Goal: Task Accomplishment & Management: Manage account settings

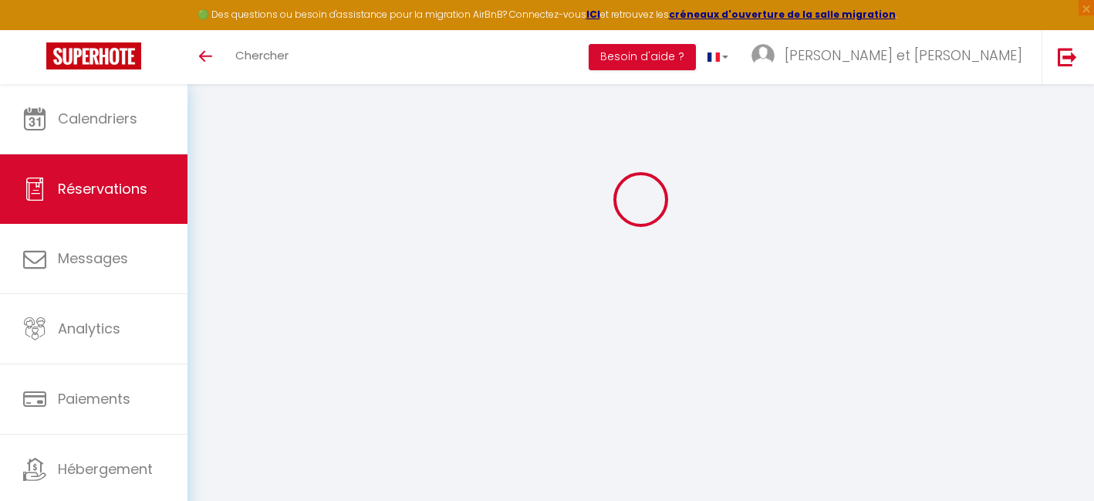
select select
checkbox input "false"
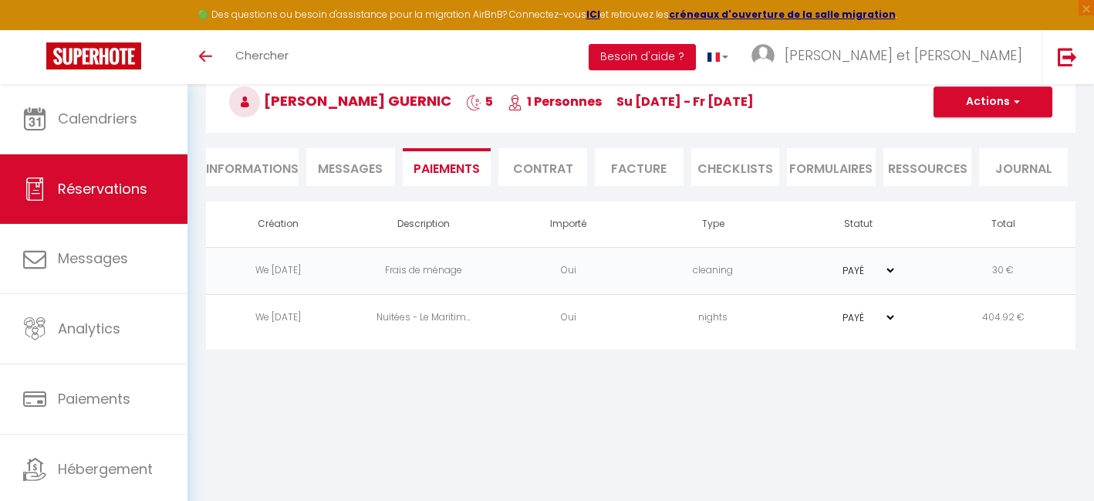
click at [271, 169] on li "Informations" at bounding box center [252, 167] width 93 height 38
select select
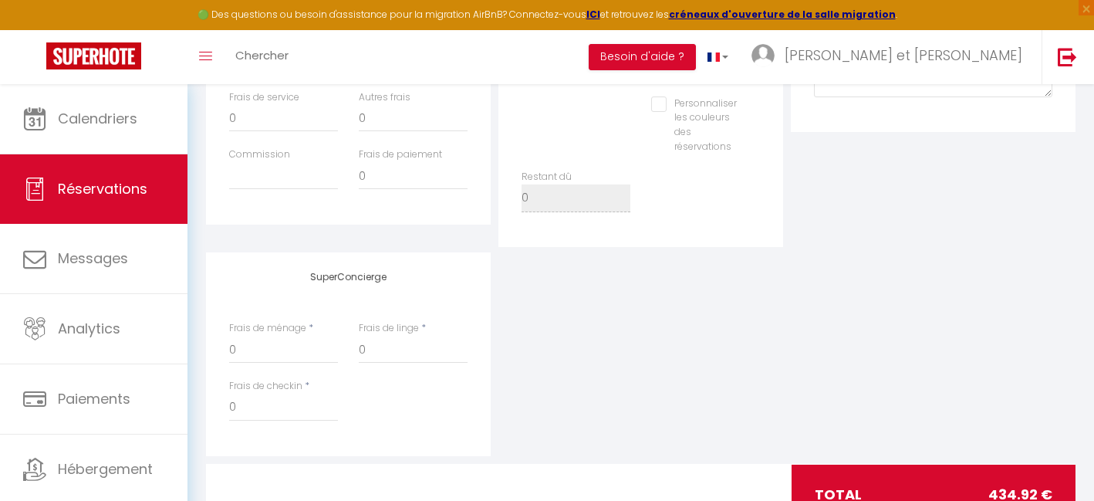
scroll to position [363, 0]
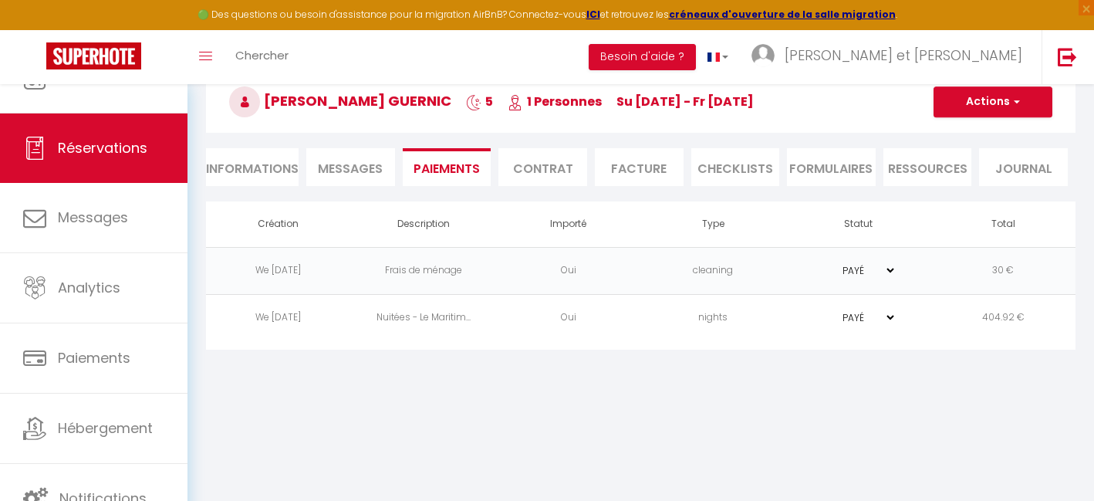
scroll to position [84, 0]
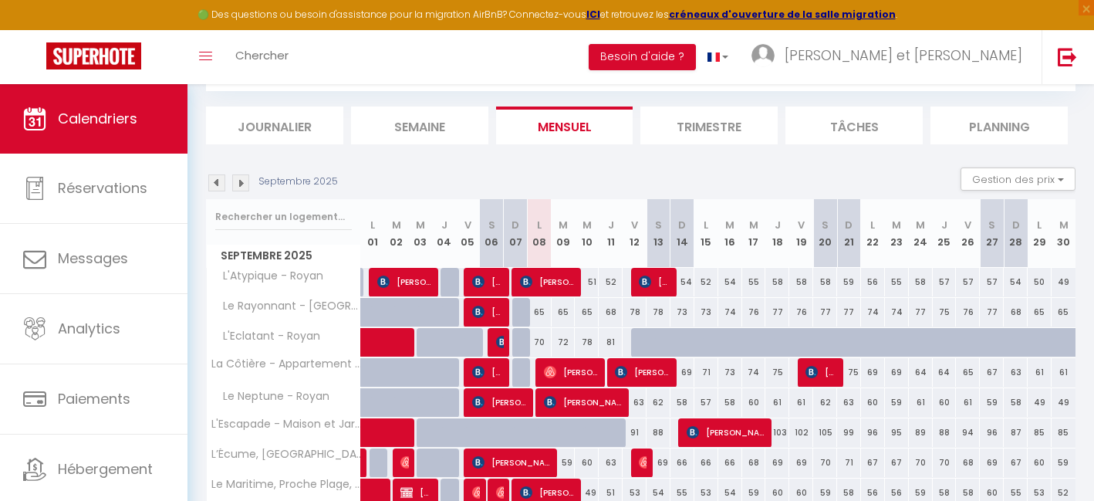
click at [217, 184] on img at bounding box center [216, 182] width 17 height 17
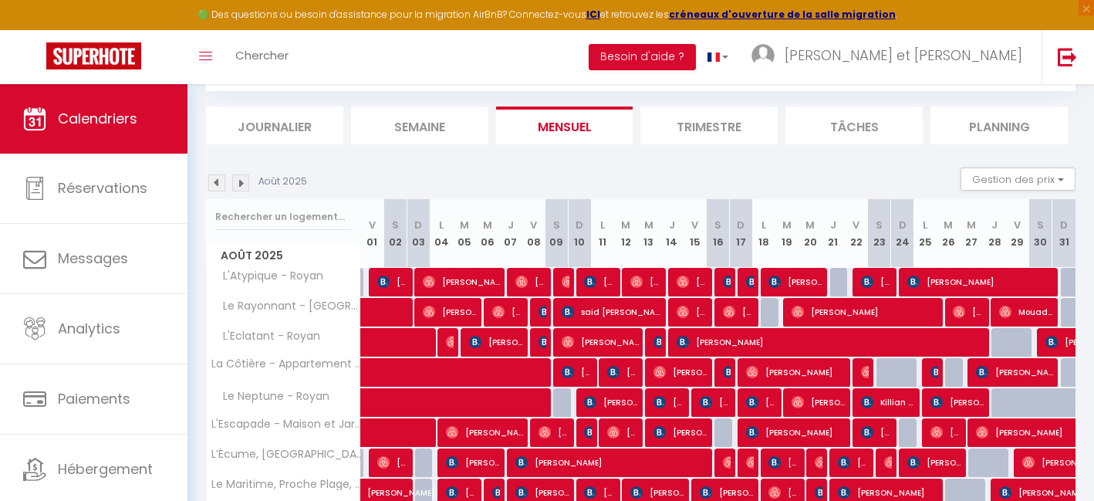
click at [219, 184] on img at bounding box center [216, 182] width 17 height 17
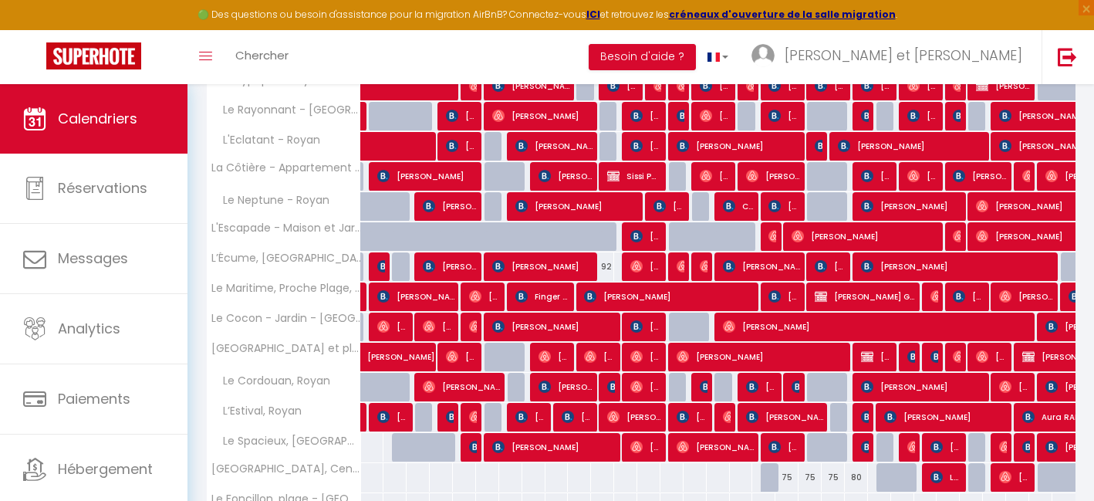
scroll to position [282, 0]
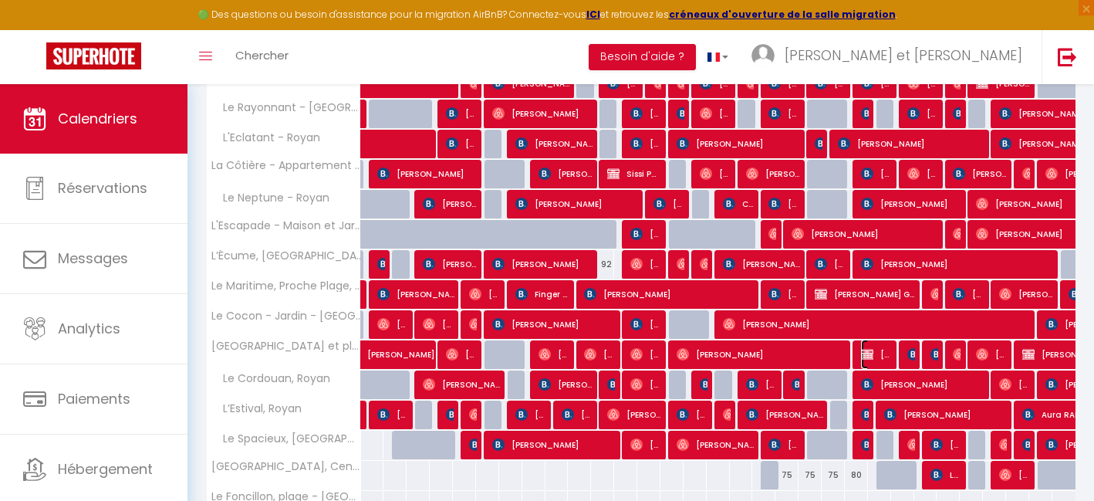
click at [886, 354] on span "Nicolas Landrevie" at bounding box center [876, 353] width 31 height 29
select select "OK"
select select "KO"
select select "0"
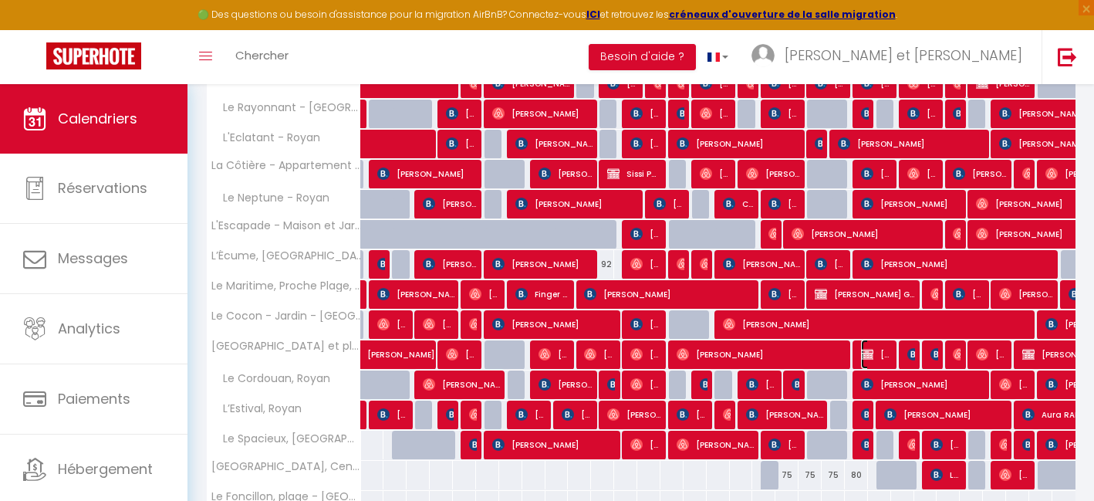
select select "1"
select select
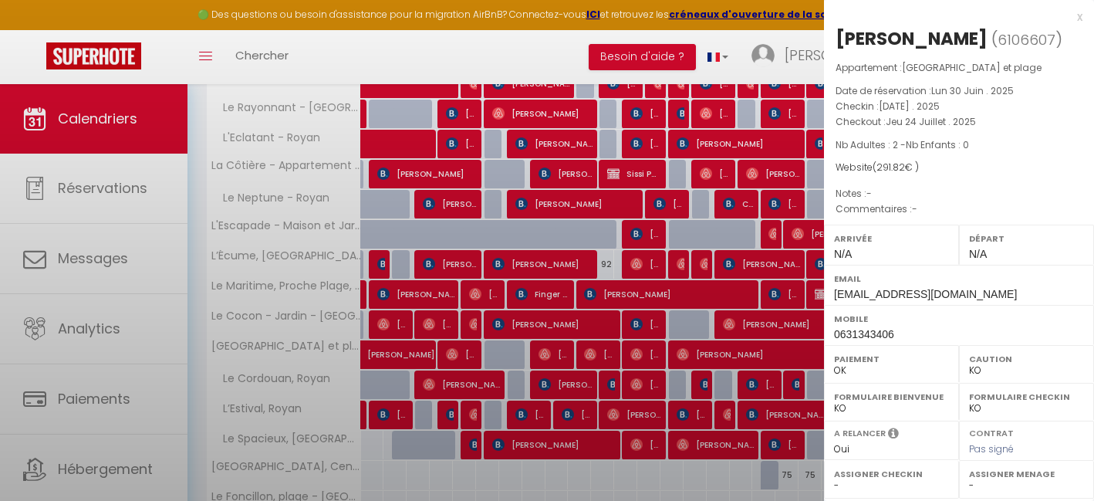
select select "35281"
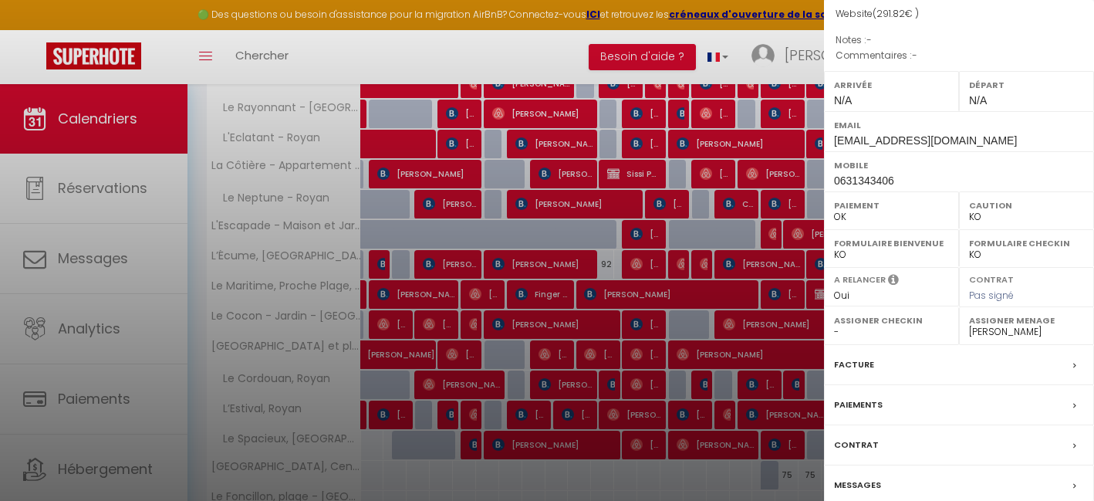
scroll to position [218, 0]
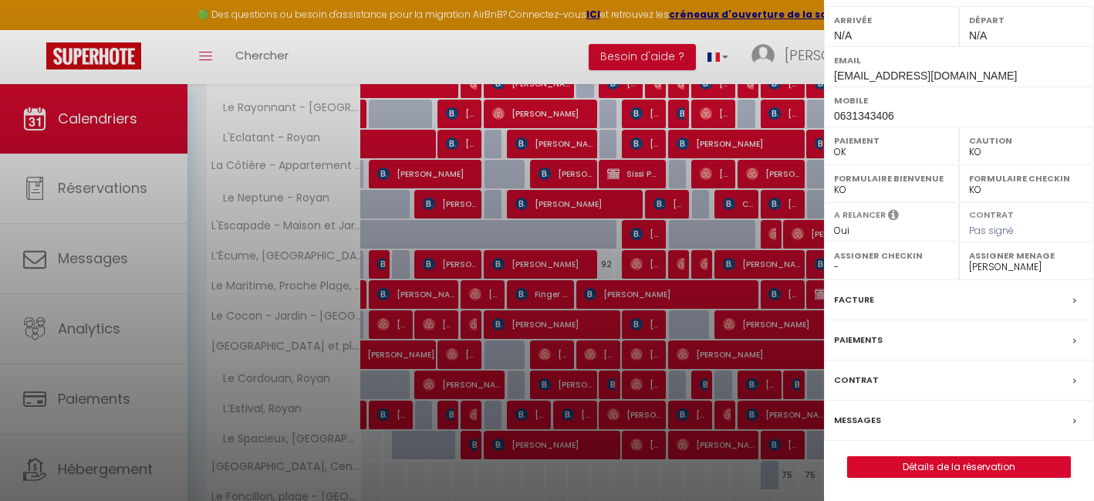
click at [929, 302] on div "Facture" at bounding box center [959, 300] width 270 height 40
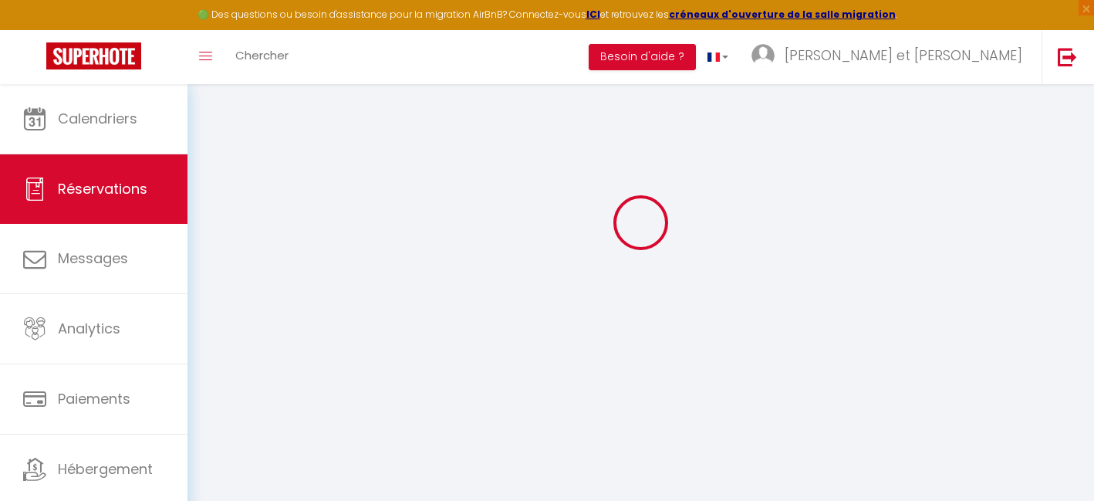
scroll to position [84, 0]
select select "cleaning"
select select
checkbox input "false"
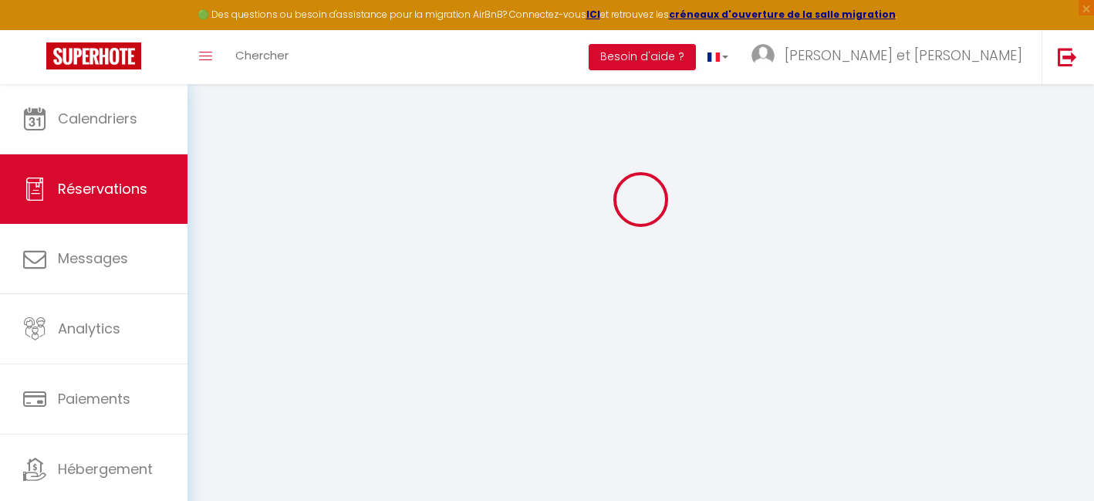
select select
checkbox input "false"
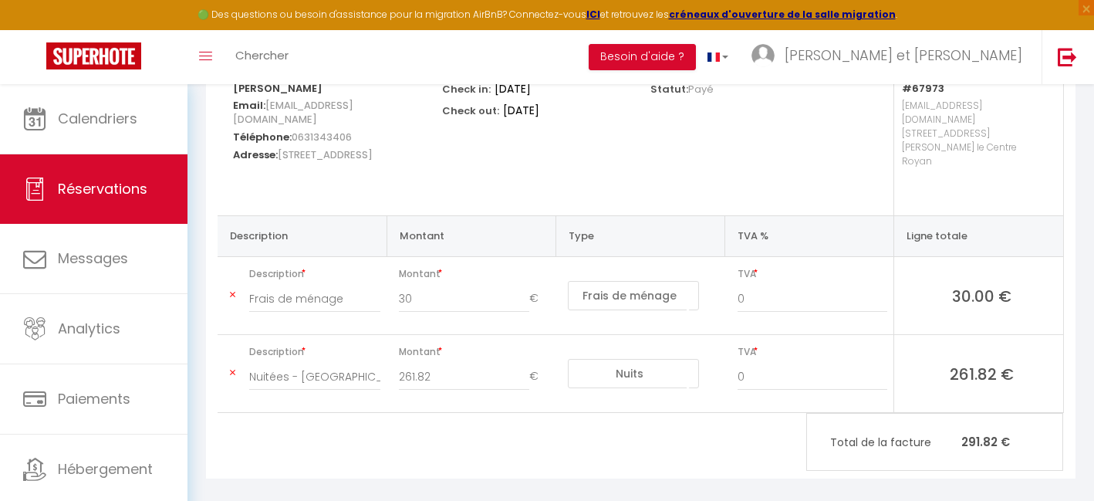
scroll to position [0, 0]
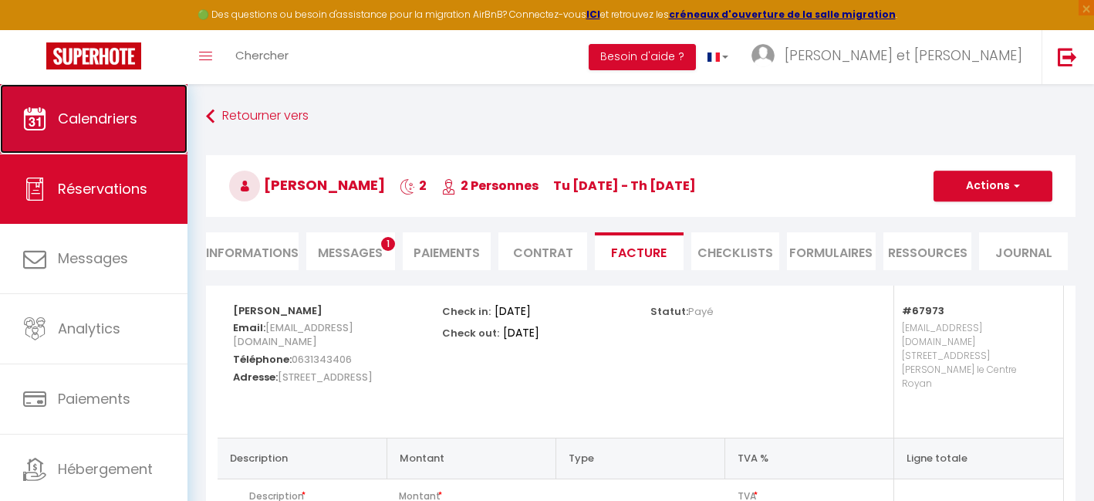
click at [109, 131] on link "Calendriers" at bounding box center [93, 118] width 187 height 69
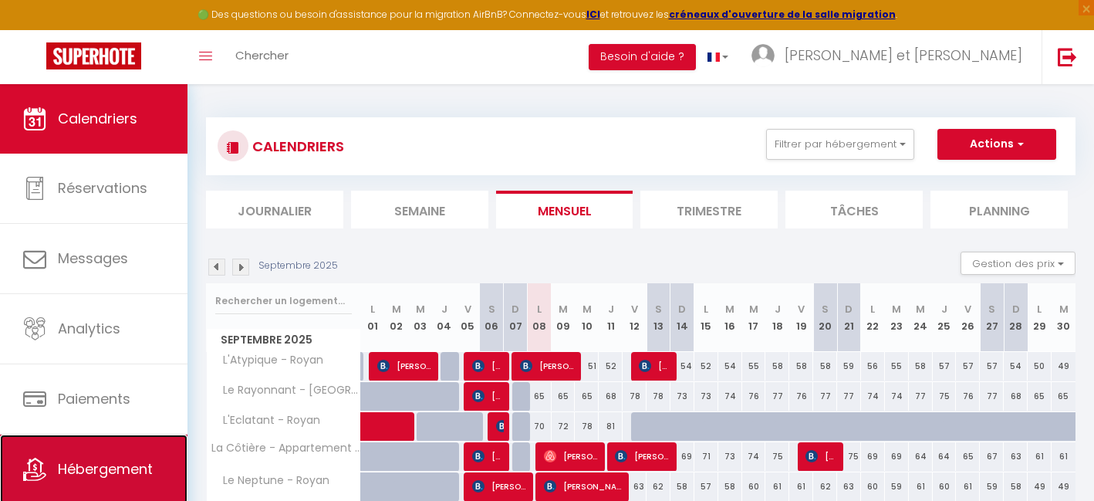
click at [92, 438] on link "Hébergement" at bounding box center [93, 468] width 187 height 69
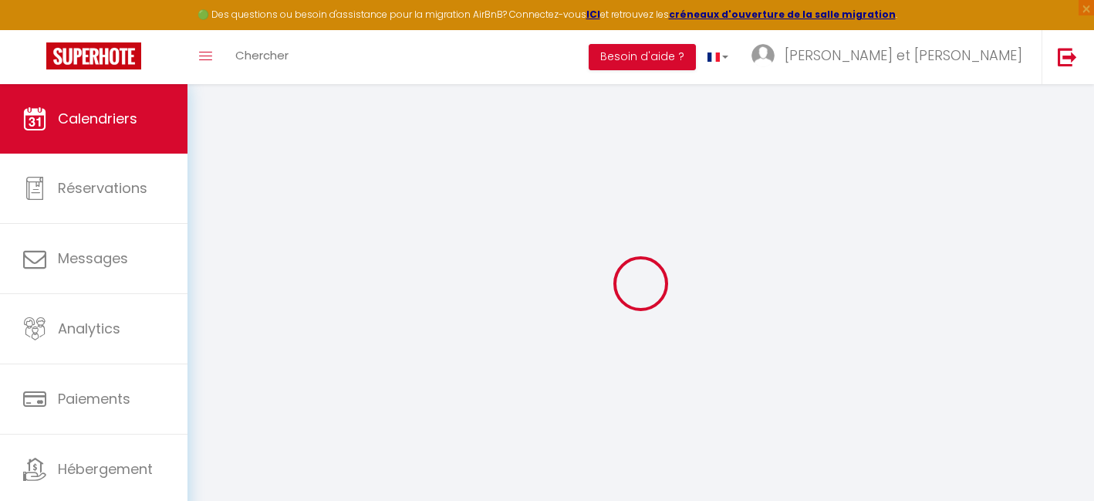
scroll to position [84, 0]
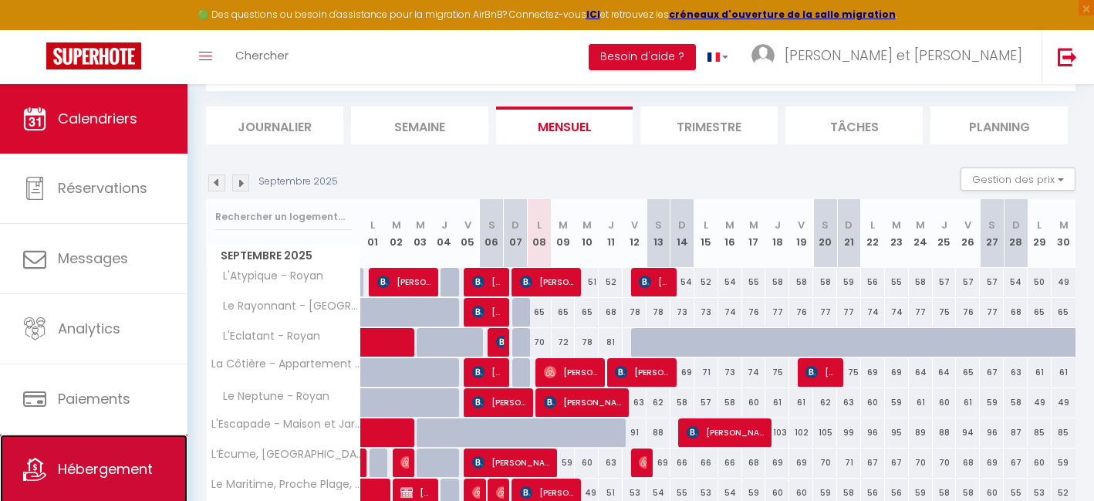
click at [67, 443] on link "Hébergement" at bounding box center [93, 468] width 187 height 69
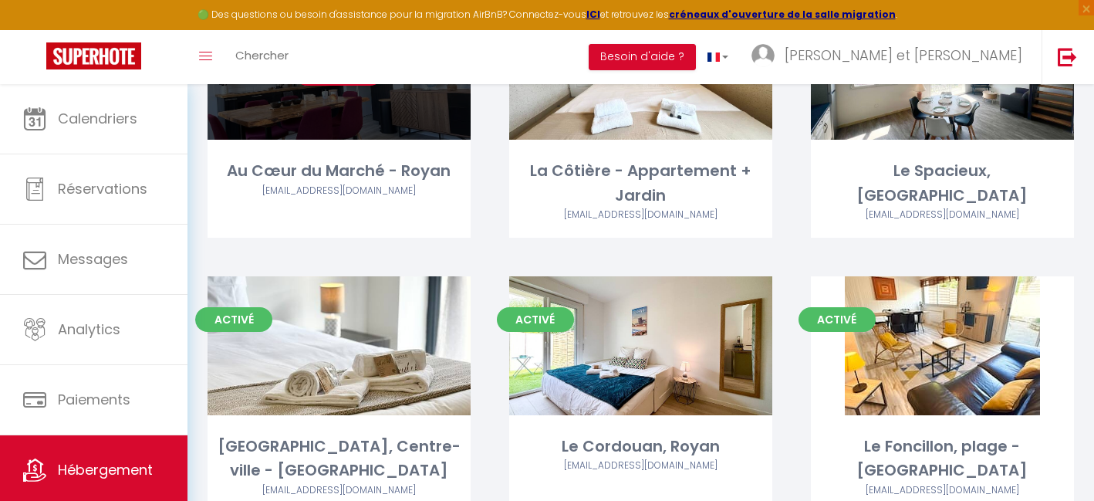
scroll to position [388, 0]
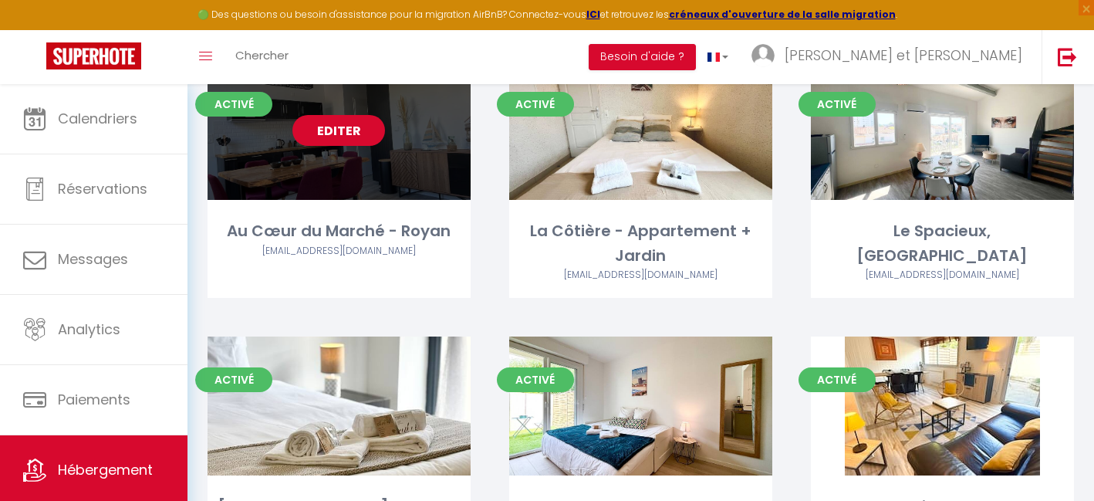
click at [349, 116] on link "Editer" at bounding box center [338, 130] width 93 height 31
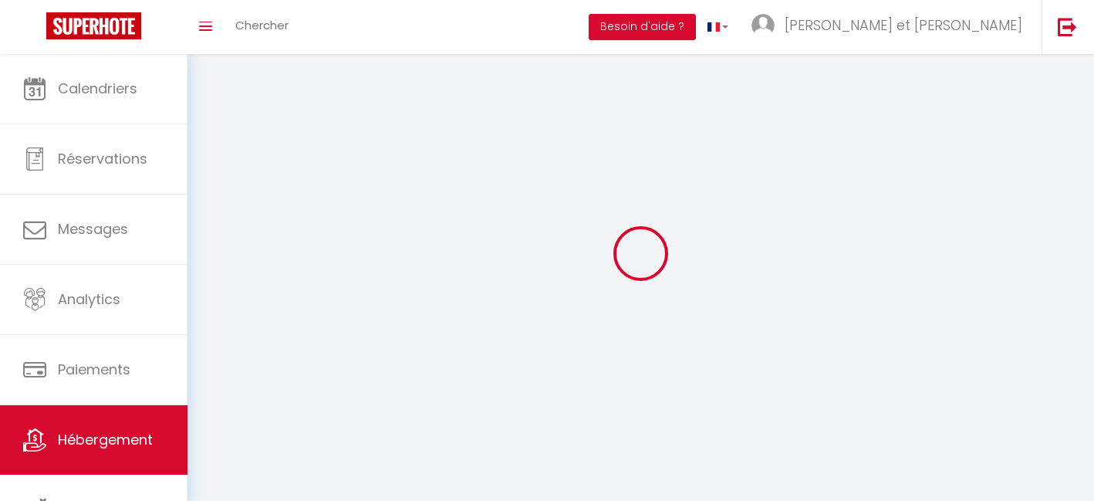
select select
select select "28"
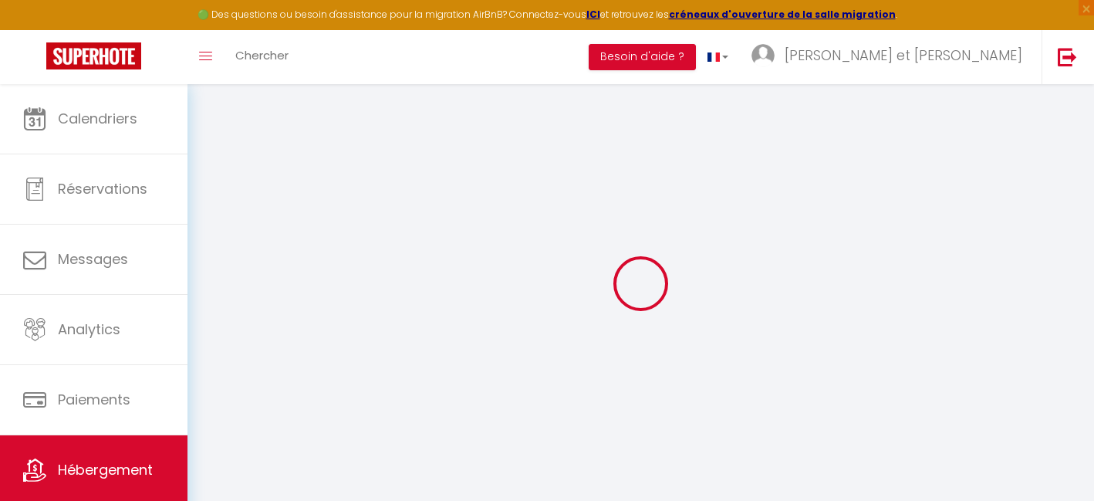
select select
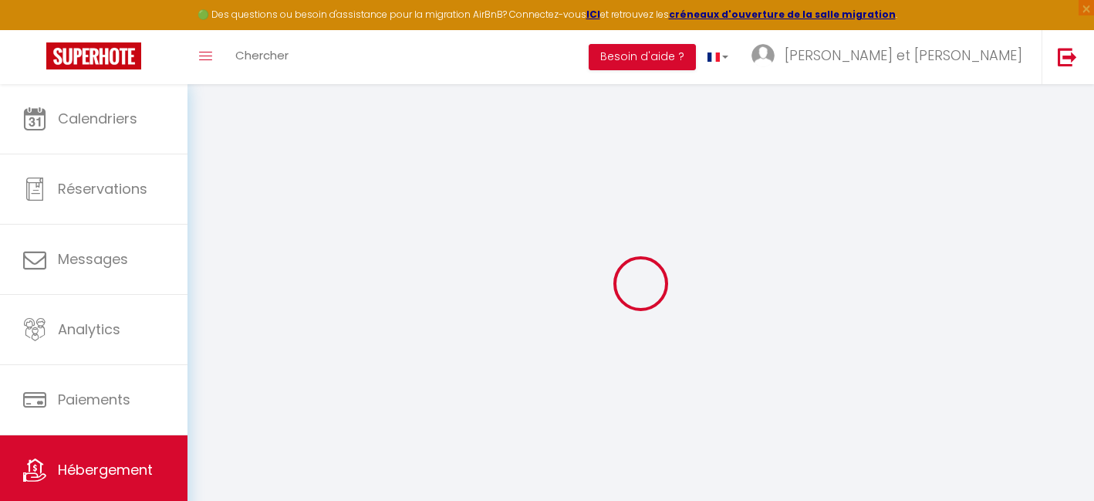
select select
checkbox input "false"
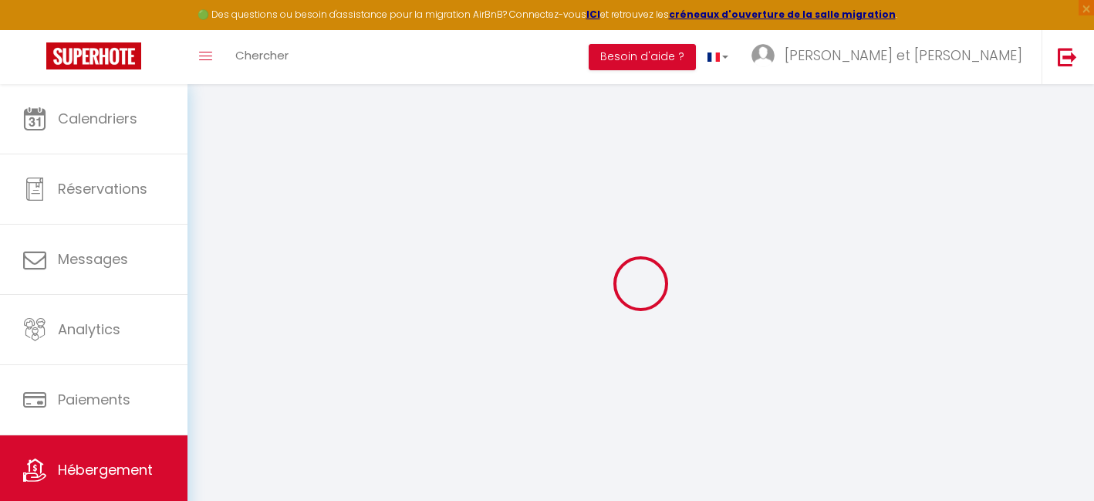
select select
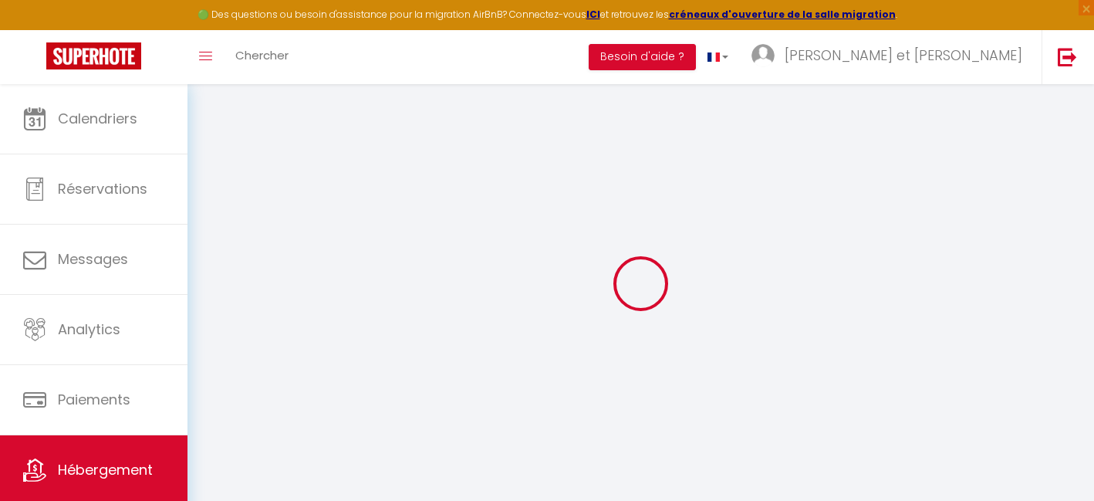
select select
checkbox input "false"
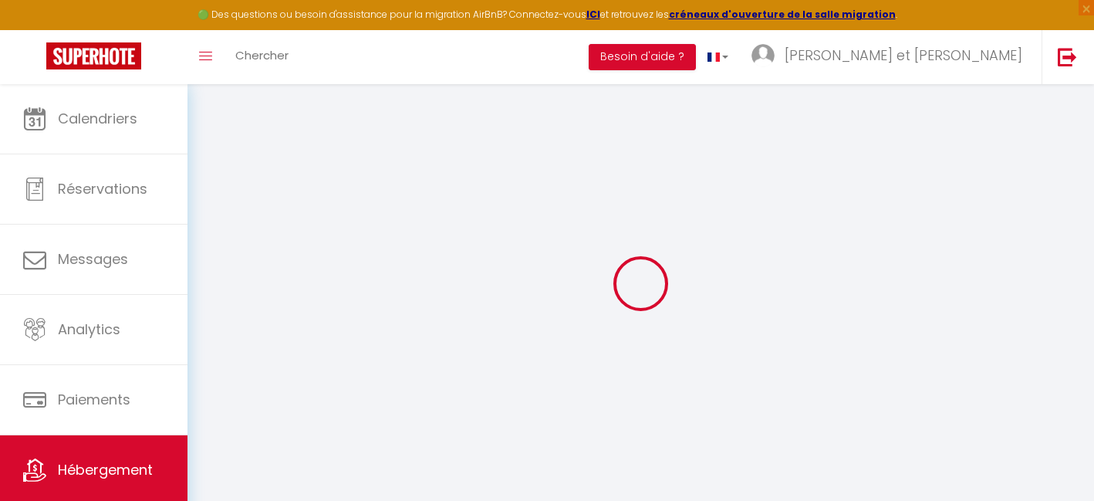
checkbox input "false"
select select
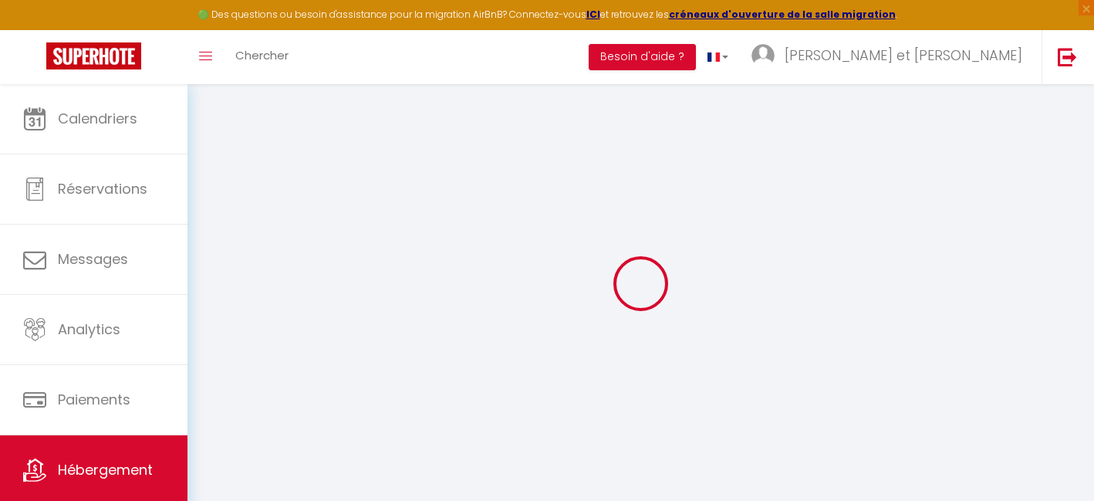
select select
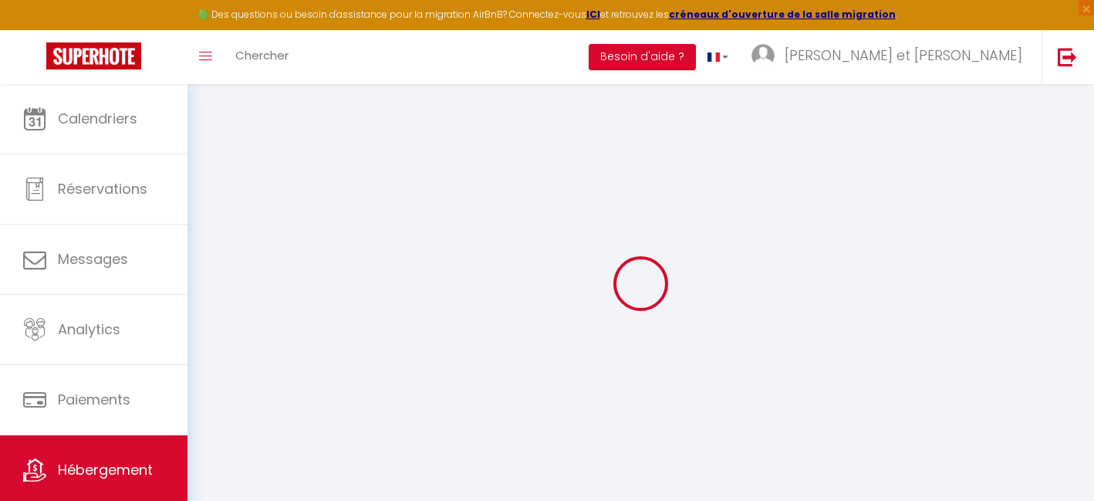
checkbox input "false"
select select
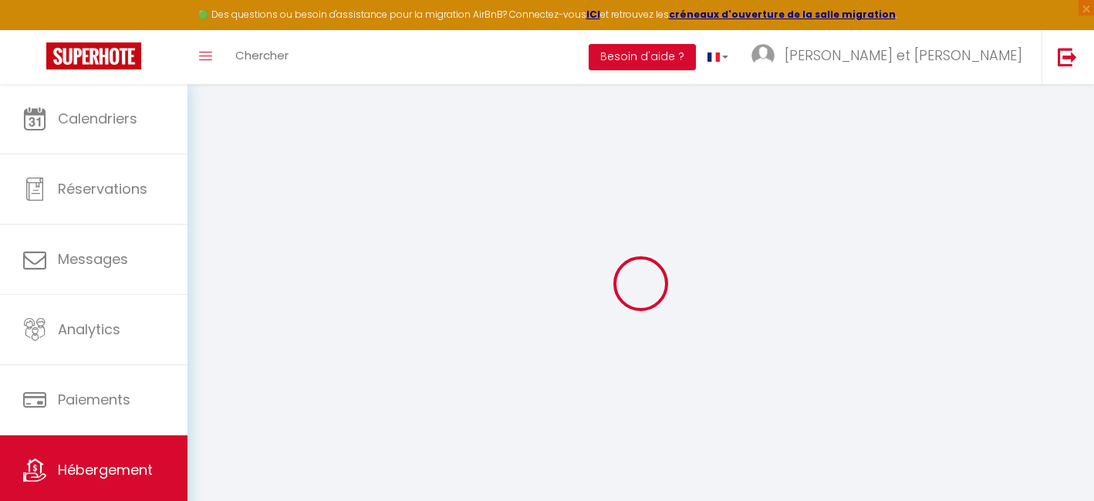
select select
type input "Au Cœur du Marché - Royan"
type input "Jonathan"
type input "50"
type input "40"
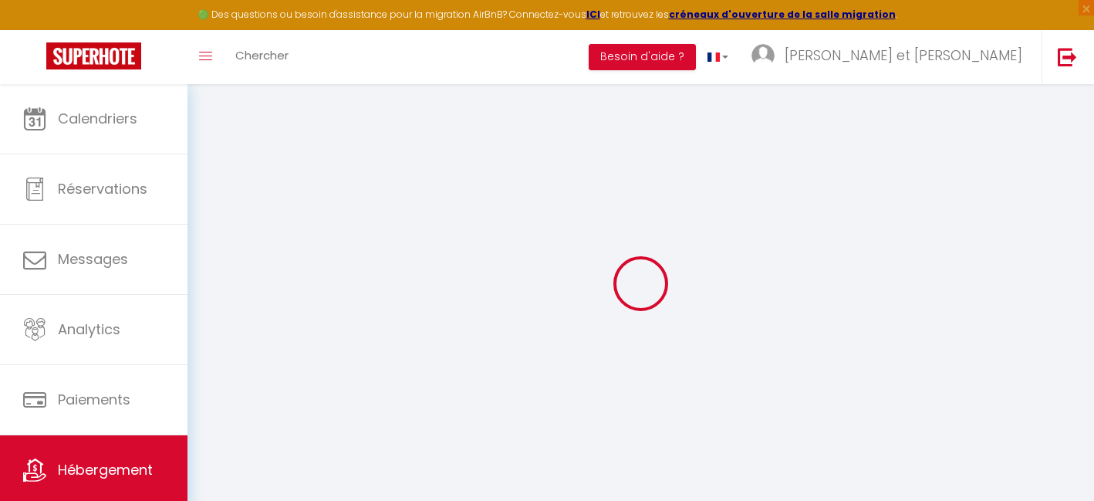
type input "4.50"
select select
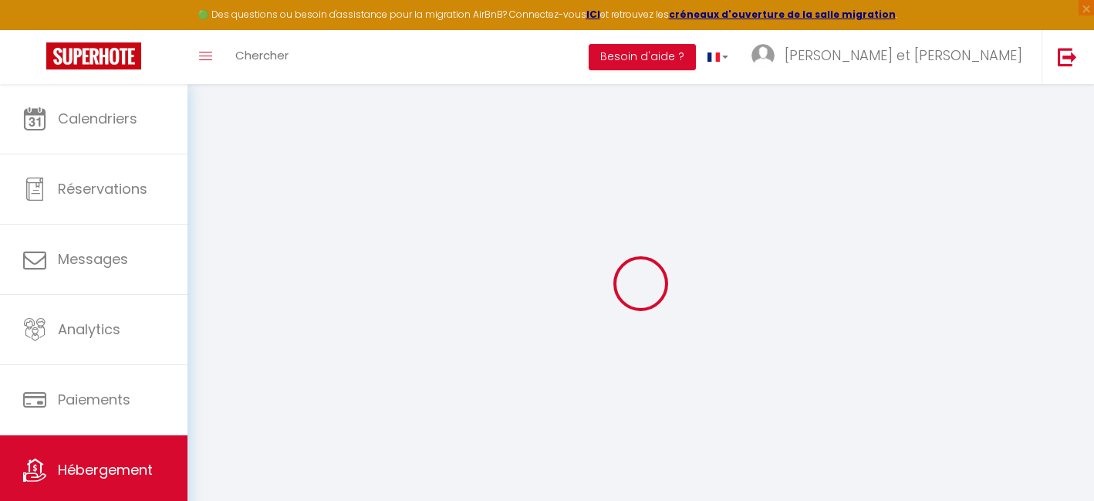
select select
type input "55 Rue Font de Cherves"
type input "17200"
type input "Royan"
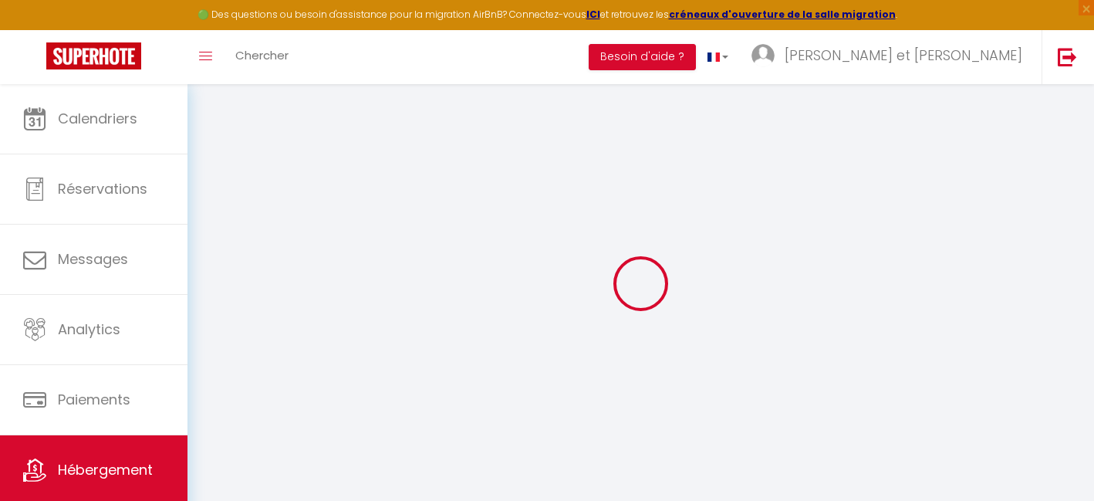
type input "chevreuxjonathan@yahoo.fr"
select select
checkbox input "true"
checkbox input "false"
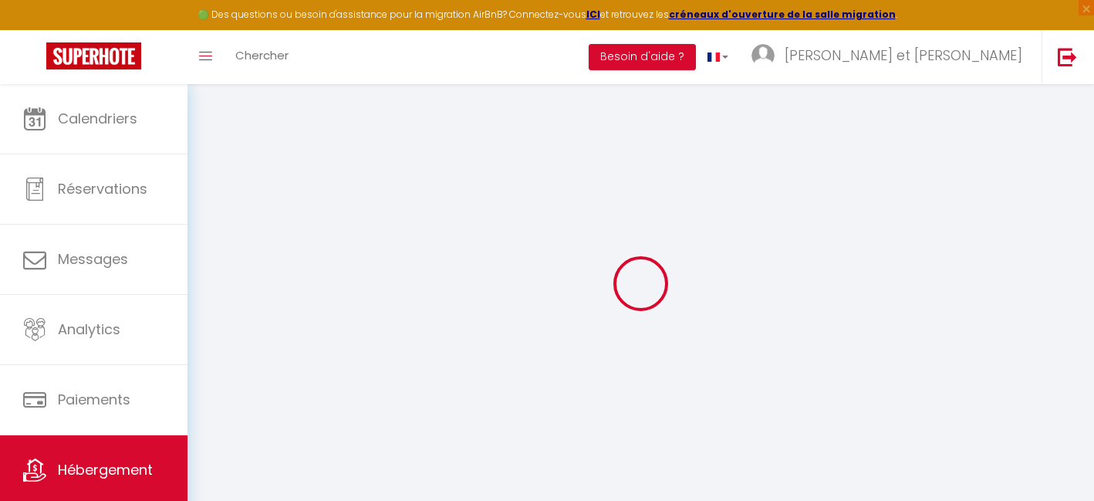
checkbox input "false"
type input "0"
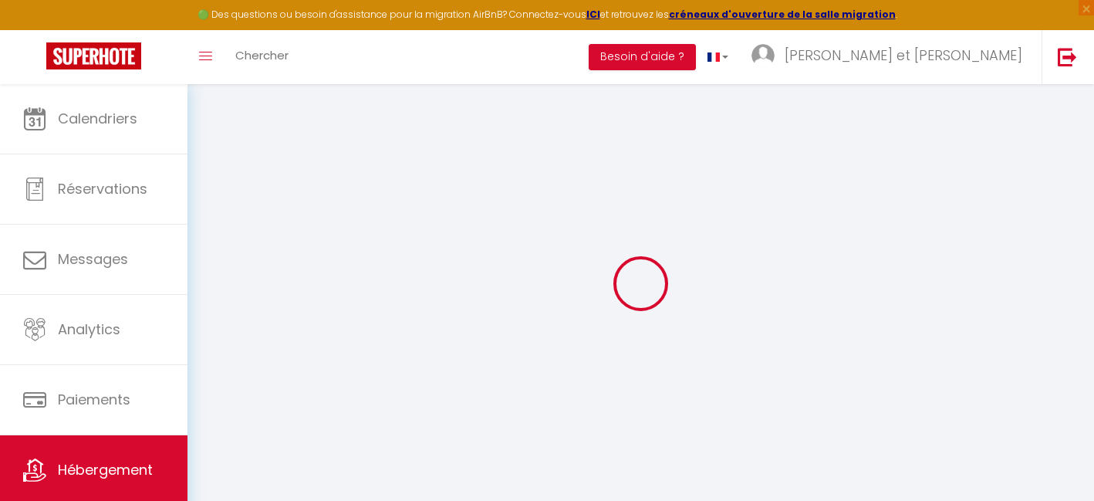
select select
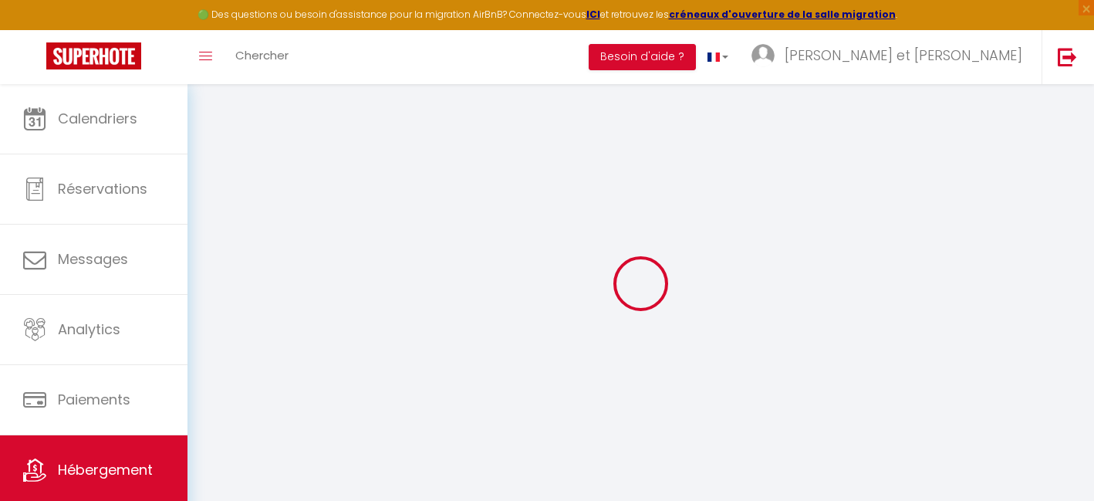
select select
checkbox input "true"
checkbox input "false"
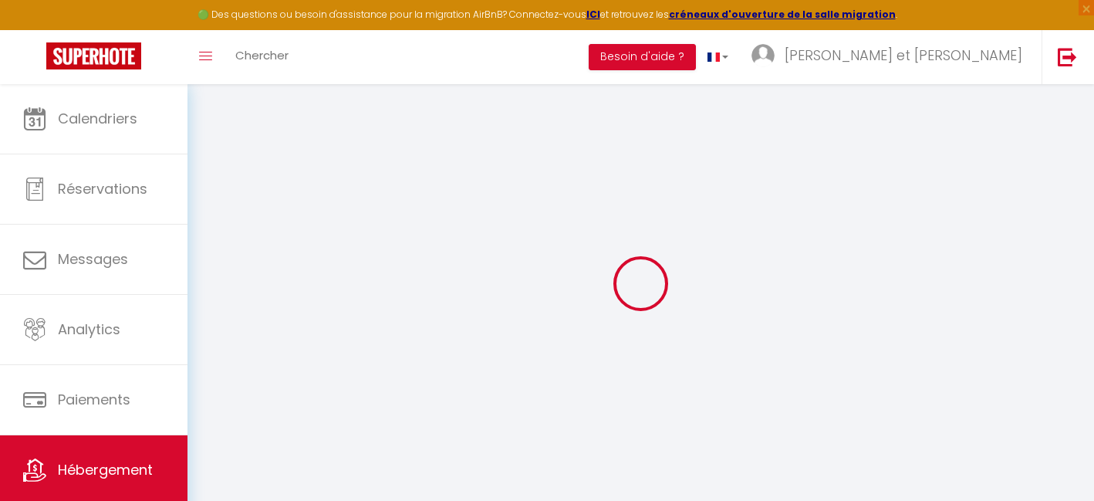
checkbox input "false"
select select
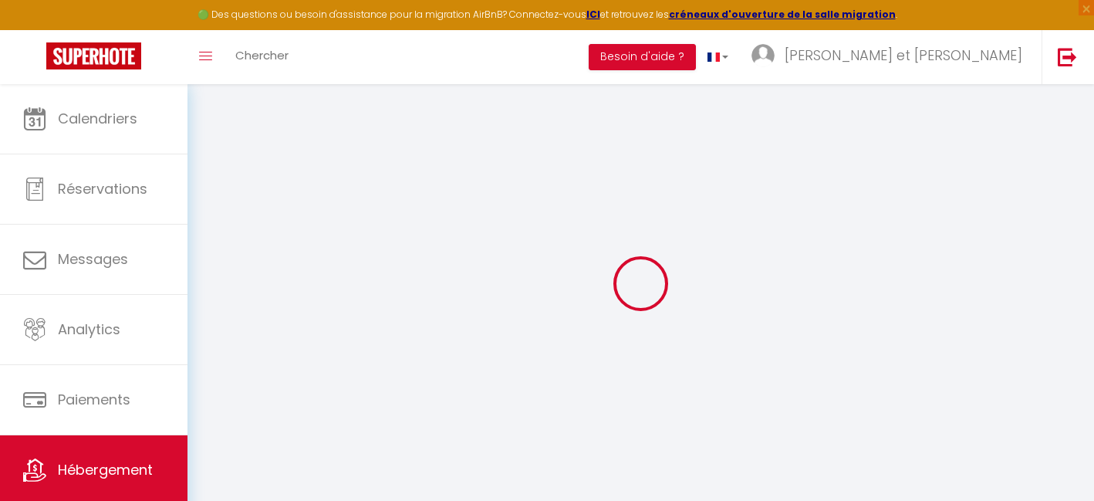
select select
checkbox input "true"
checkbox input "false"
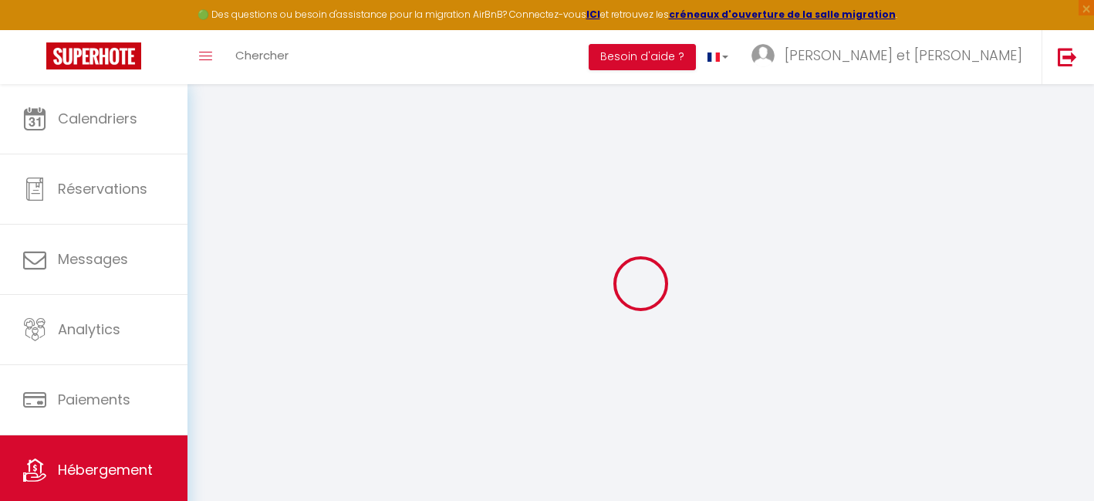
checkbox input "false"
select select
checkbox input "true"
checkbox input "false"
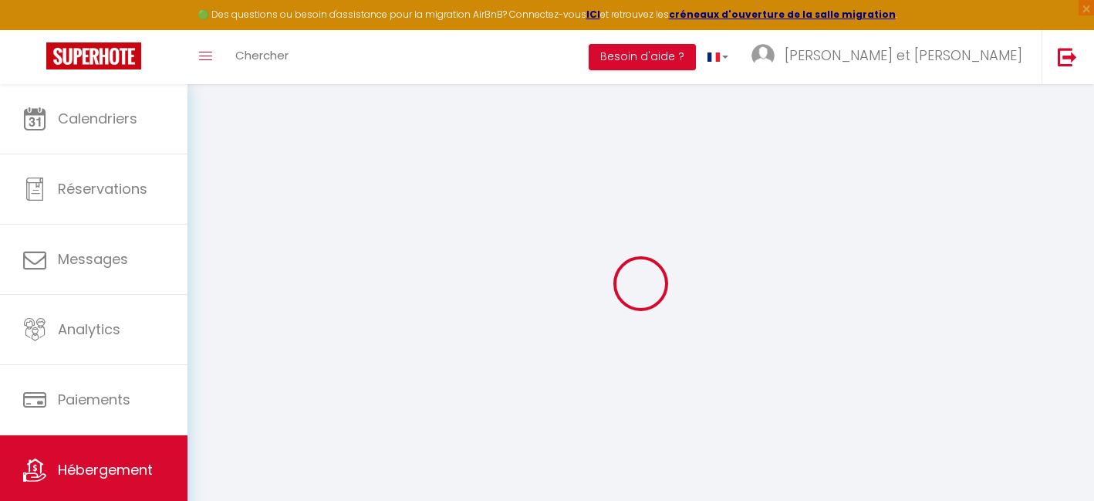
checkbox input "false"
select select
checkbox input "true"
checkbox input "false"
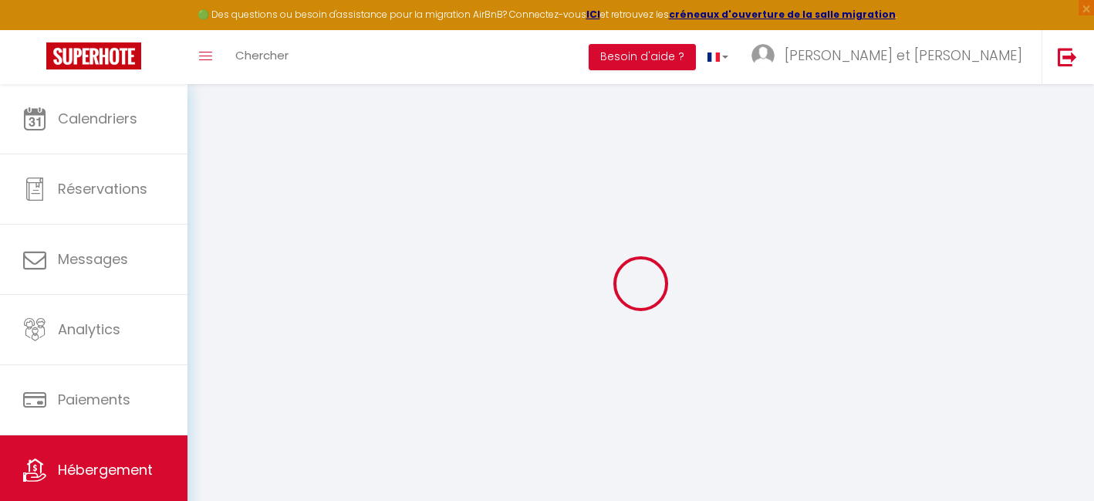
checkbox input "false"
select select
checkbox input "true"
checkbox input "false"
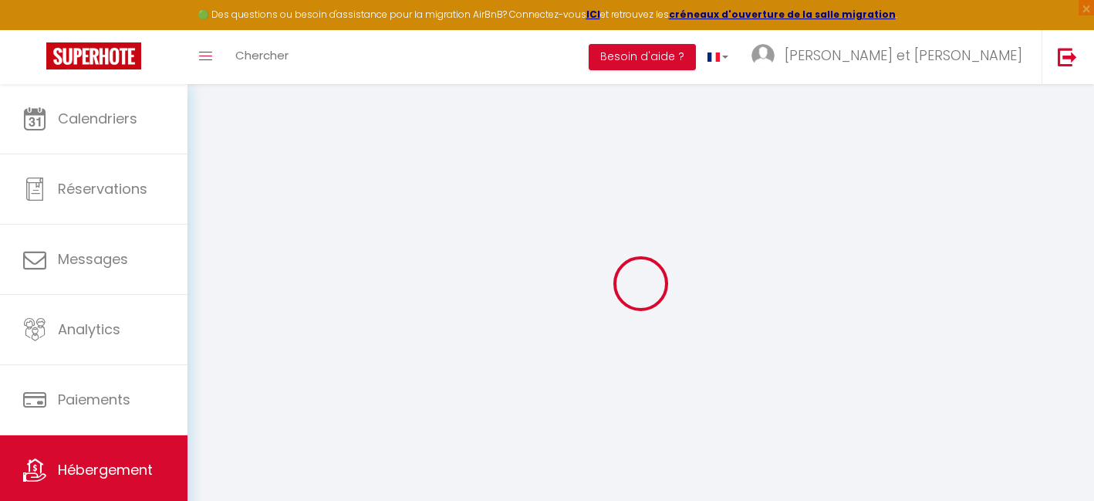
checkbox input "false"
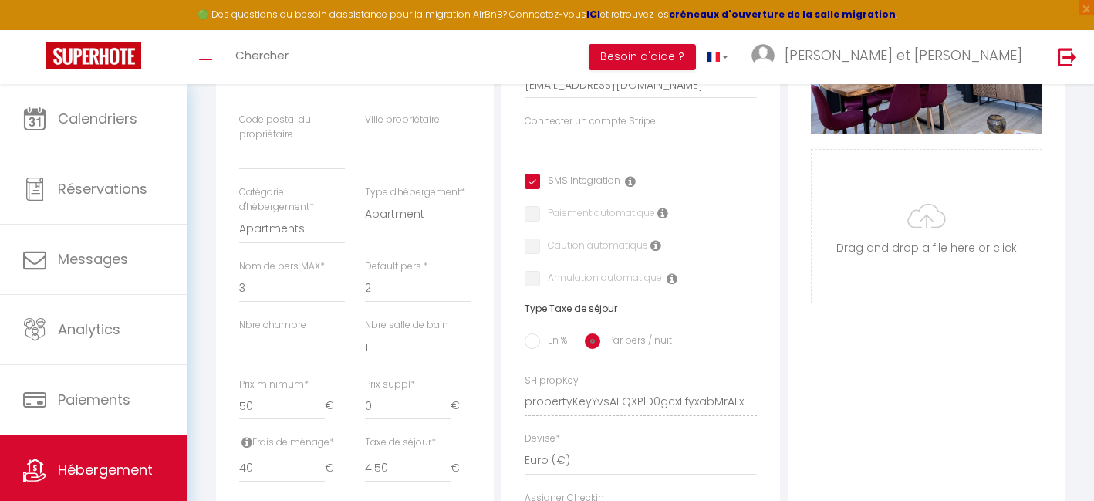
select select
checkbox input "true"
checkbox input "false"
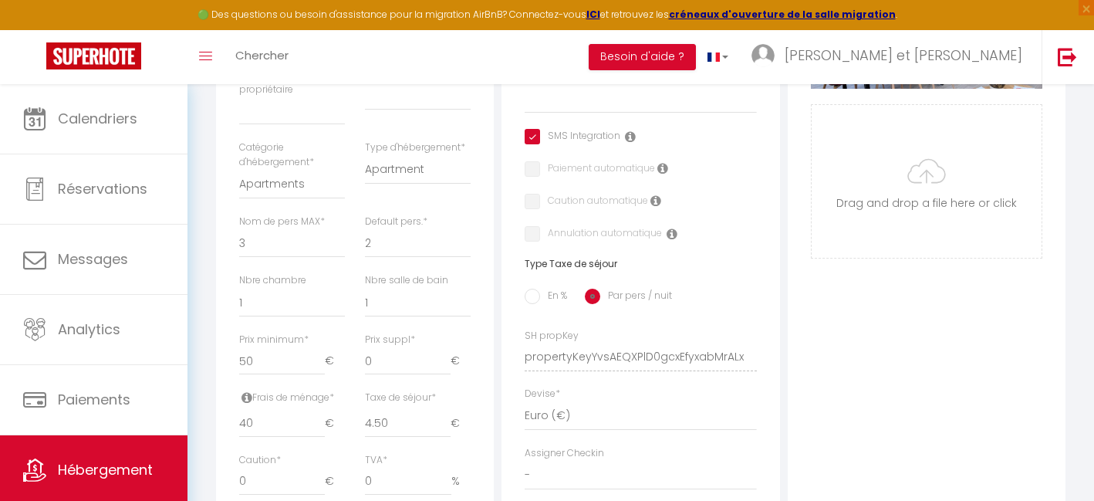
scroll to position [457, 0]
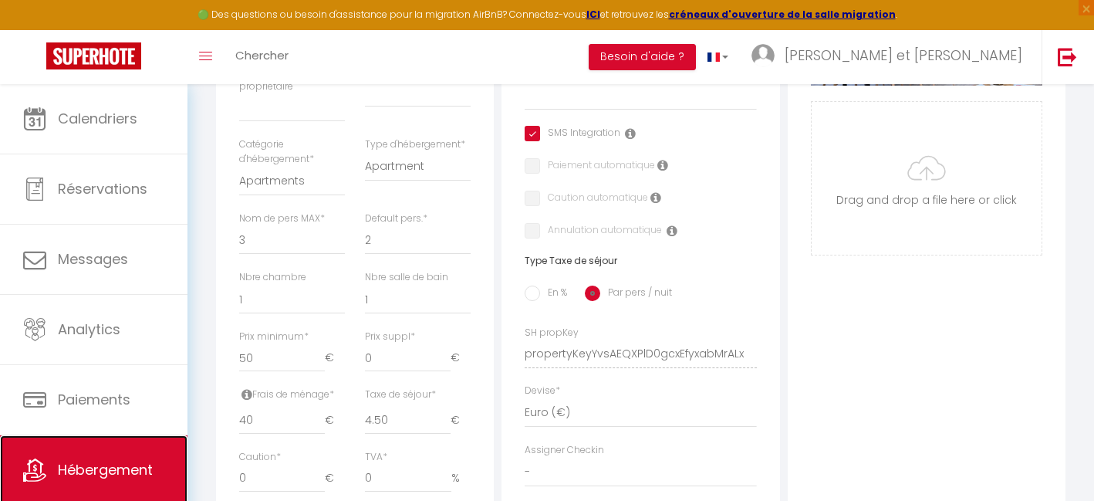
click at [96, 447] on link "Hébergement" at bounding box center [93, 469] width 187 height 69
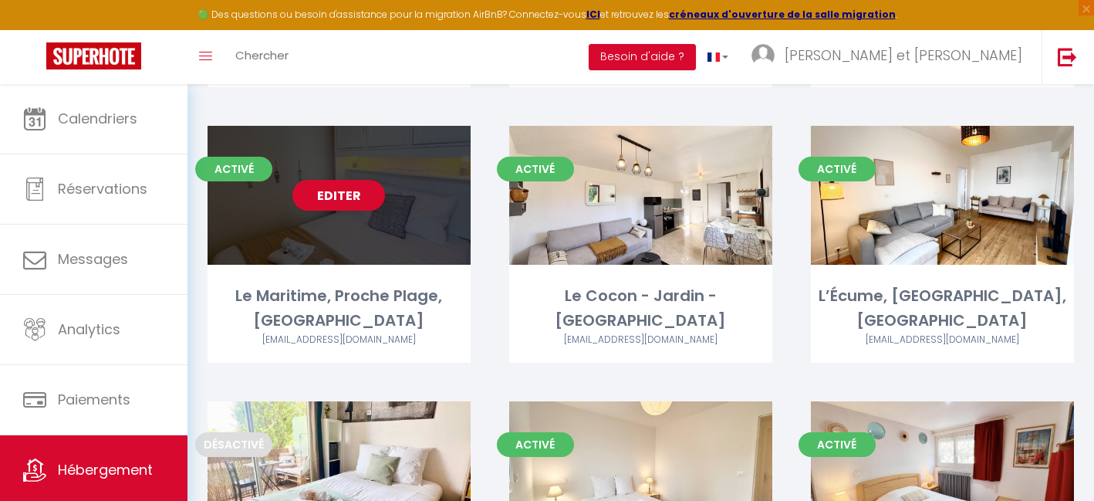
scroll to position [1386, 0]
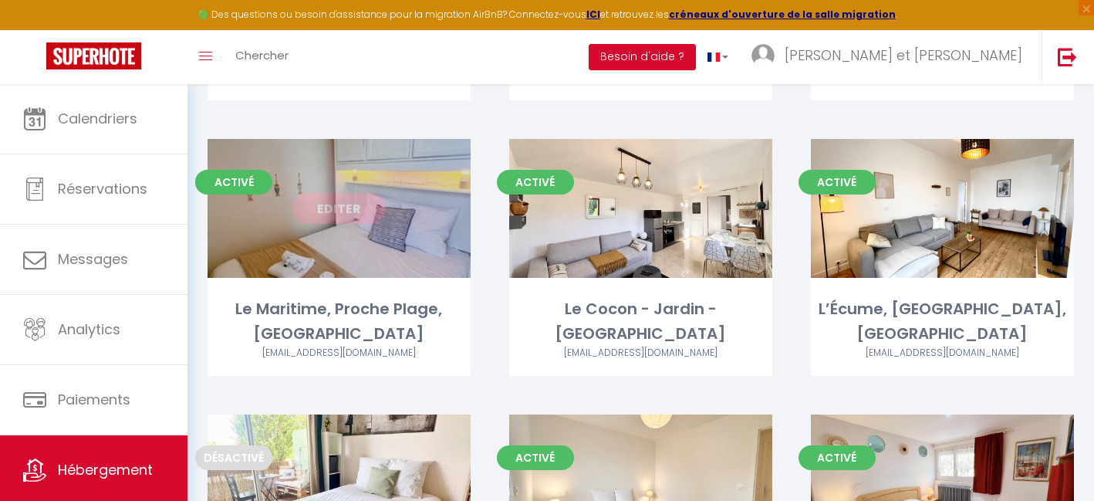
click at [366, 216] on link "Editer" at bounding box center [338, 208] width 93 height 31
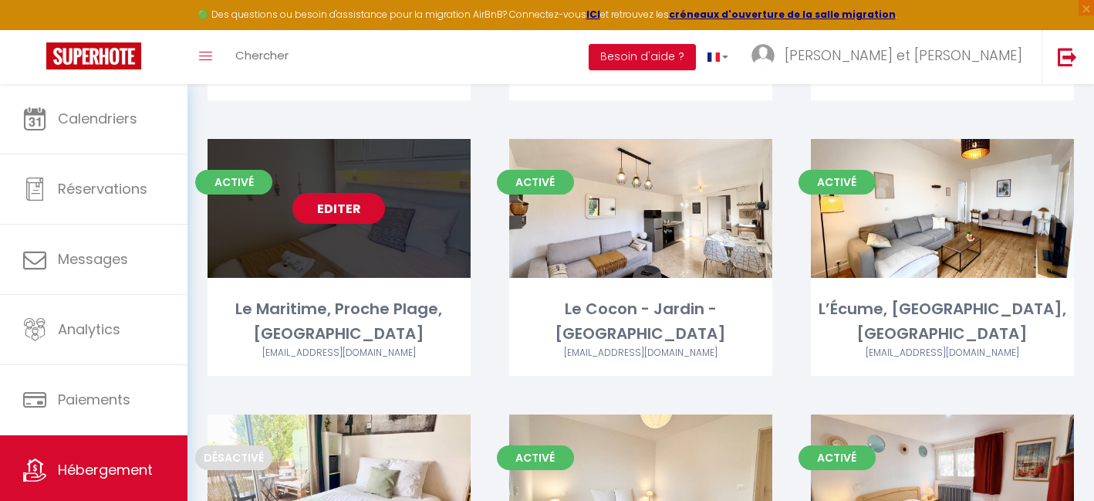
click at [333, 205] on link "Editer" at bounding box center [338, 208] width 93 height 31
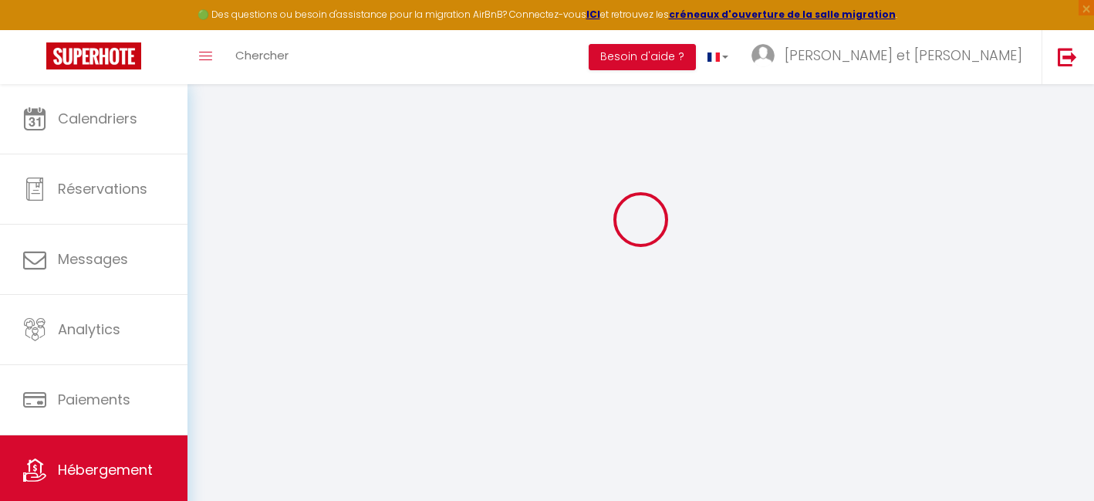
scroll to position [84, 0]
type input "Le Maritime, Proche Plage, [GEOGRAPHIC_DATA]"
type input "Jonathan"
type input "55"
type input "35"
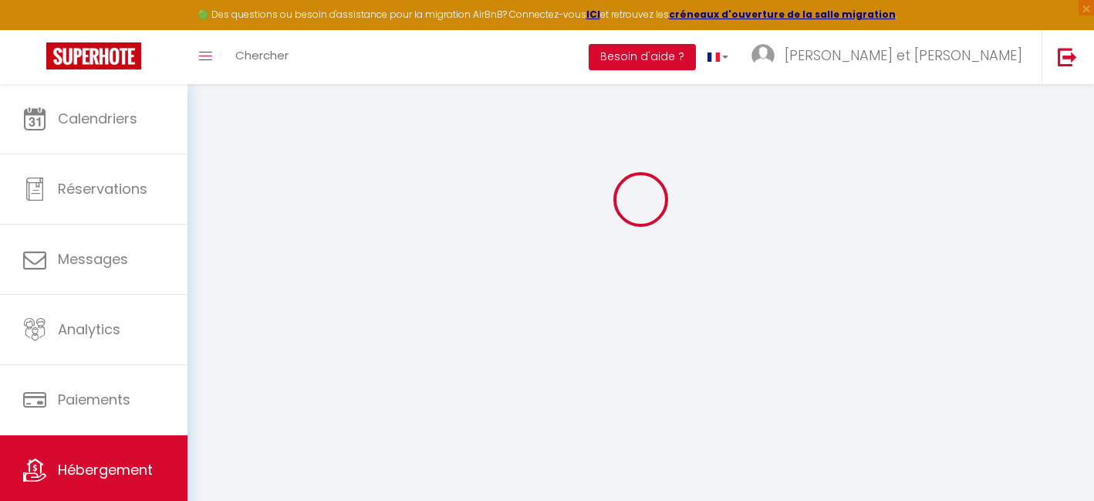
type input "4.50"
type input "299"
select select
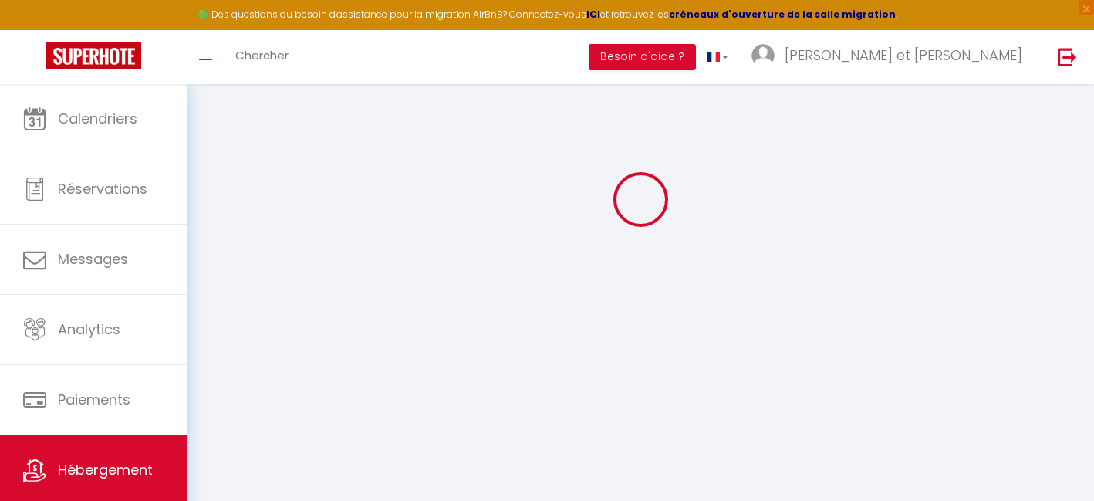
select select
type input "2 chemin des dunes"
type input "17640"
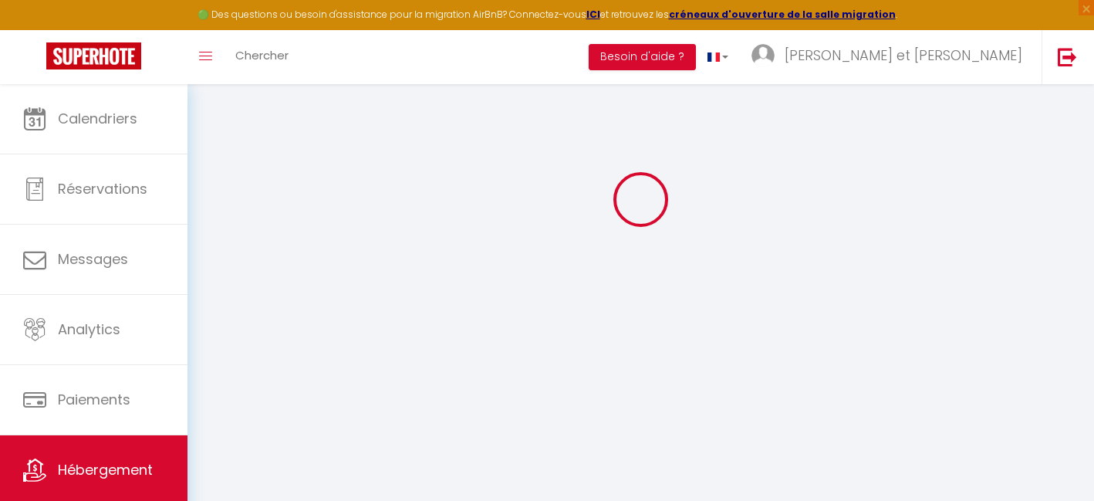
type input "Vaux-sur-Mer"
type input "[EMAIL_ADDRESS][DOMAIN_NAME]"
select select "10403"
checkbox input "true"
checkbox input "false"
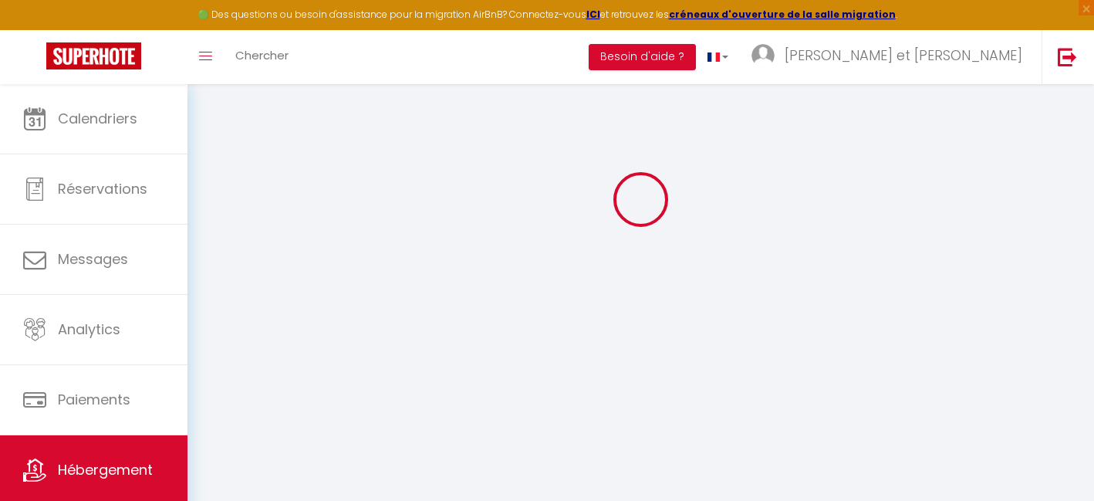
checkbox input "false"
type input "0"
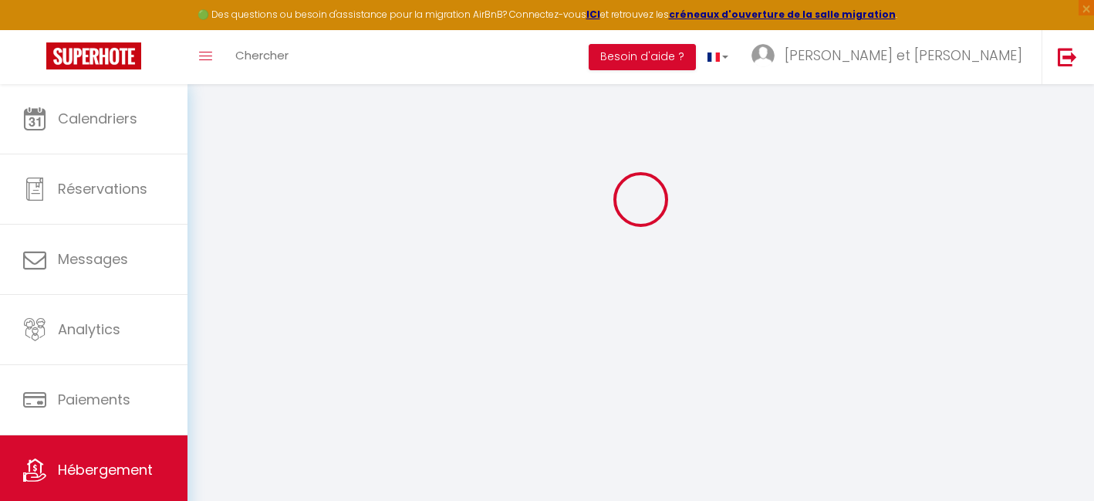
type input "0"
select select
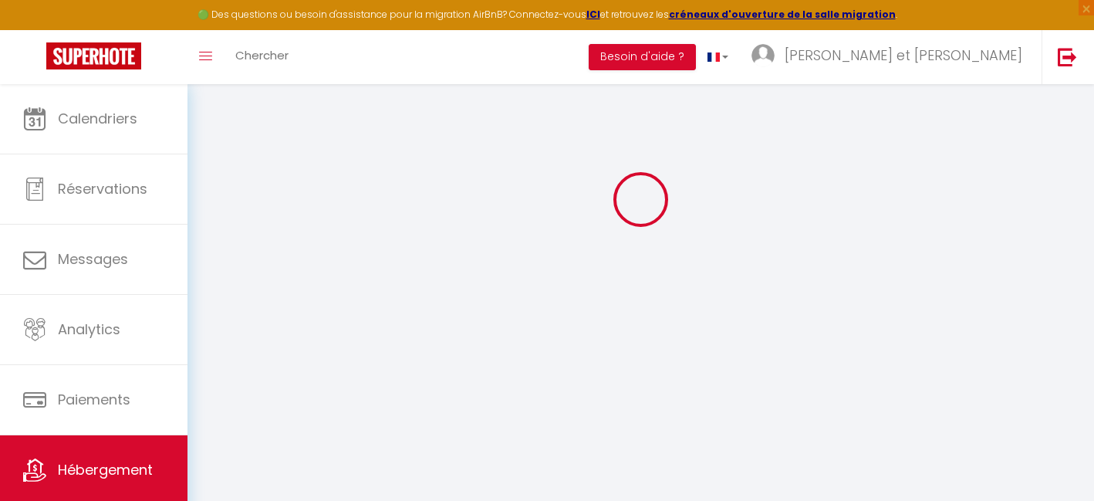
select select
checkbox input "true"
checkbox input "false"
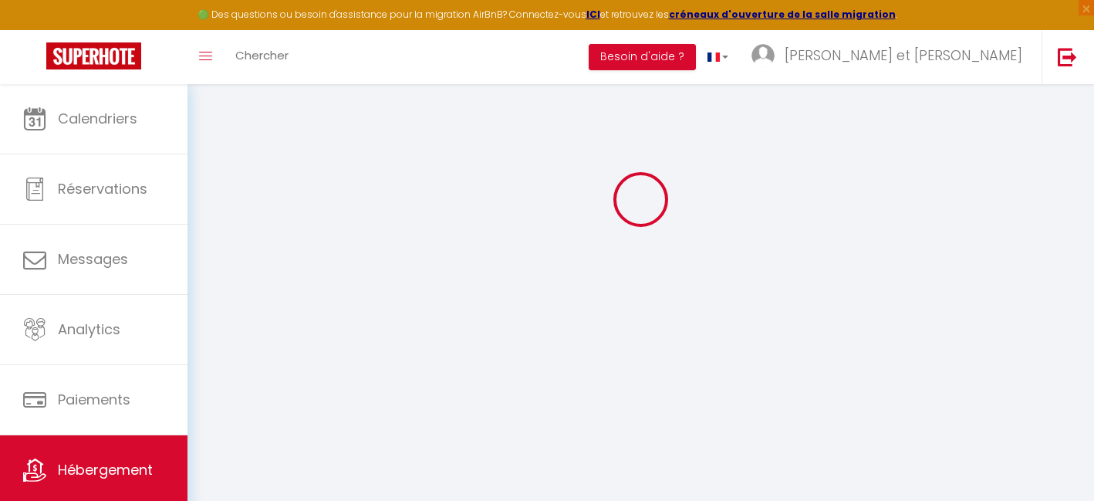
checkbox input "false"
select select
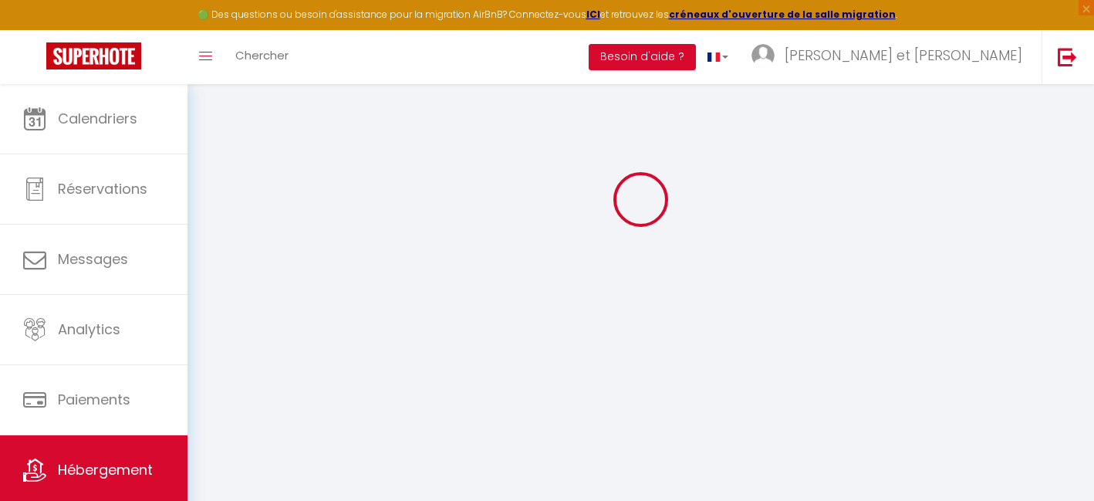
select select
checkbox input "true"
checkbox input "false"
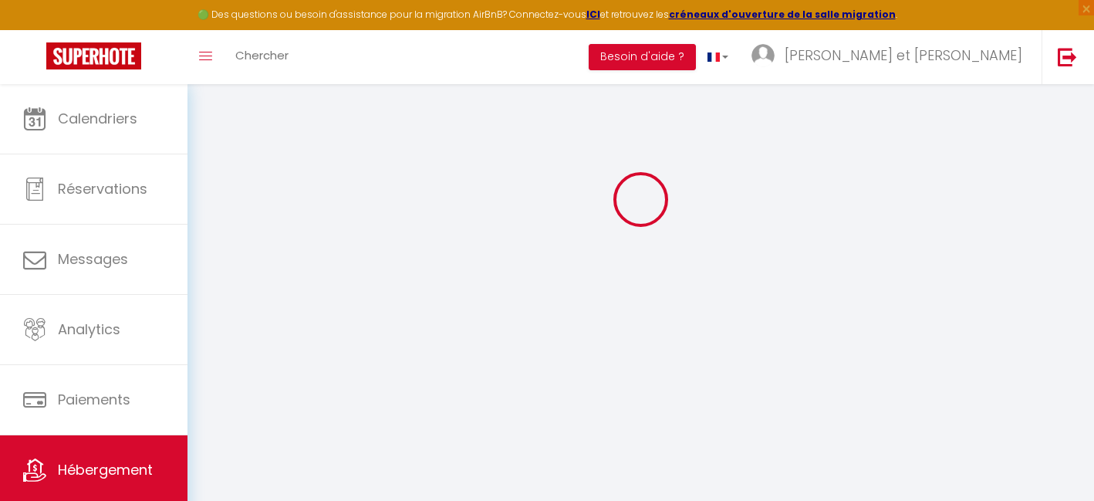
checkbox input "false"
checkbox input "true"
checkbox input "false"
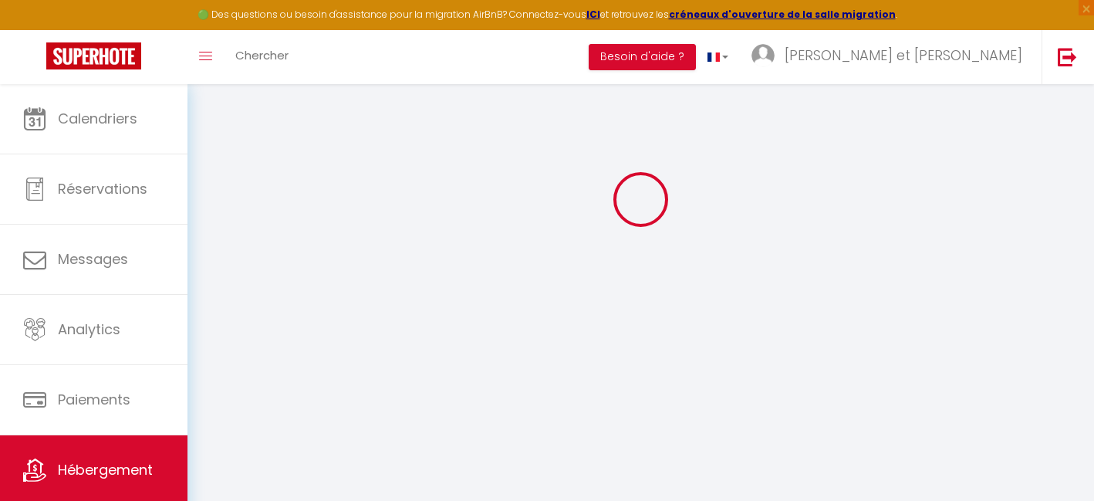
select select "16:00"
select select "22:00"
select select "10:00"
select select "30"
select select "120"
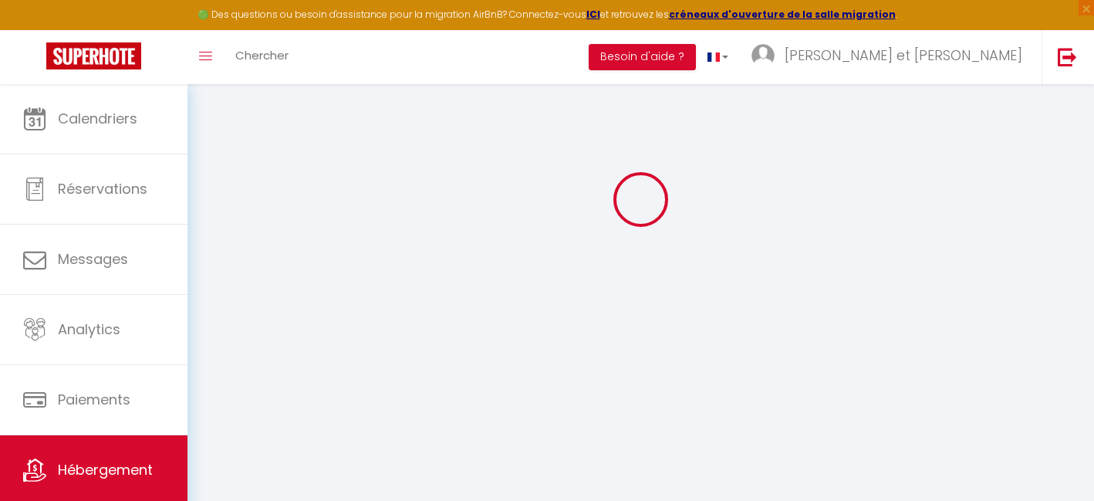
select select "20:00"
select select "35281"
checkbox input "true"
checkbox input "false"
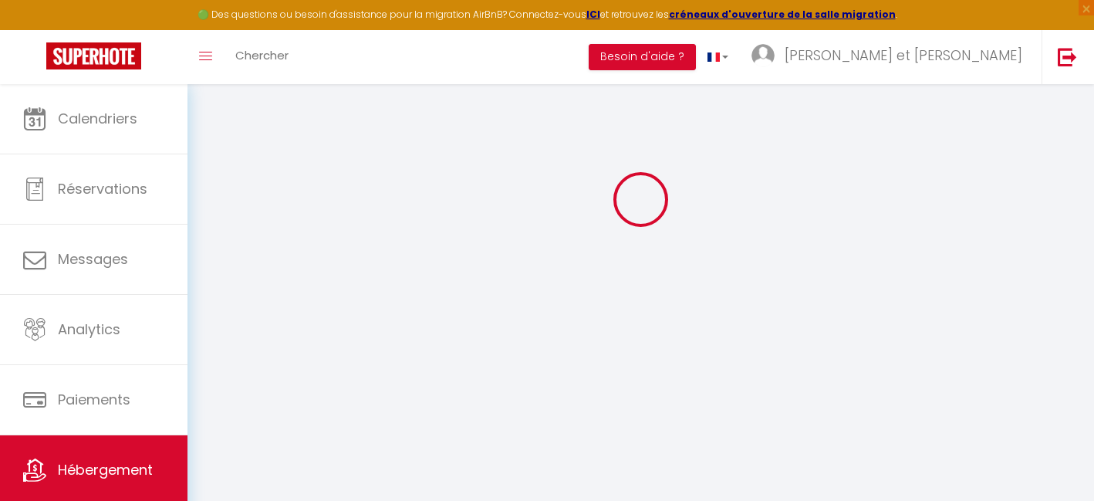
checkbox input "false"
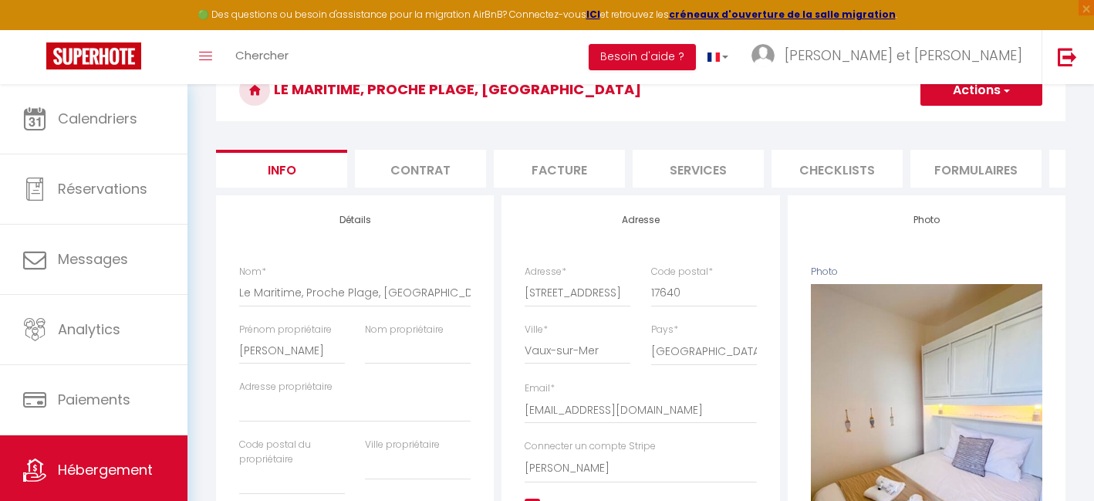
checkbox input "true"
checkbox input "false"
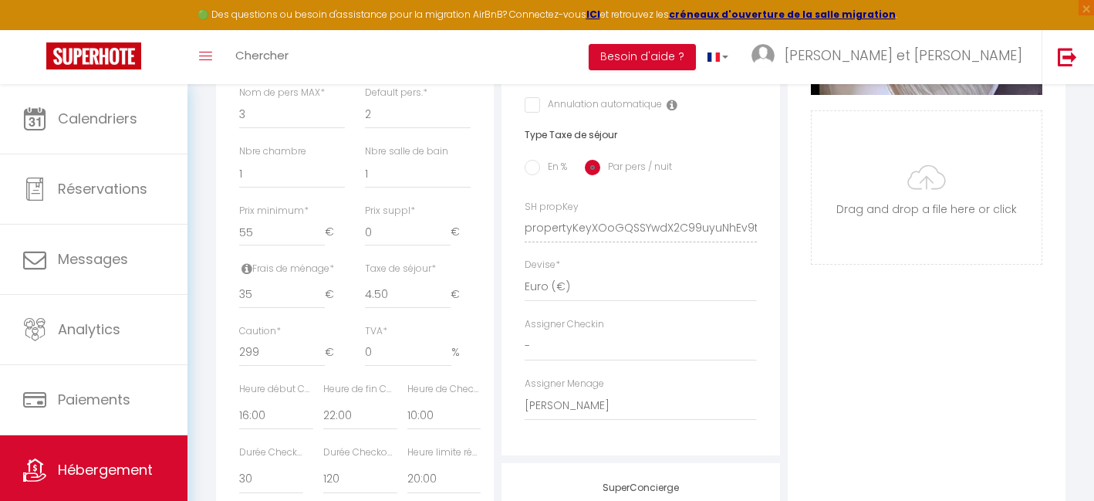
scroll to position [583, 0]
checkbox input "true"
checkbox input "false"
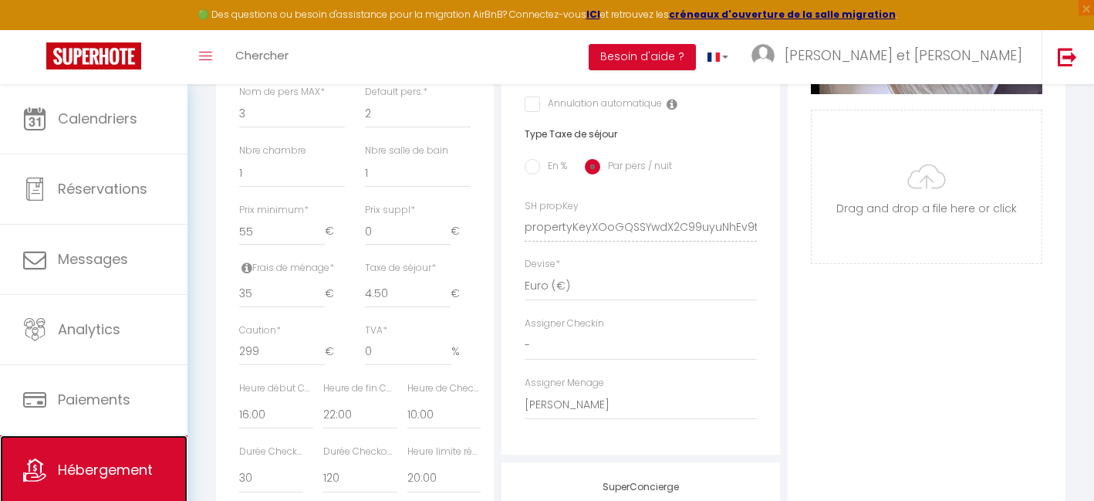
click at [91, 465] on span "Hébergement" at bounding box center [105, 469] width 95 height 19
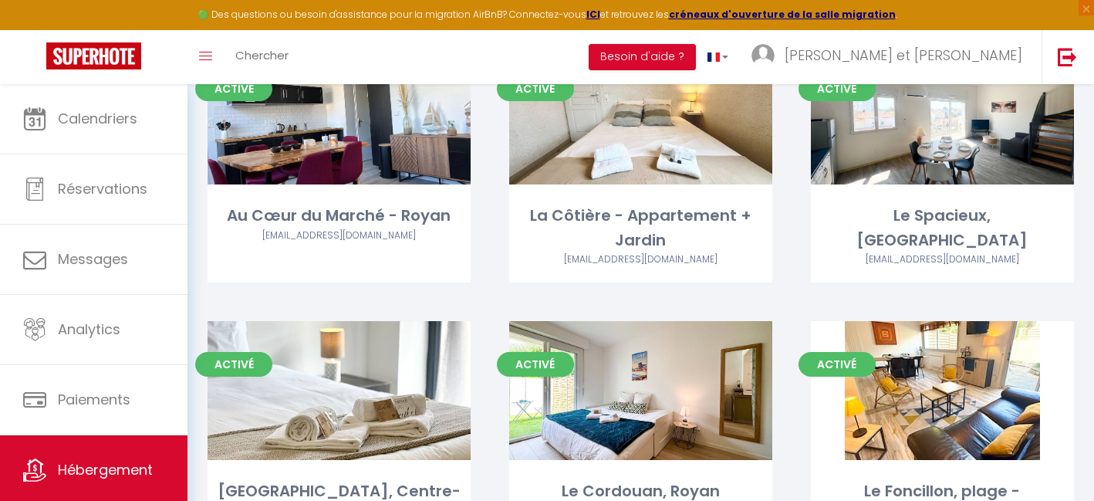
scroll to position [408, 0]
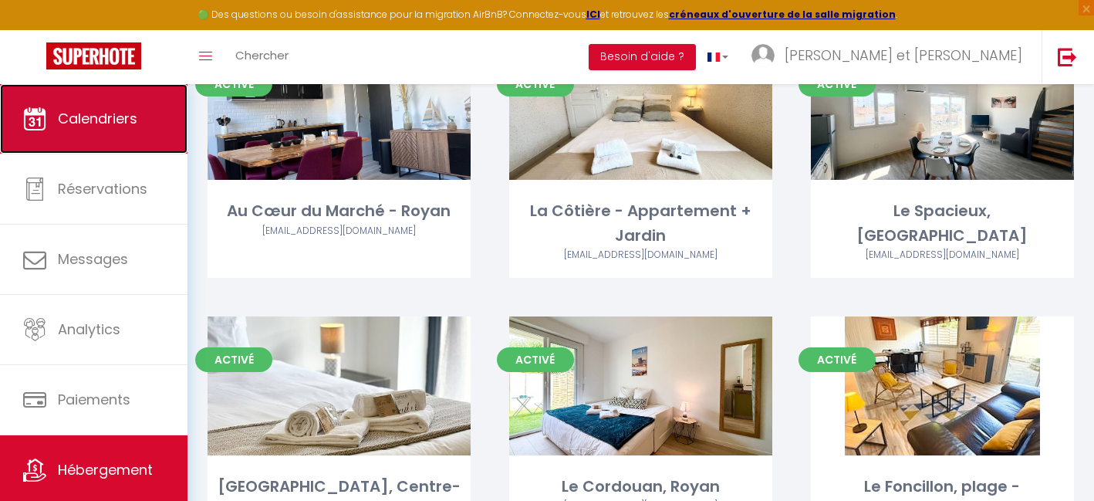
click at [100, 128] on link "Calendriers" at bounding box center [93, 118] width 187 height 69
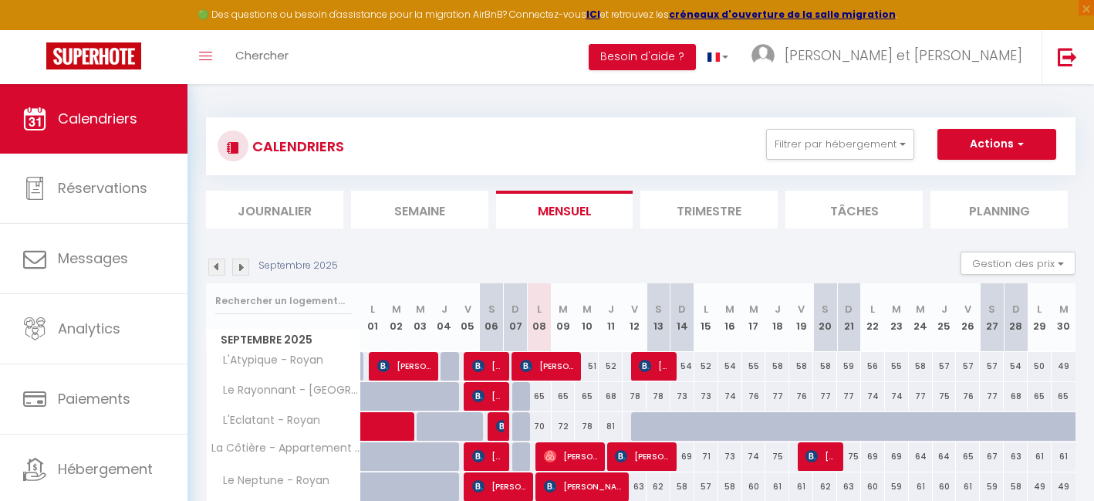
click at [216, 258] on img at bounding box center [216, 266] width 17 height 17
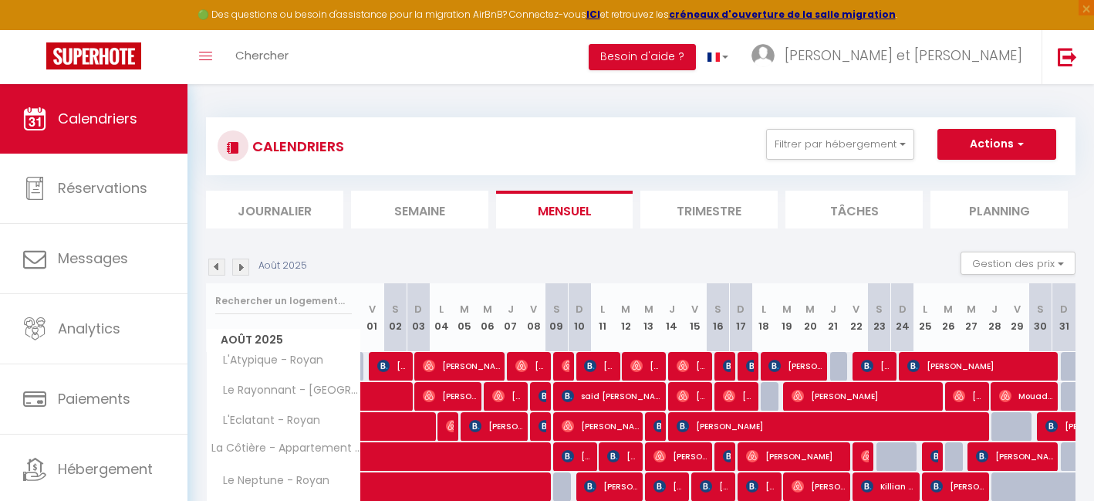
click at [217, 267] on img at bounding box center [216, 266] width 17 height 17
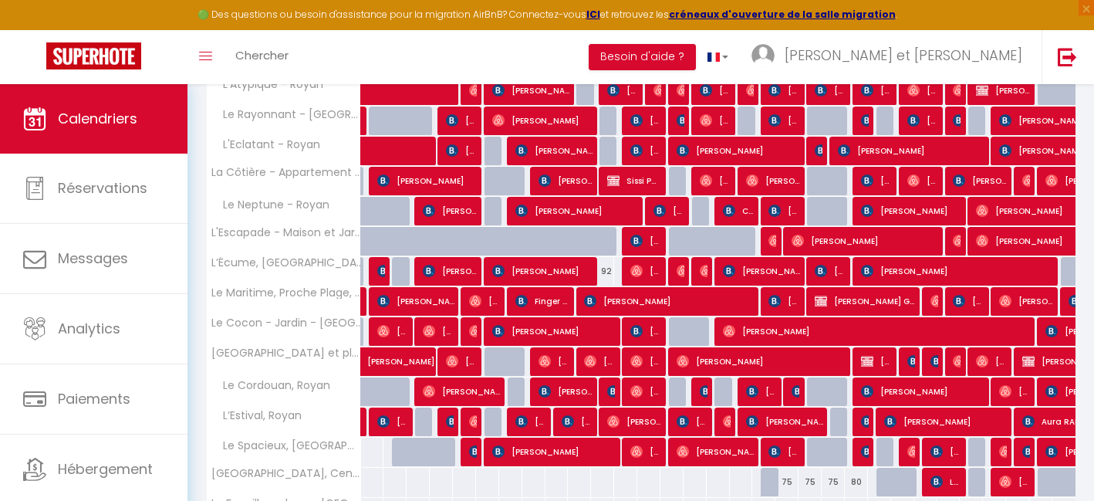
scroll to position [278, 0]
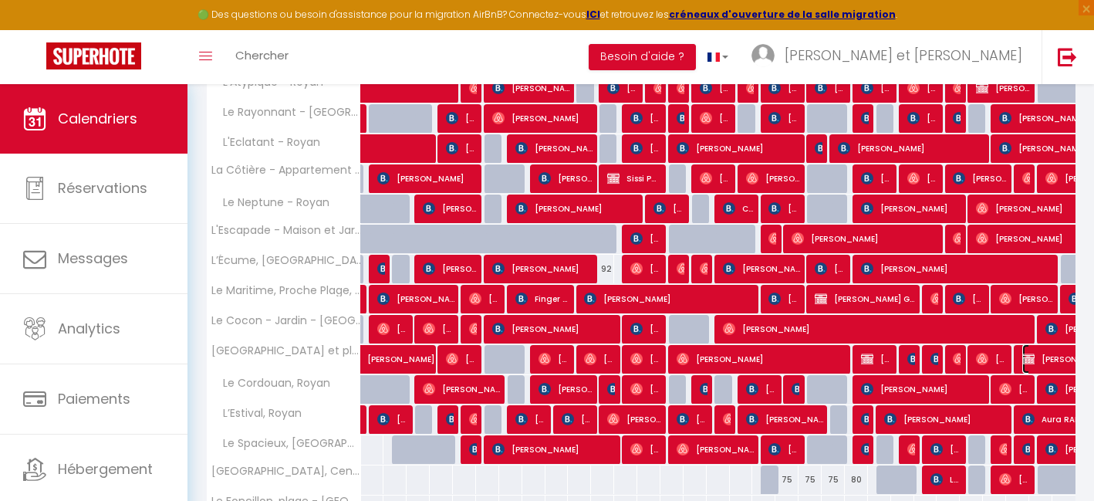
click at [1046, 360] on span "Orlane VILLIER" at bounding box center [1110, 358] width 177 height 29
select select "OK"
select select "KO"
select select "0"
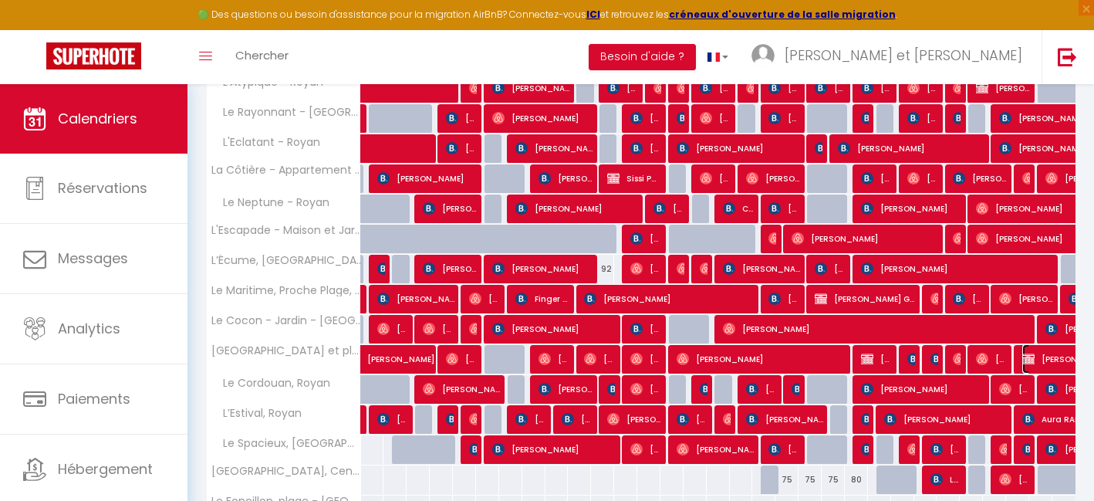
select select "1"
select select
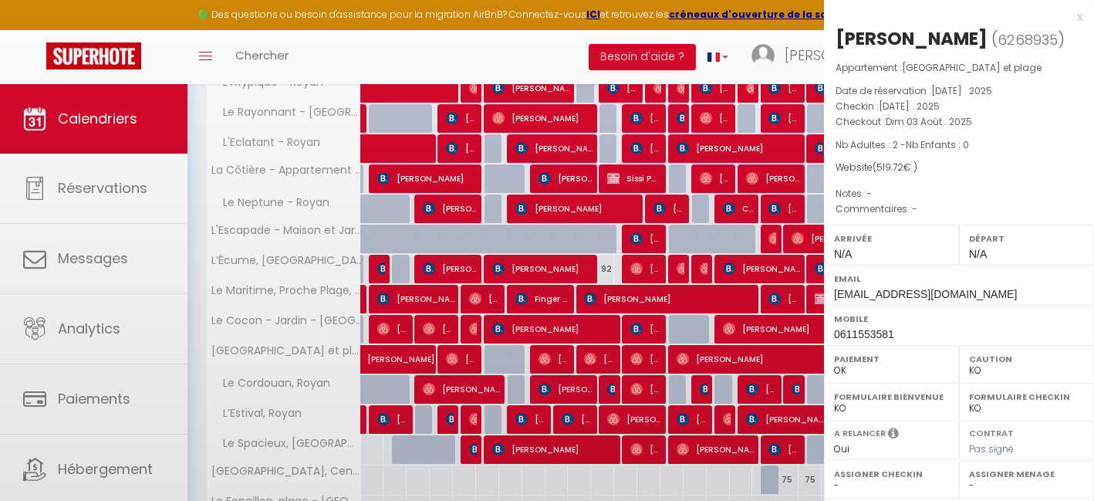
select select "35281"
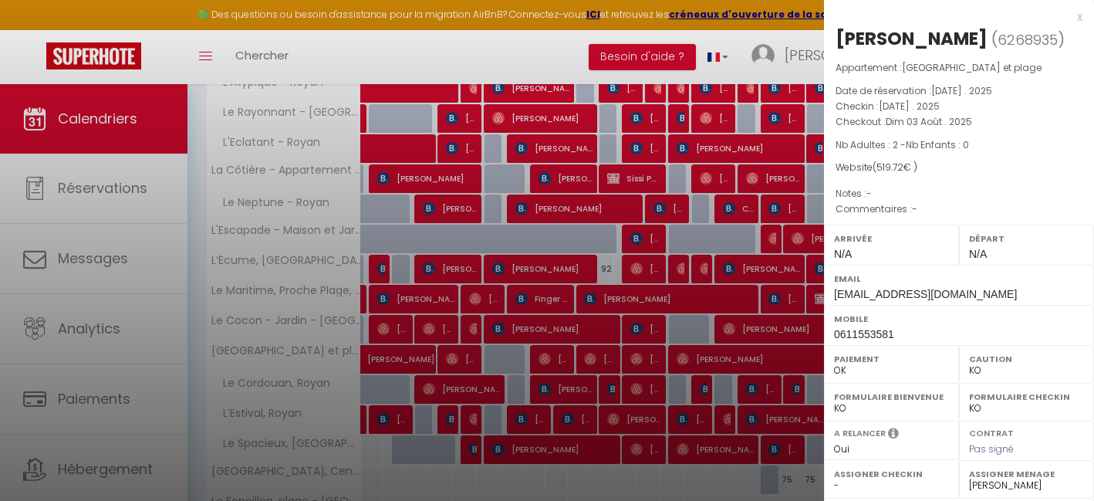
click at [714, 298] on div at bounding box center [547, 250] width 1094 height 501
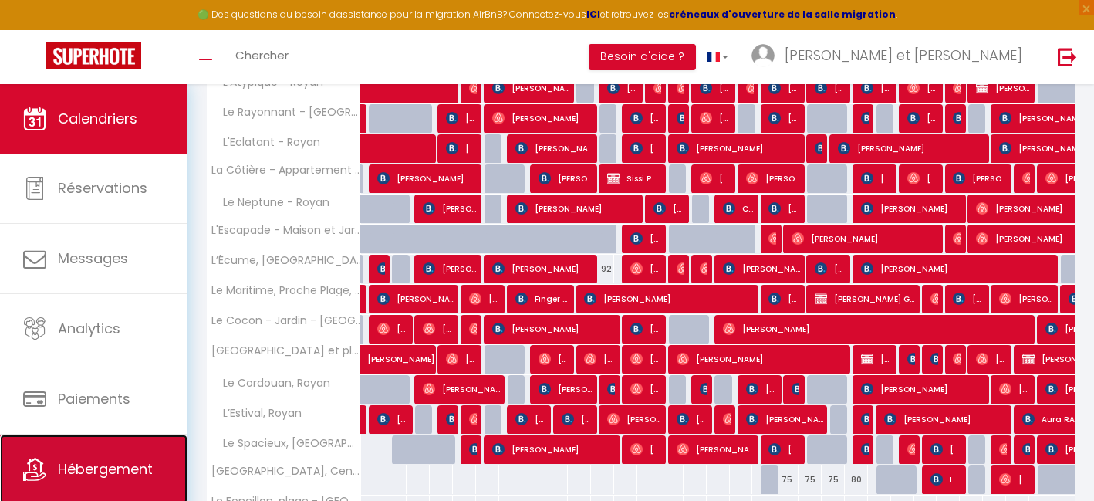
click at [126, 460] on span "Hébergement" at bounding box center [105, 468] width 95 height 19
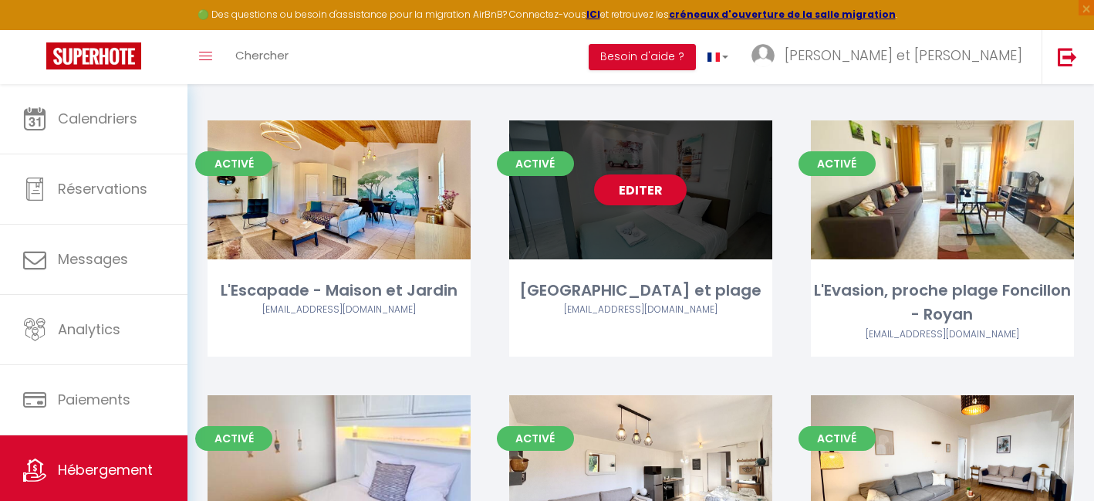
scroll to position [1132, 0]
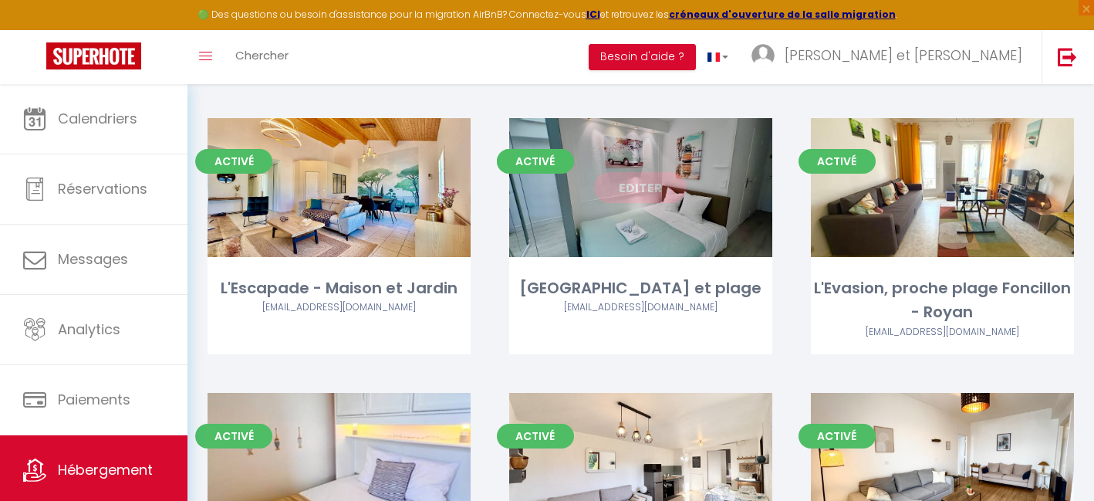
click at [639, 194] on link "Editer" at bounding box center [640, 187] width 93 height 31
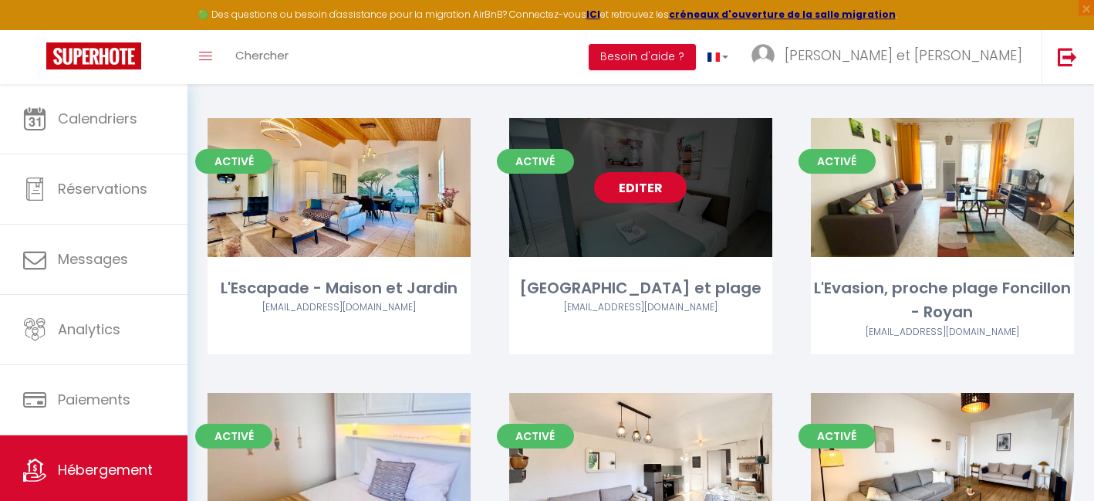
click at [639, 181] on link "Editer" at bounding box center [640, 187] width 93 height 31
select select "3"
select select "2"
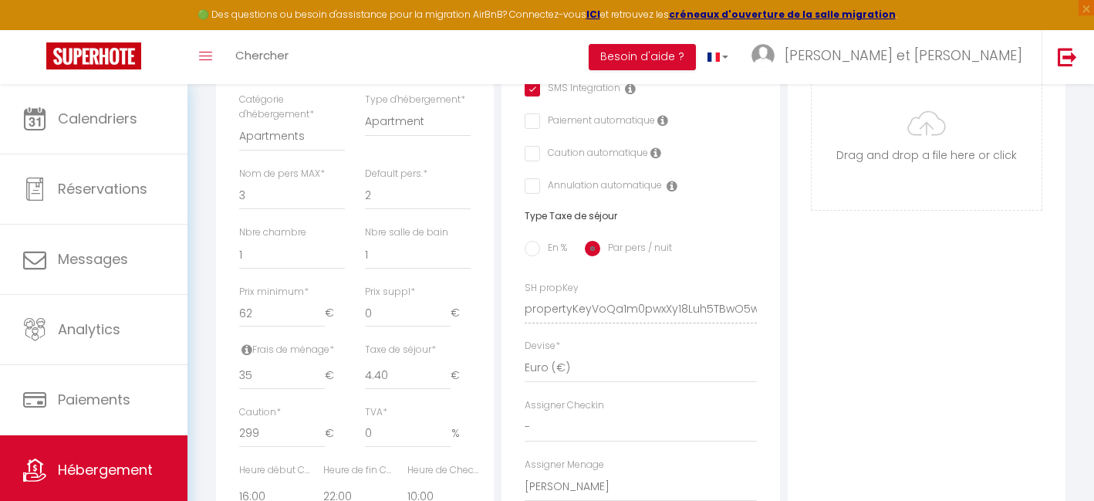
scroll to position [503, 0]
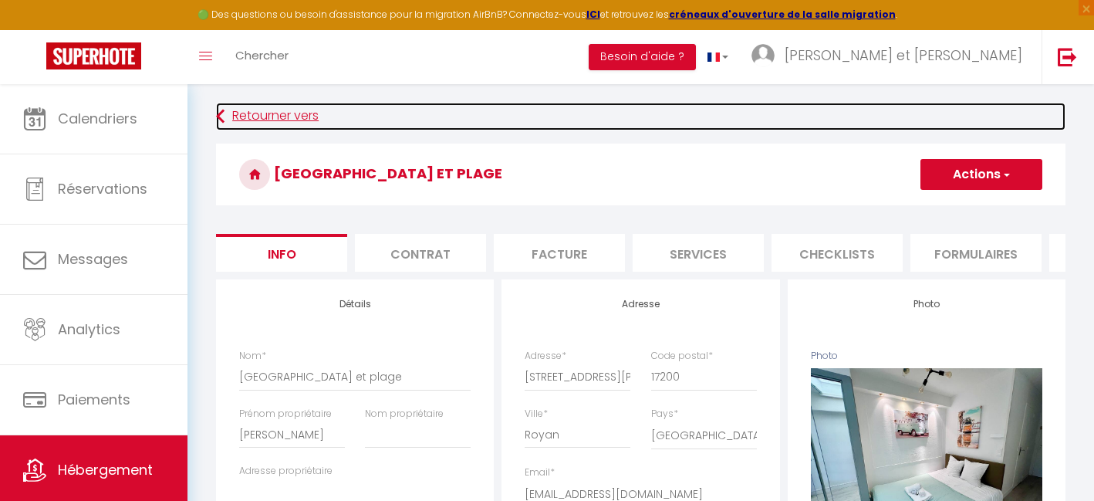
click at [229, 120] on link "Retourner vers" at bounding box center [640, 117] width 849 height 28
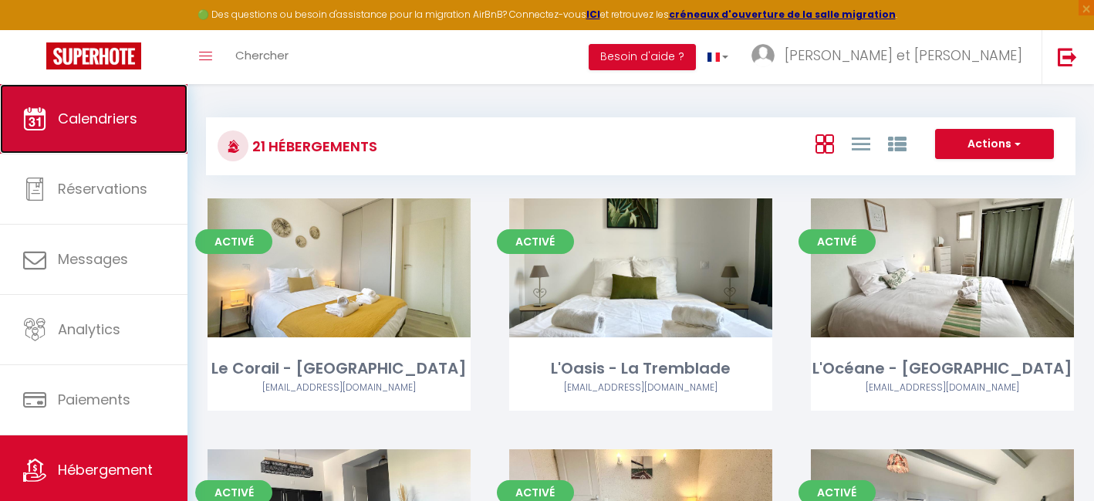
click at [74, 118] on span "Calendriers" at bounding box center [97, 118] width 79 height 19
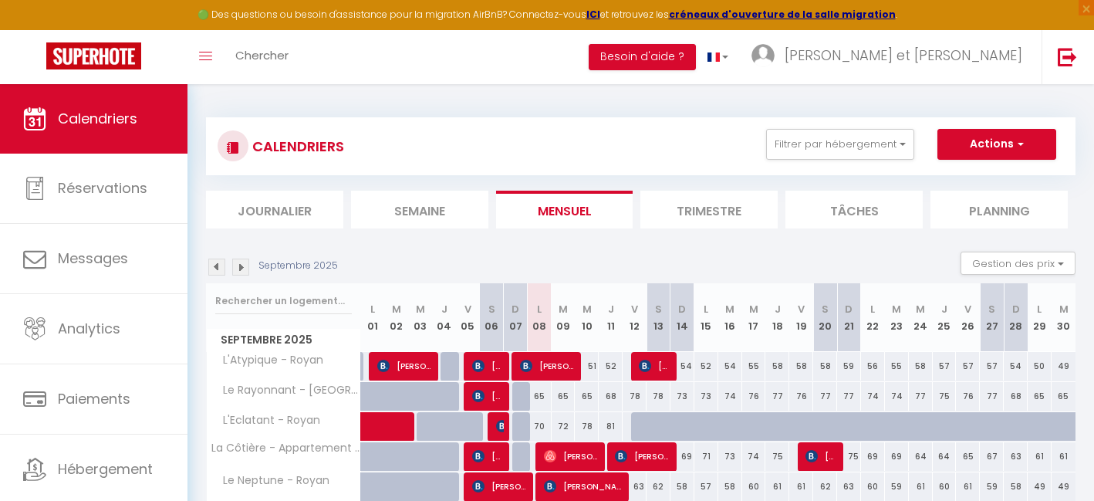
click at [223, 271] on img at bounding box center [216, 266] width 17 height 17
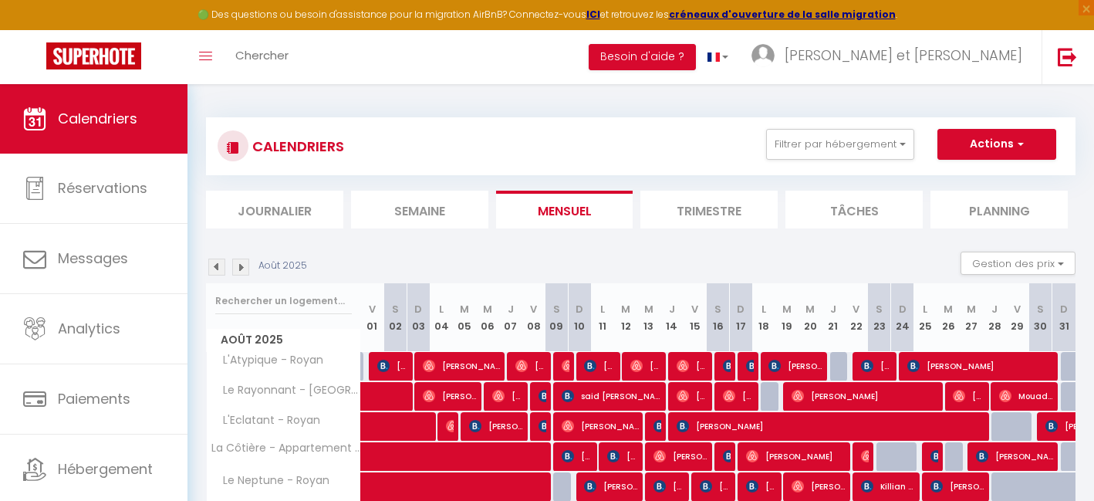
click at [221, 268] on img at bounding box center [216, 266] width 17 height 17
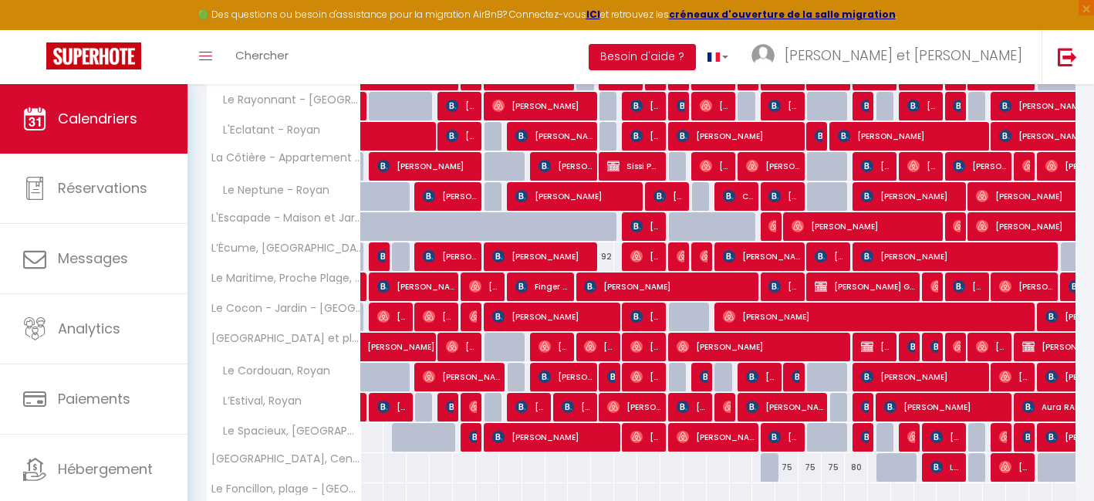
scroll to position [294, 0]
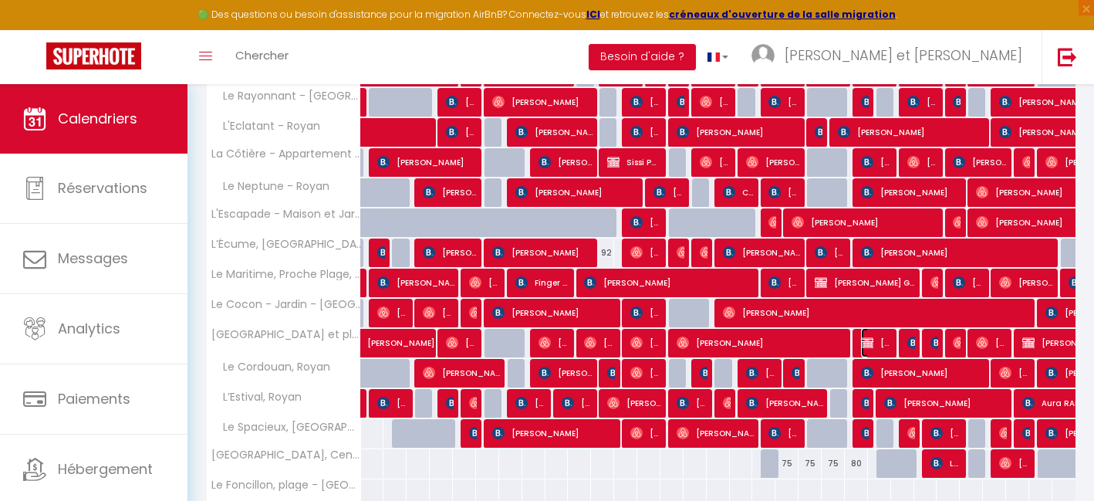
click at [882, 344] on span "Nicolas Landrevie" at bounding box center [876, 342] width 31 height 29
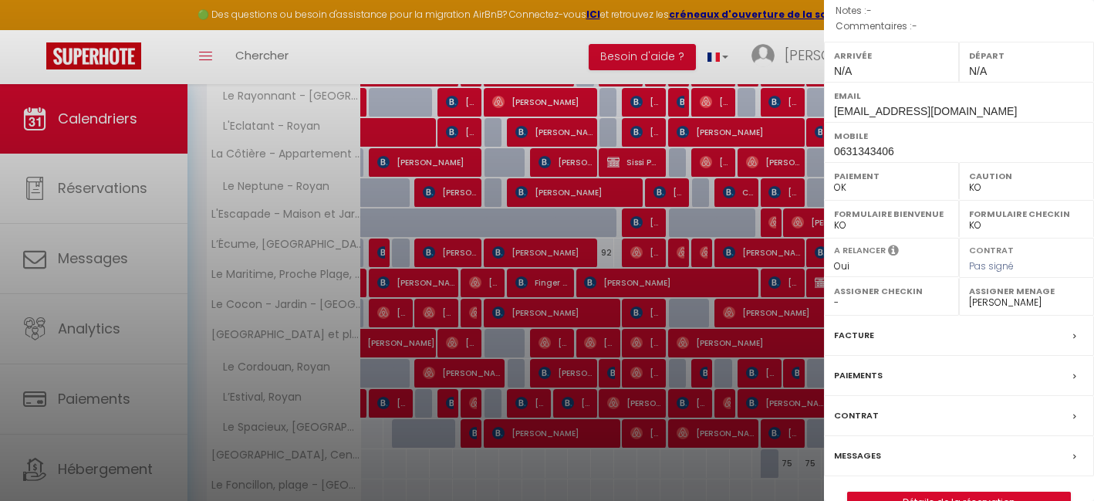
scroll to position [184, 0]
click at [1002, 495] on link "Détails de la réservation" at bounding box center [959, 501] width 222 height 20
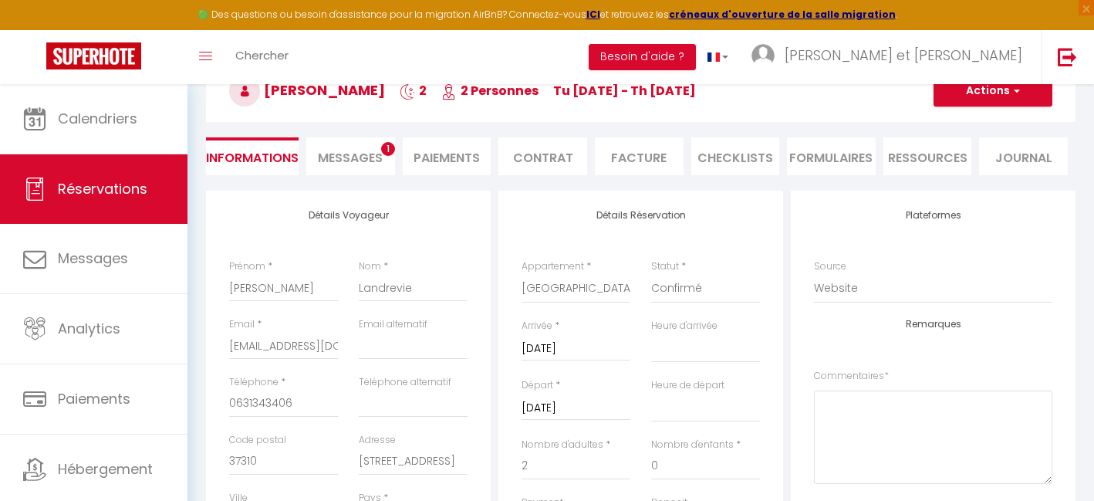
scroll to position [93, 0]
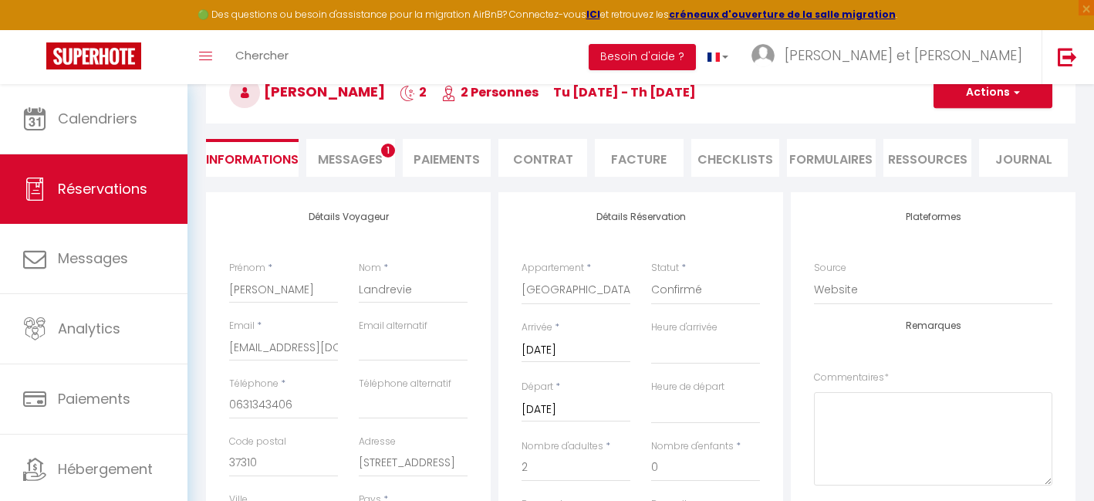
click at [369, 147] on li "Messages 1" at bounding box center [350, 158] width 89 height 38
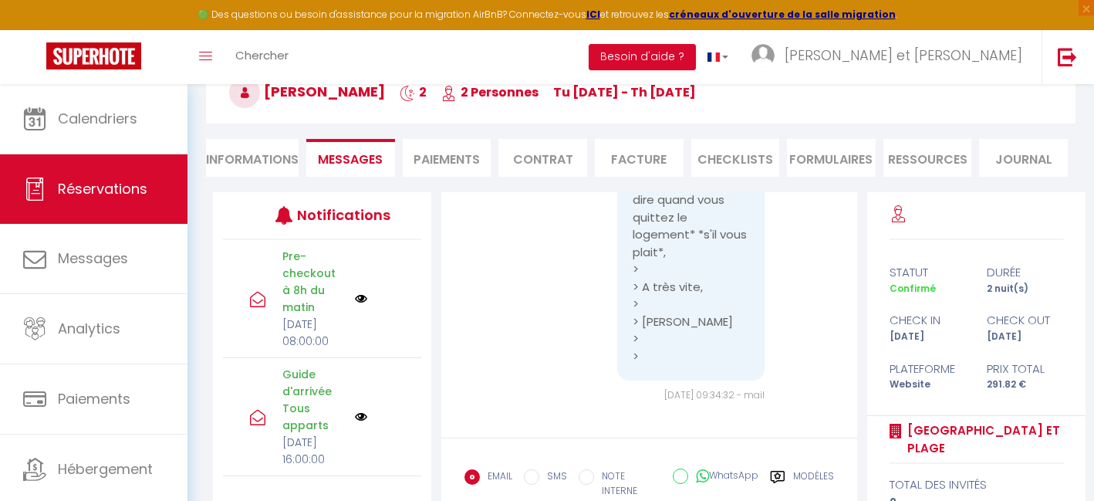
scroll to position [4808, 0]
click at [437, 152] on li "Paiements" at bounding box center [447, 158] width 89 height 38
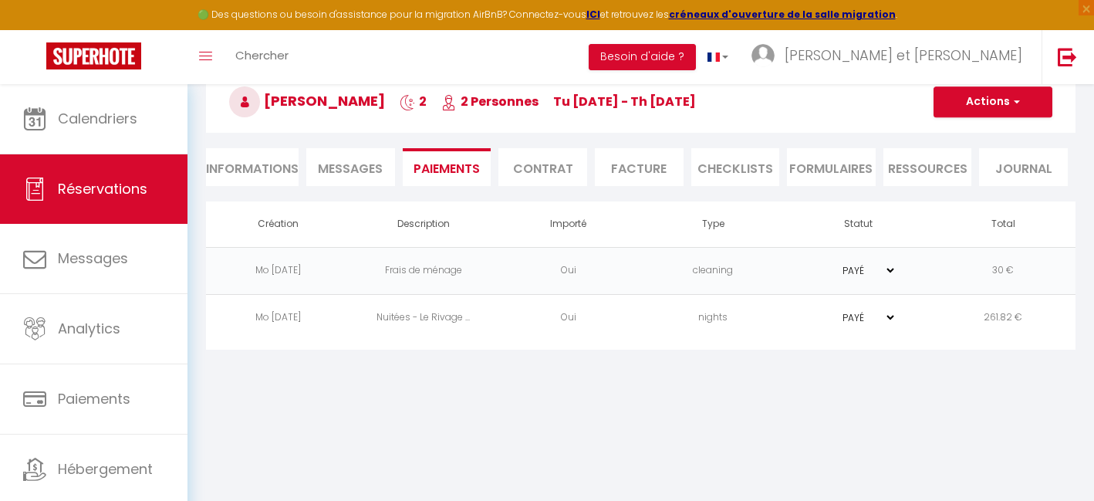
click at [808, 319] on td "PAYÉ EN ATTENTE" at bounding box center [857, 317] width 145 height 47
click at [776, 319] on td "nights" at bounding box center [712, 317] width 145 height 47
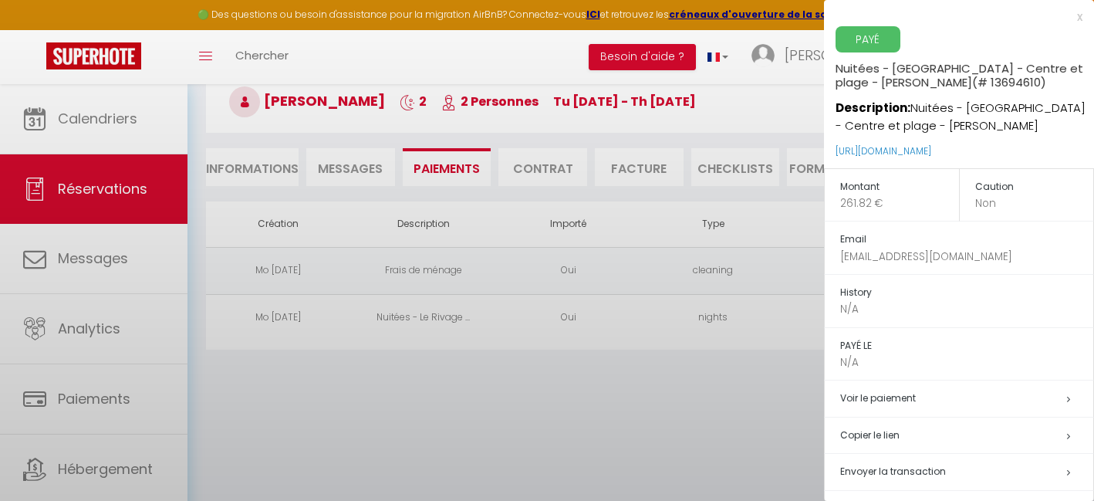
click at [776, 319] on div at bounding box center [547, 250] width 1094 height 501
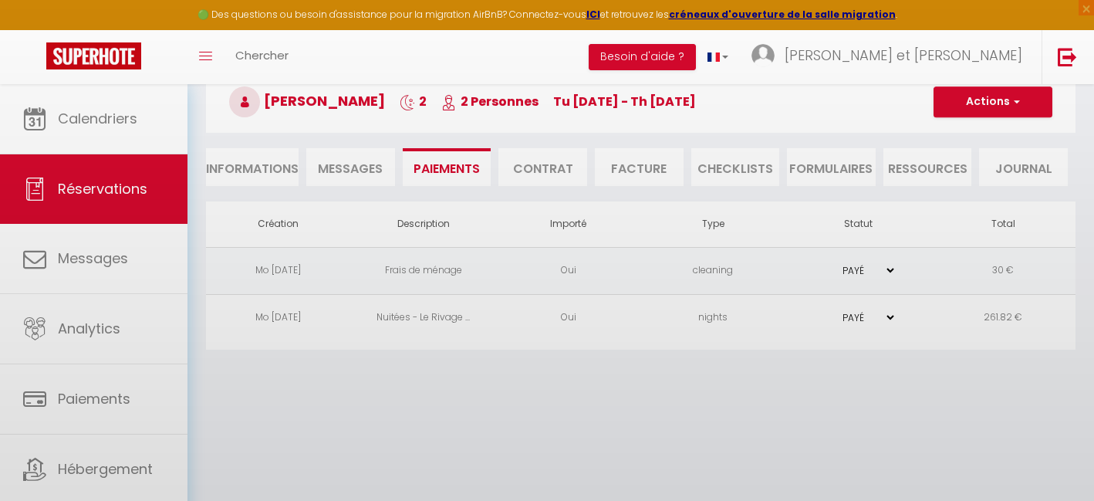
click at [776, 319] on body "🟢 Des questions ou besoin d'assistance pour la migration AirBnB? Connectez-vous…" at bounding box center [547, 250] width 1094 height 501
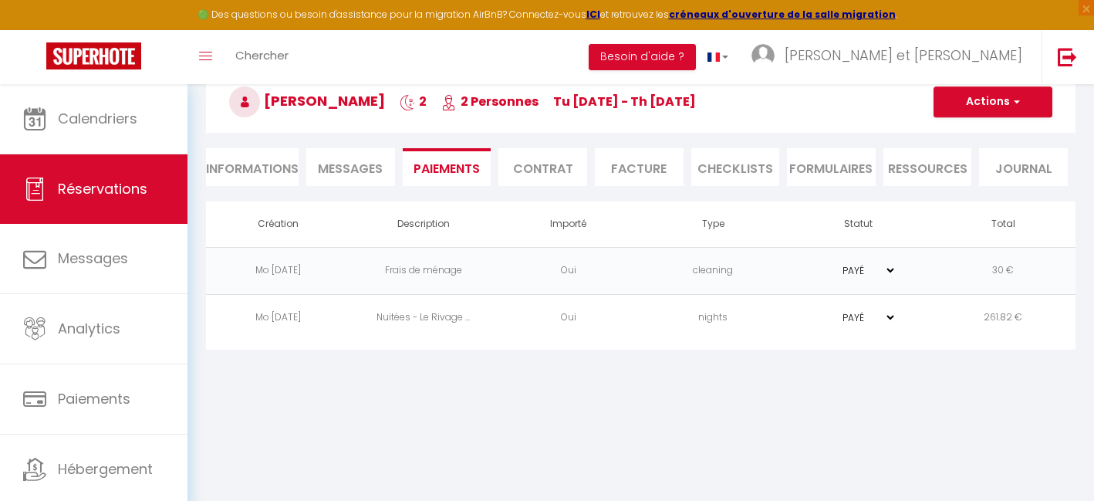
click at [776, 319] on td "nights" at bounding box center [712, 317] width 145 height 47
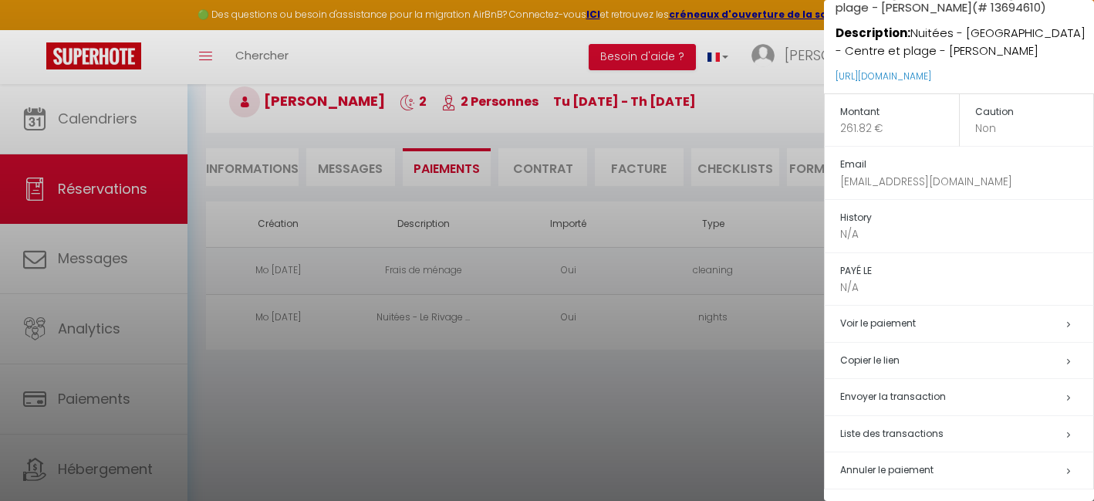
scroll to position [82, 0]
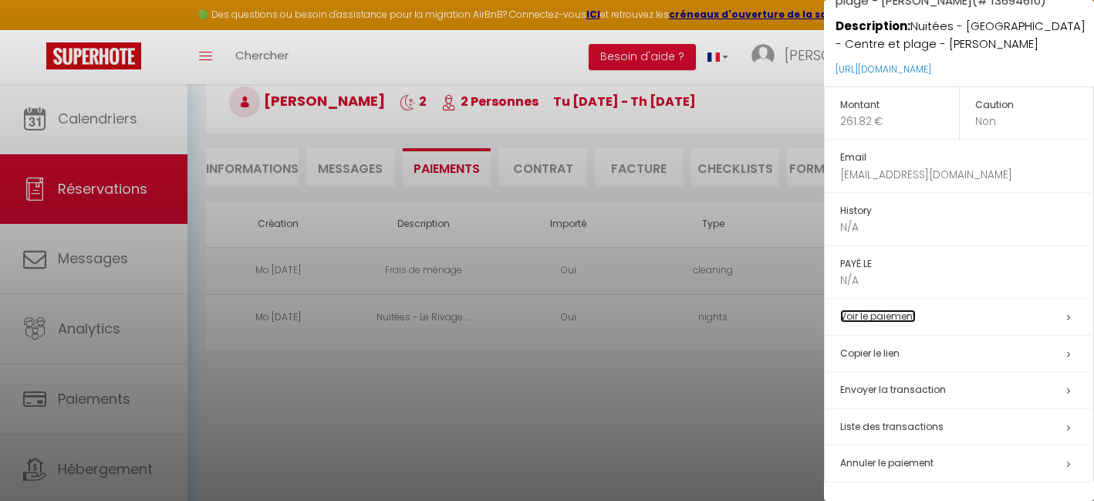
click at [910, 312] on link "Voir le paiement" at bounding box center [878, 315] width 76 height 13
click at [891, 423] on span "Liste des transactions" at bounding box center [891, 426] width 103 height 13
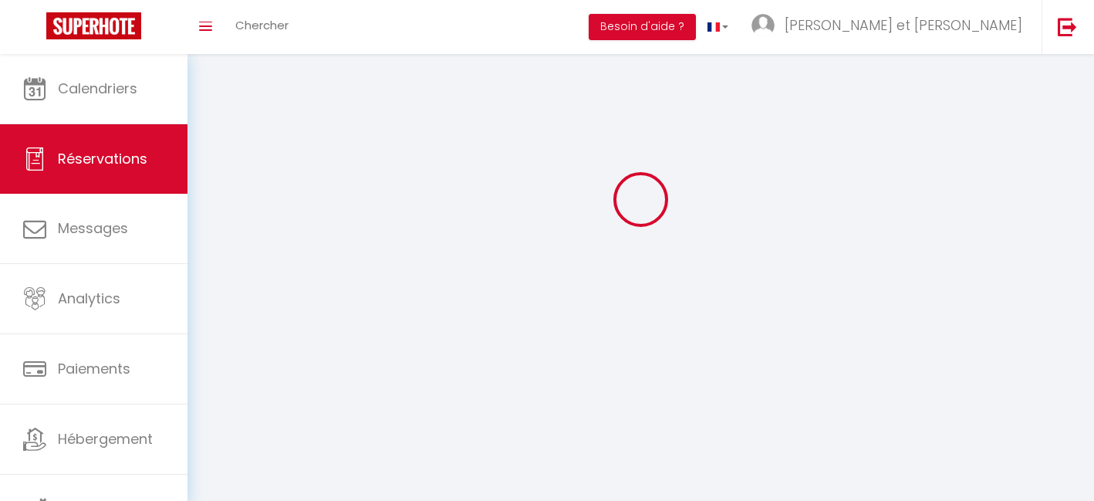
scroll to position [84, 0]
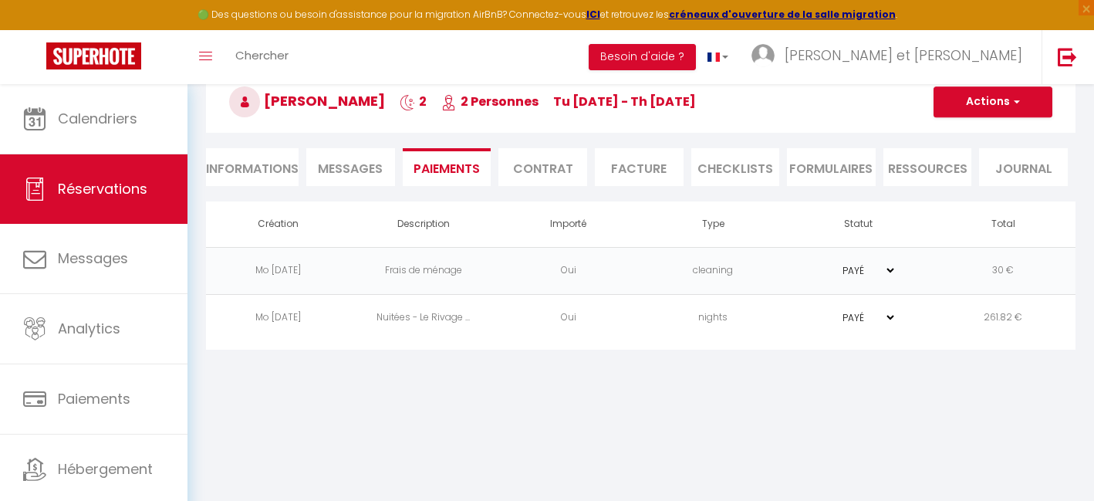
click at [1010, 319] on td "261.82 €" at bounding box center [1002, 317] width 145 height 47
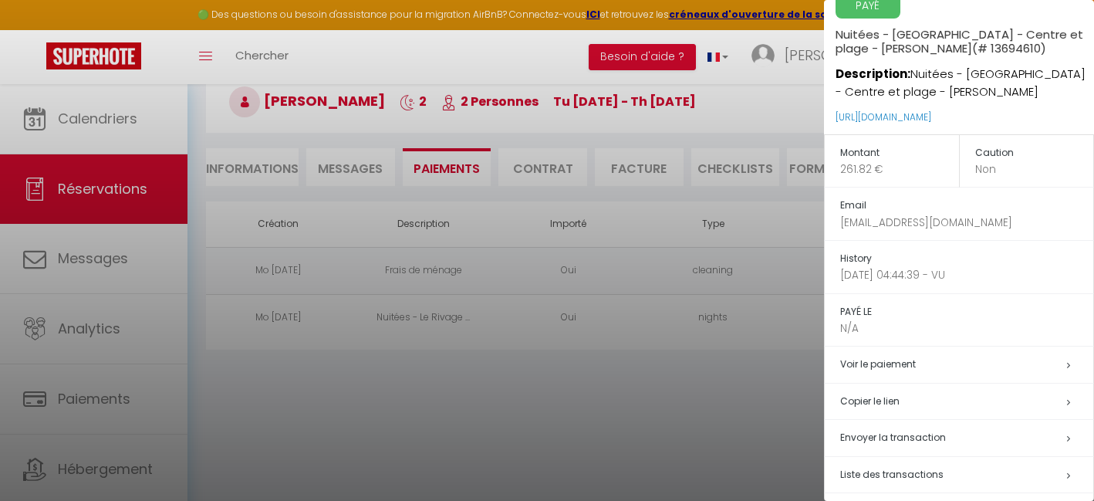
scroll to position [0, 0]
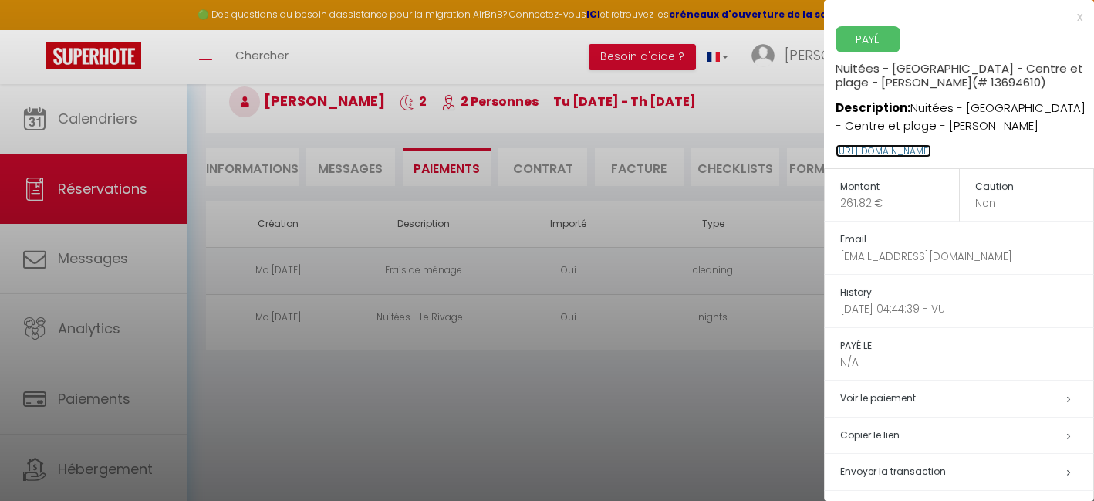
click at [931, 152] on link "https://superhote.com/applink/p/GVJPNhq9" at bounding box center [883, 150] width 96 height 13
click at [548, 249] on div at bounding box center [547, 250] width 1094 height 501
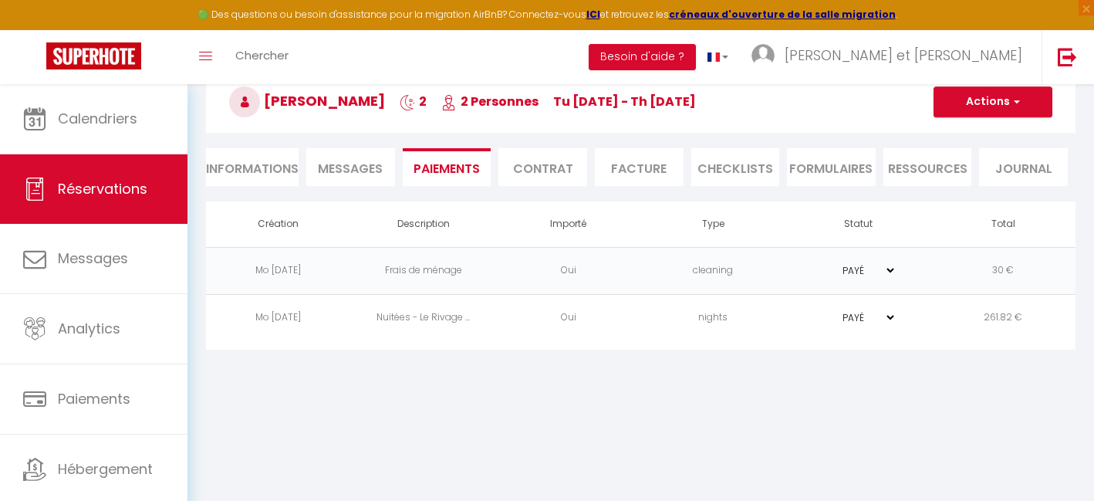
click at [538, 164] on li "Contrat" at bounding box center [542, 167] width 89 height 38
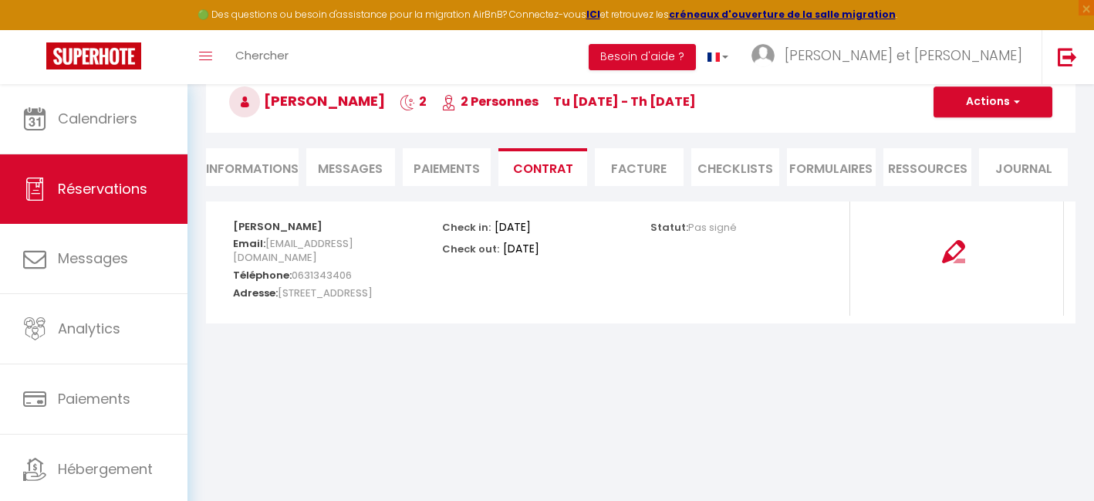
click at [668, 166] on li "Facture" at bounding box center [639, 167] width 89 height 38
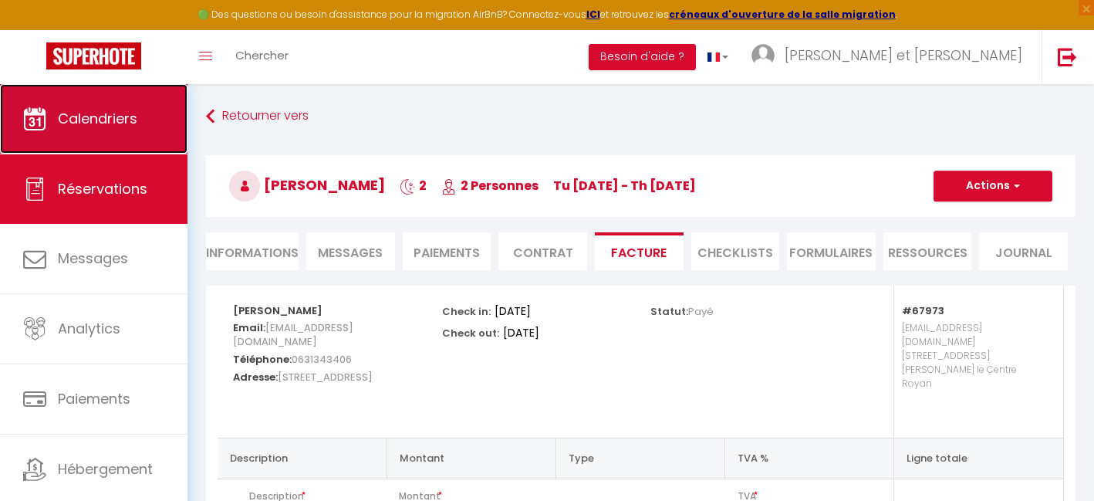
click at [159, 120] on link "Calendriers" at bounding box center [93, 118] width 187 height 69
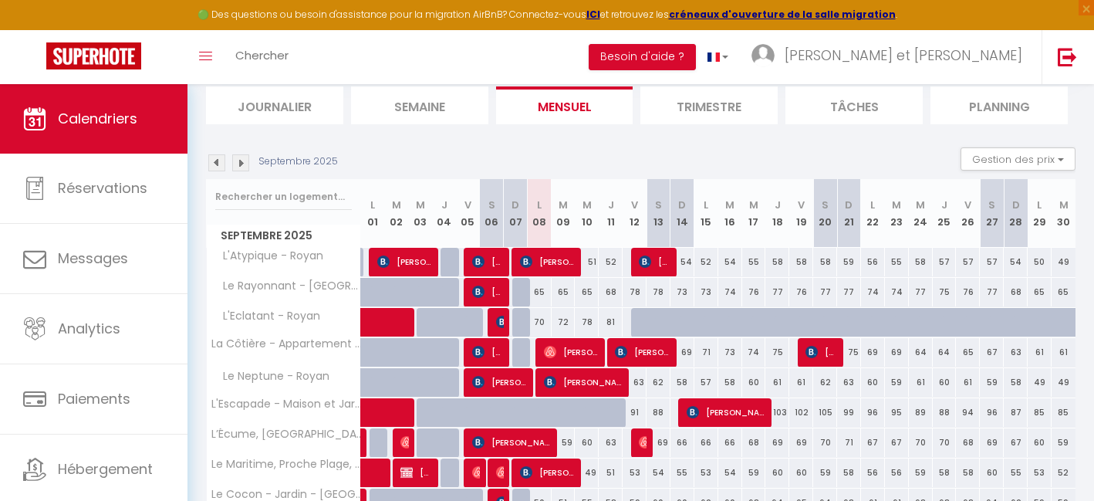
click at [218, 170] on img at bounding box center [216, 162] width 17 height 17
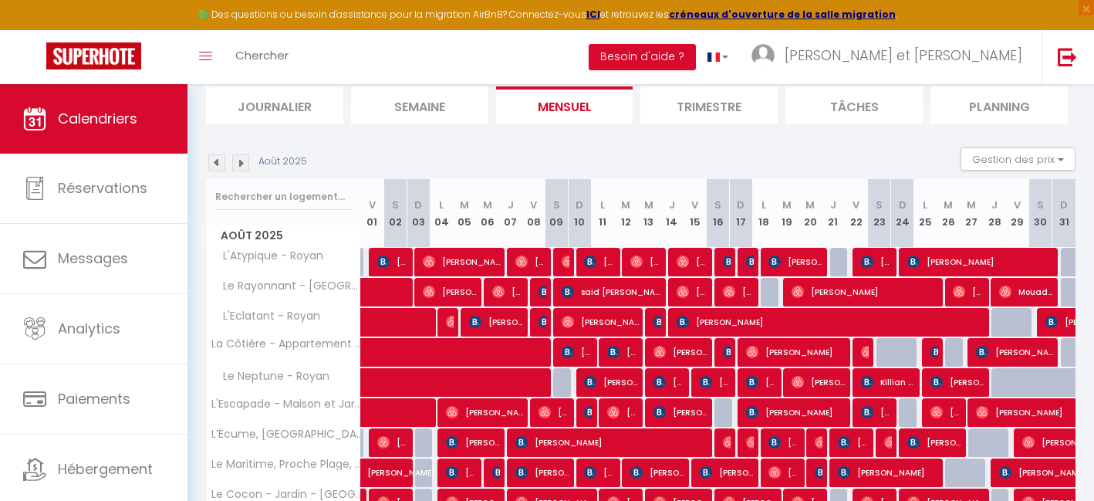
click at [220, 170] on img at bounding box center [216, 162] width 17 height 17
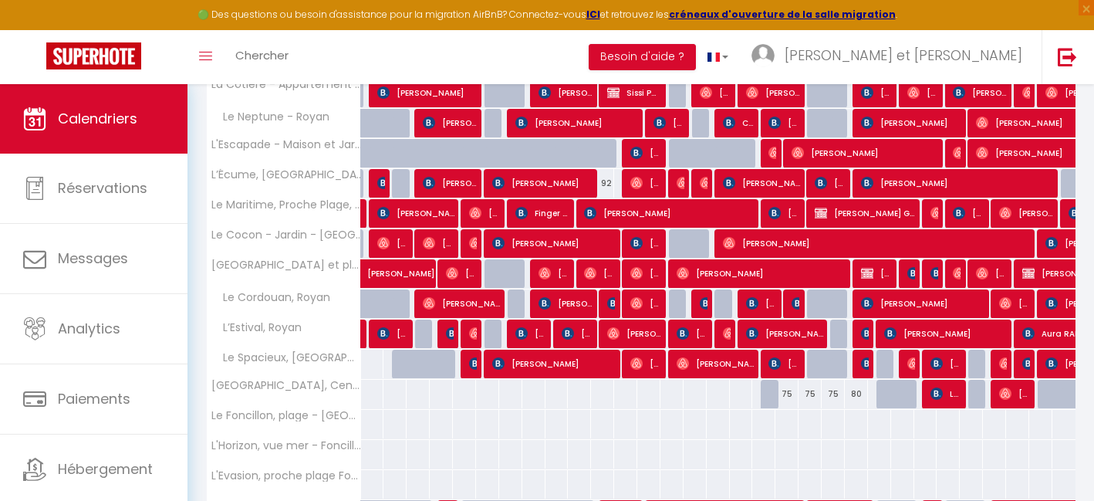
scroll to position [372, 0]
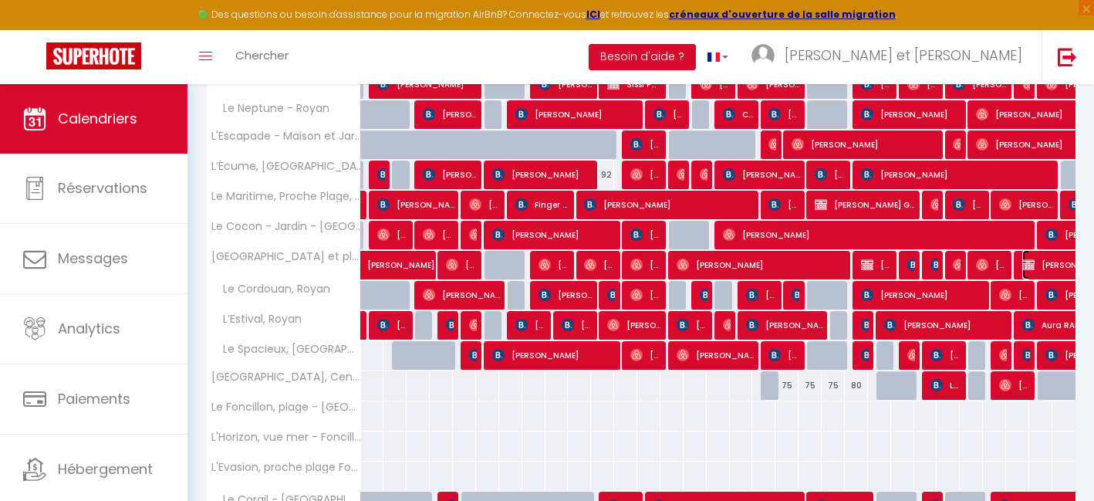
click at [1055, 261] on span "Orlane VILLIER" at bounding box center [1110, 264] width 177 height 29
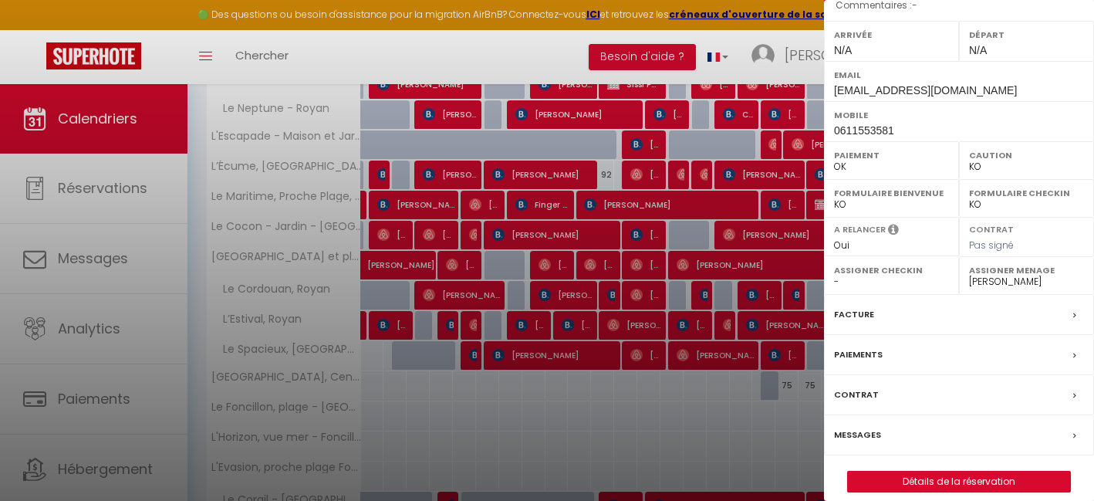
scroll to position [218, 0]
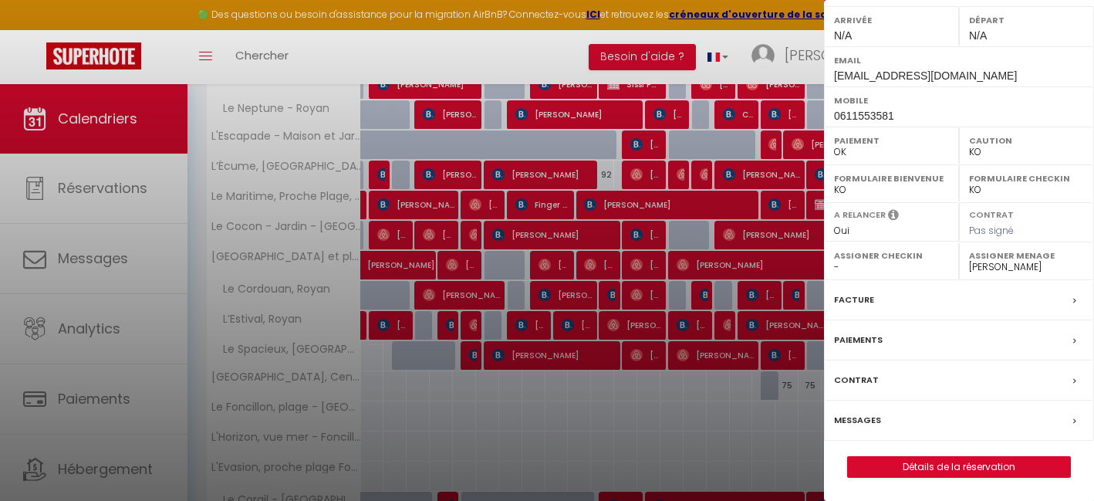
click at [1073, 342] on icon at bounding box center [1074, 340] width 3 height 9
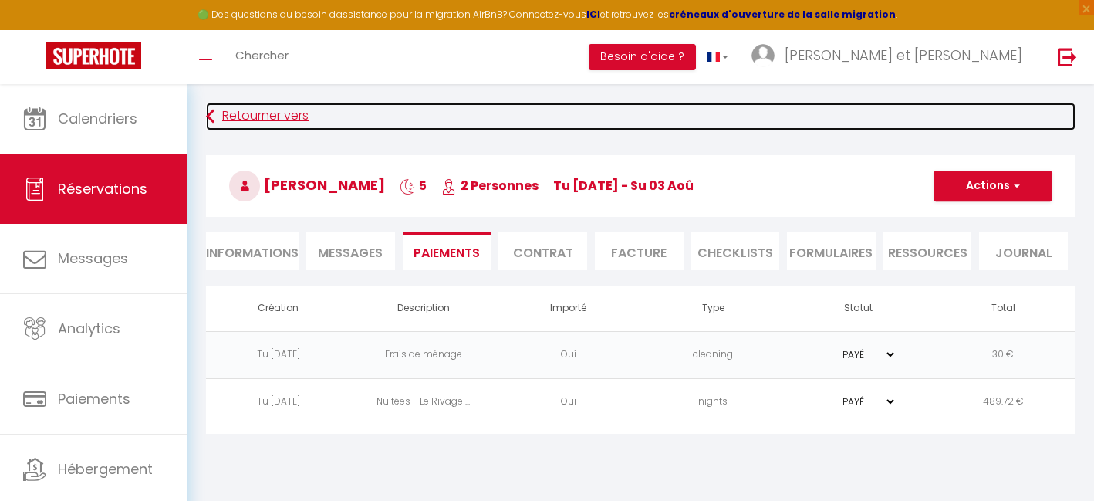
click at [234, 116] on link "Retourner vers" at bounding box center [640, 117] width 869 height 28
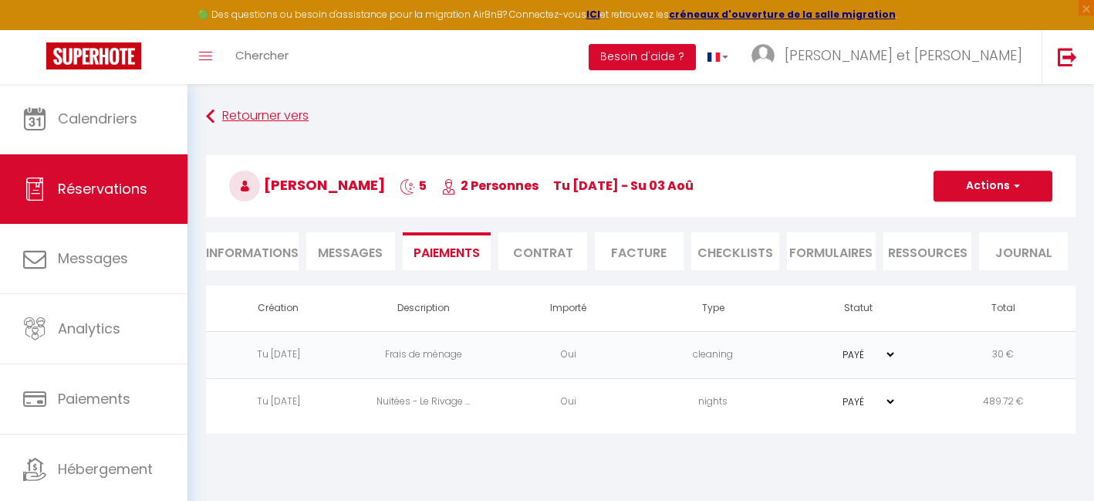
scroll to position [84, 0]
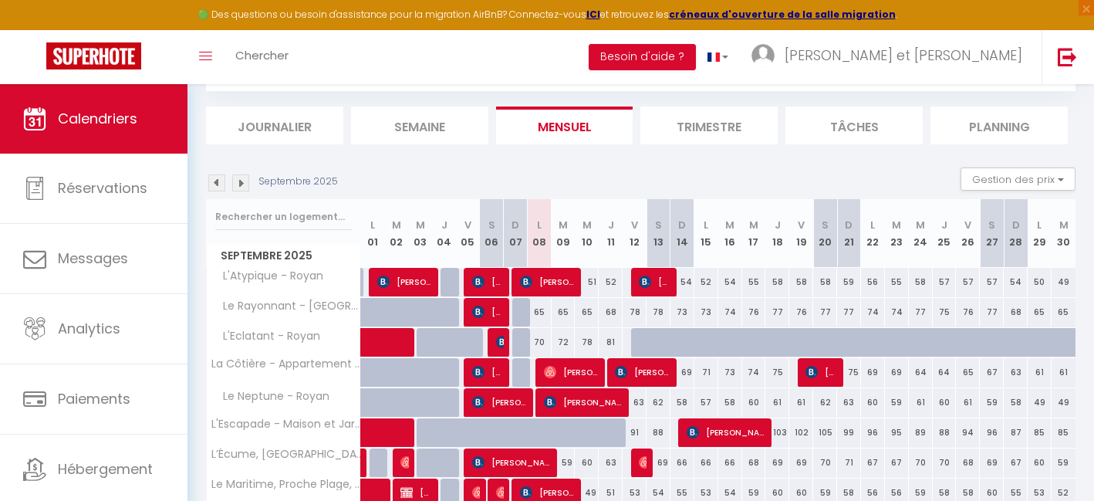
click at [220, 187] on img at bounding box center [216, 182] width 17 height 17
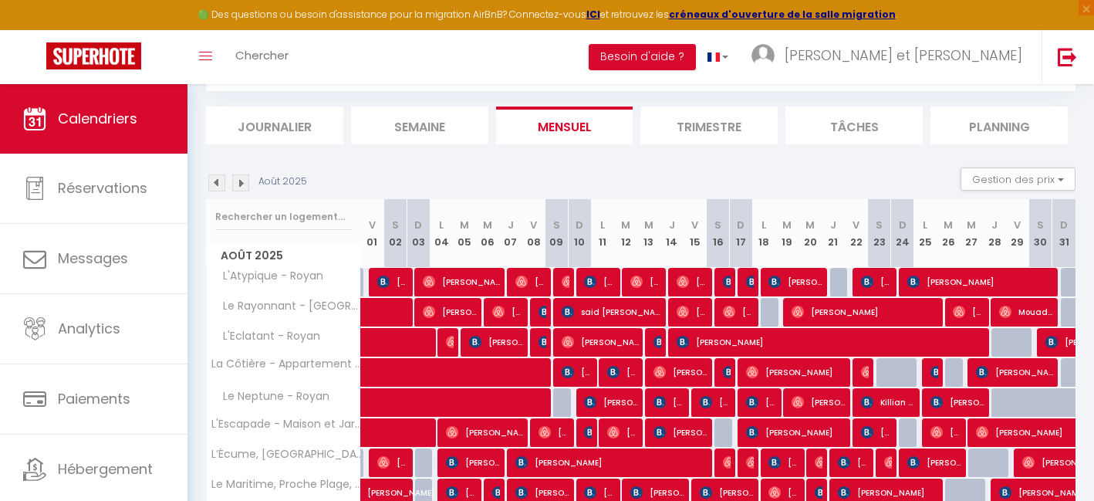
click at [220, 187] on img at bounding box center [216, 182] width 17 height 17
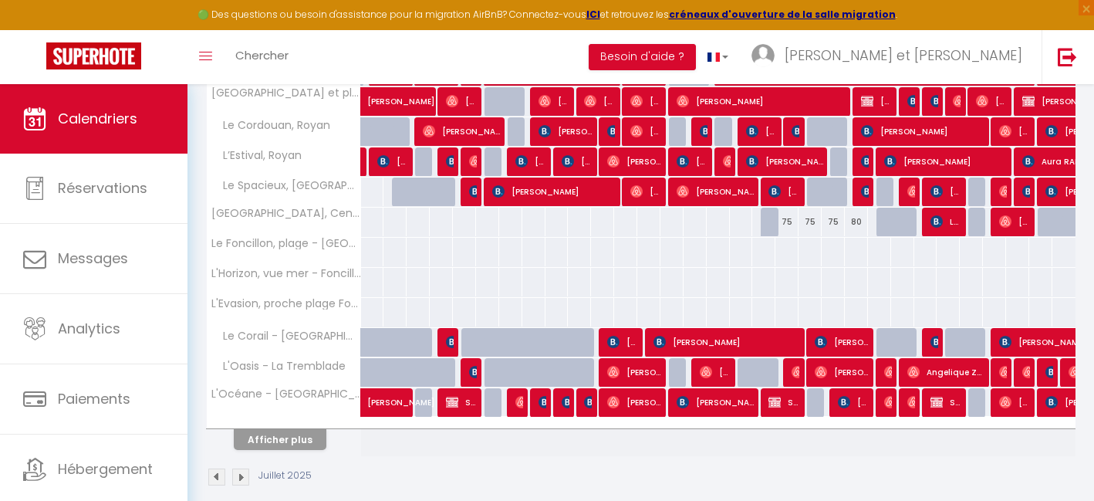
scroll to position [547, 0]
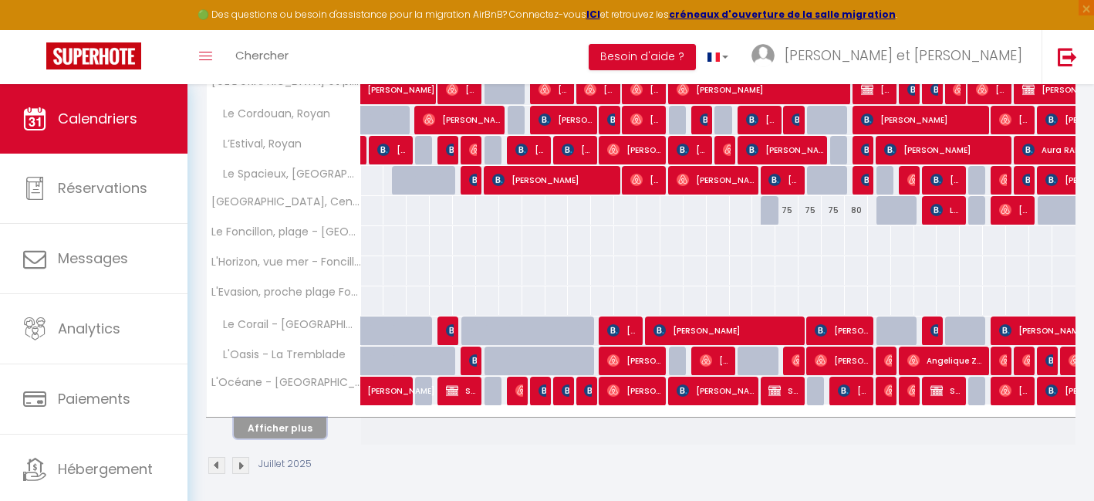
click at [295, 430] on button "Afficher plus" at bounding box center [280, 427] width 93 height 21
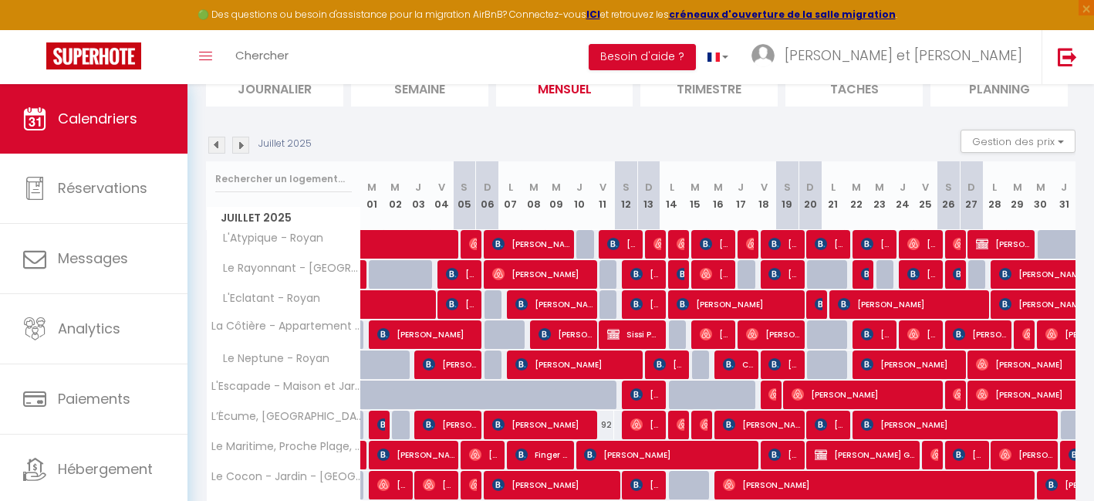
scroll to position [117, 0]
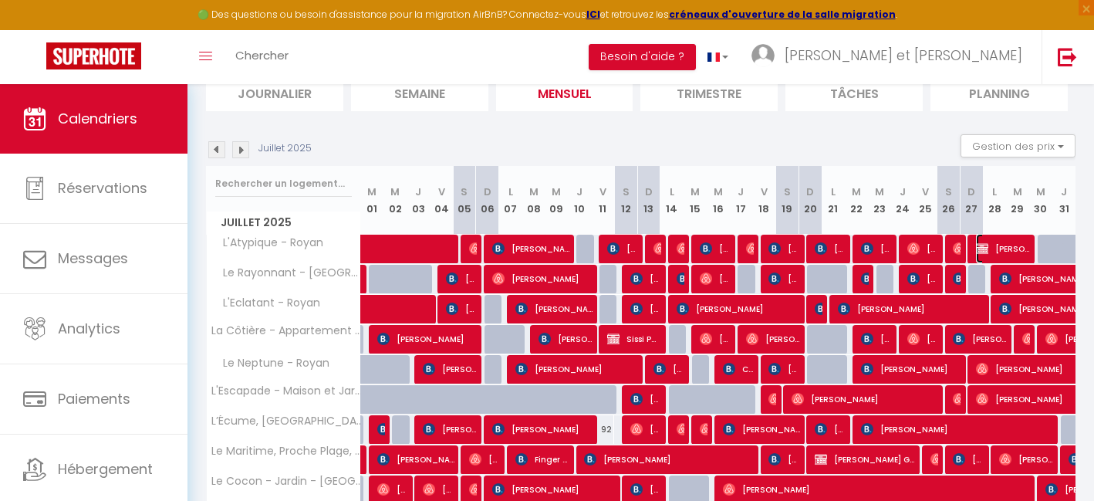
click at [1006, 247] on span "Martin Le guernic" at bounding box center [1003, 248] width 54 height 29
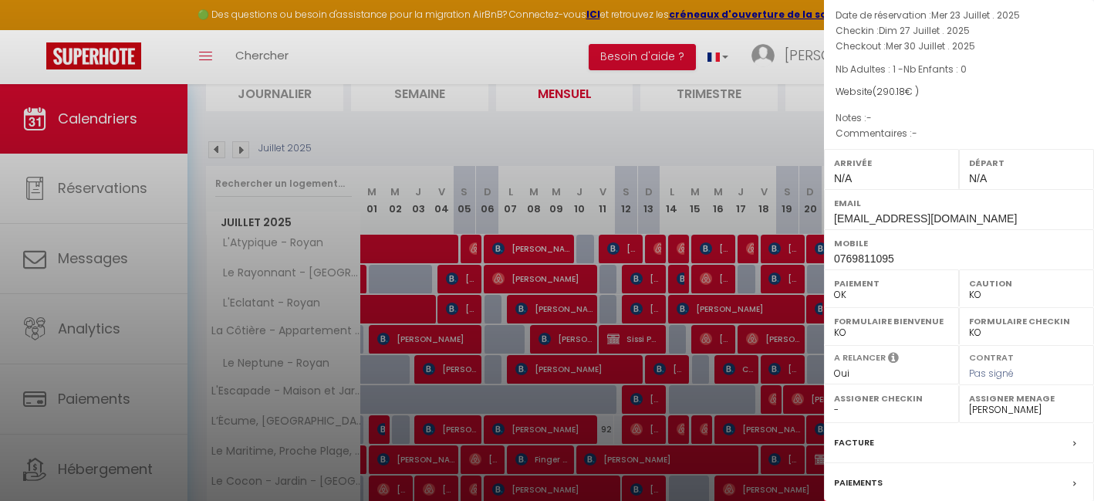
scroll to position [76, 0]
click at [740, 276] on div at bounding box center [547, 250] width 1094 height 501
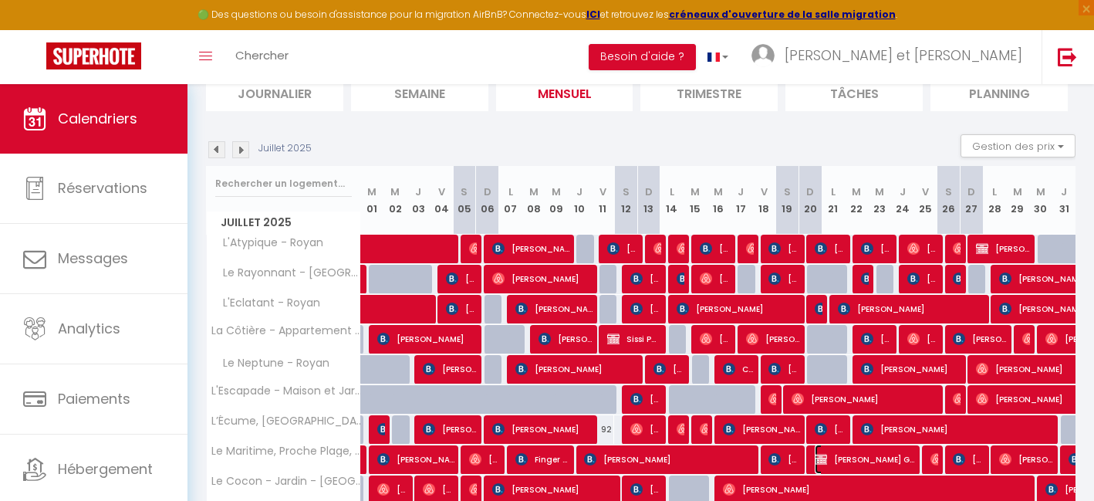
click at [836, 460] on span "Martin Le Guernic" at bounding box center [864, 458] width 100 height 29
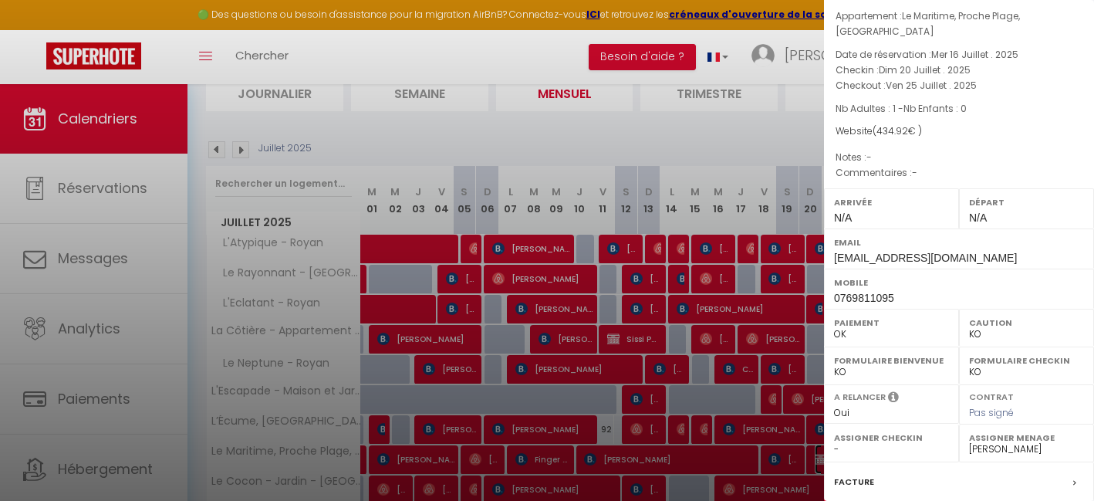
scroll to position [0, 0]
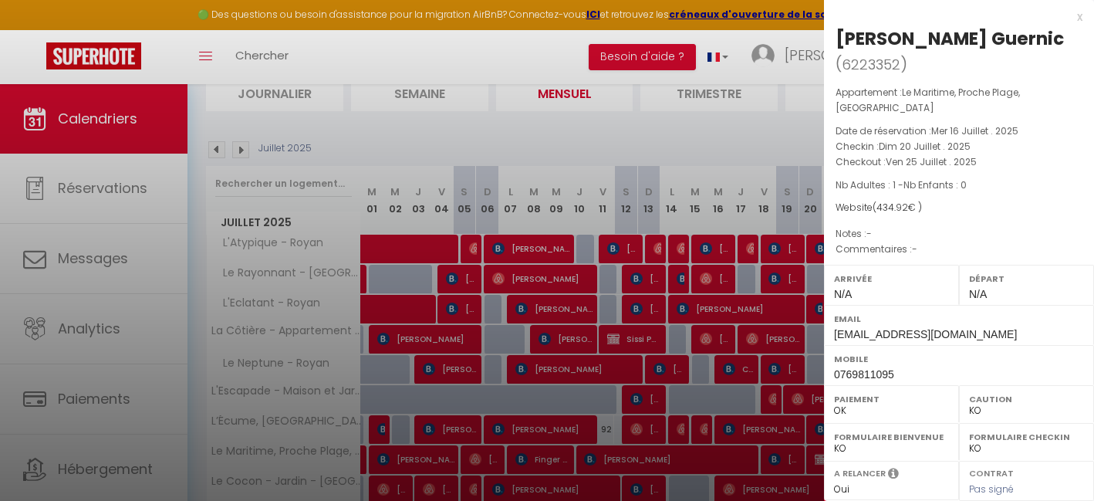
drag, startPoint x: 751, startPoint y: 208, endPoint x: 762, endPoint y: 211, distance: 11.0
click at [750, 207] on div at bounding box center [547, 250] width 1094 height 501
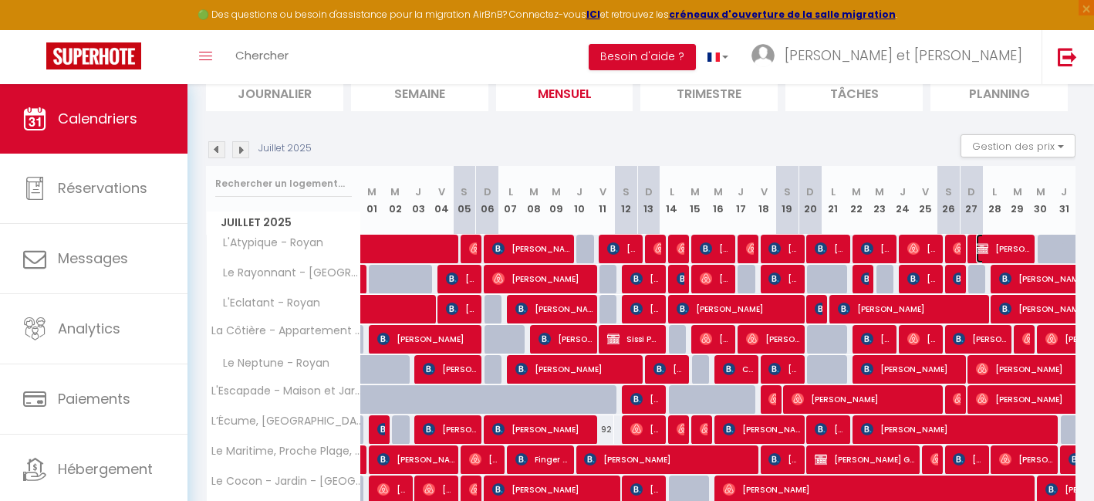
click at [996, 251] on span "Martin Le guernic" at bounding box center [1003, 248] width 54 height 29
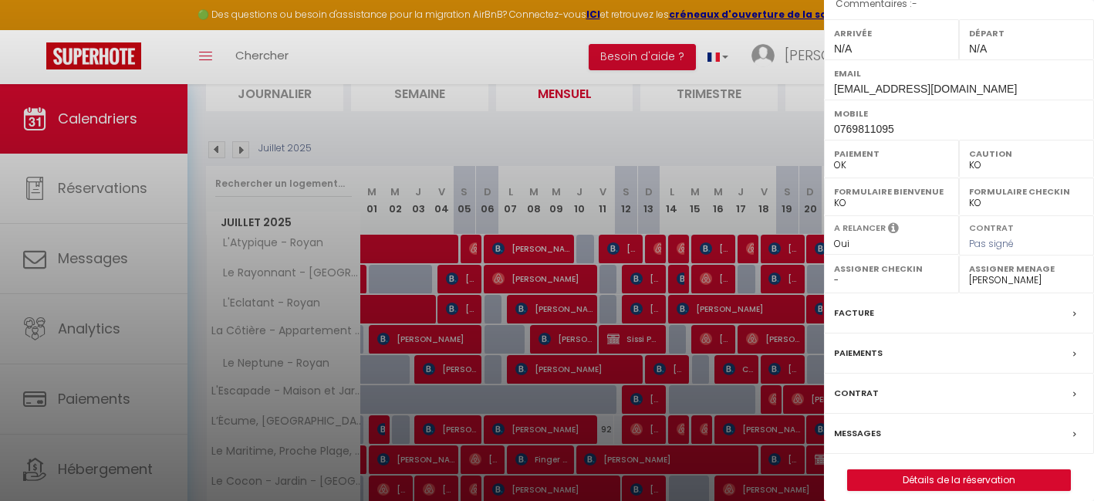
scroll to position [207, 0]
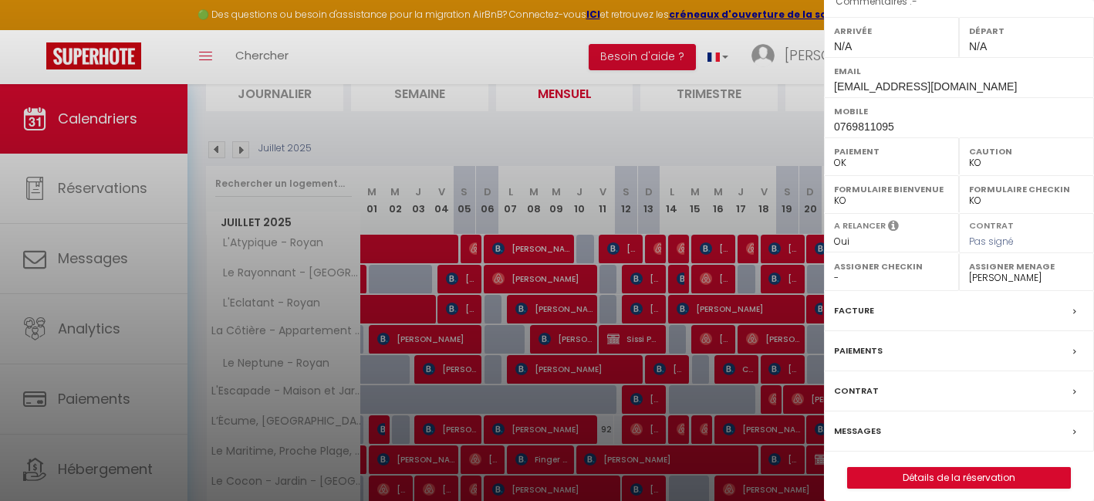
click at [995, 305] on div "Facture" at bounding box center [959, 311] width 270 height 40
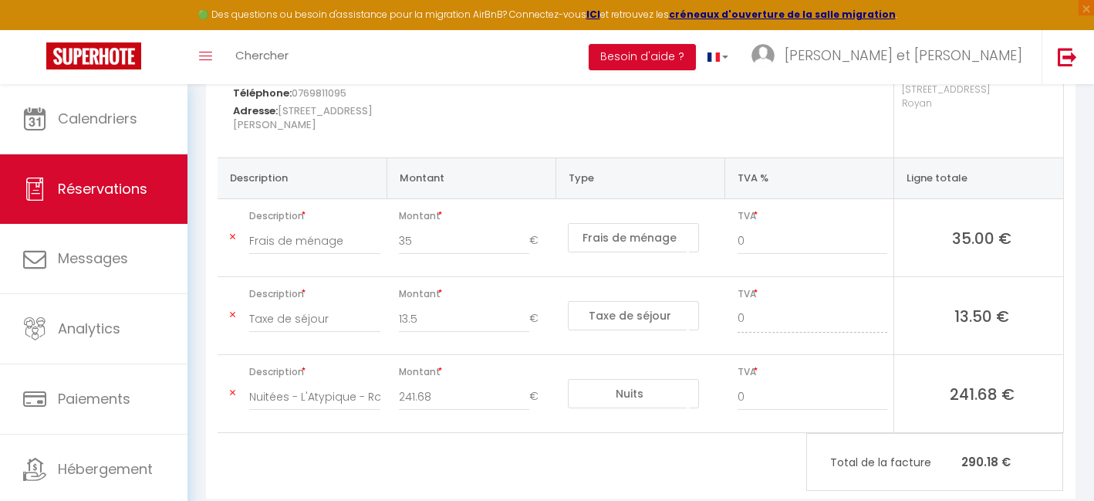
scroll to position [277, 0]
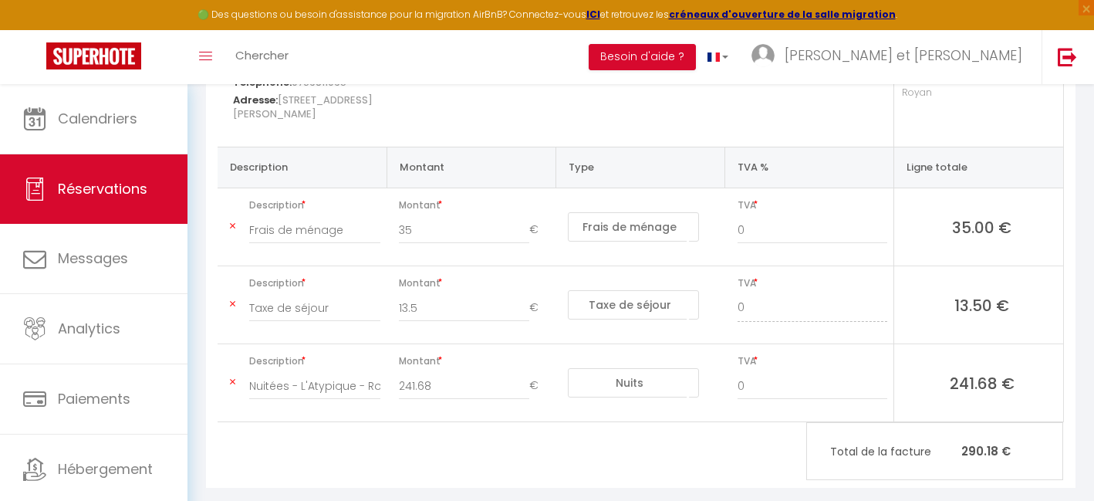
scroll to position [84, 0]
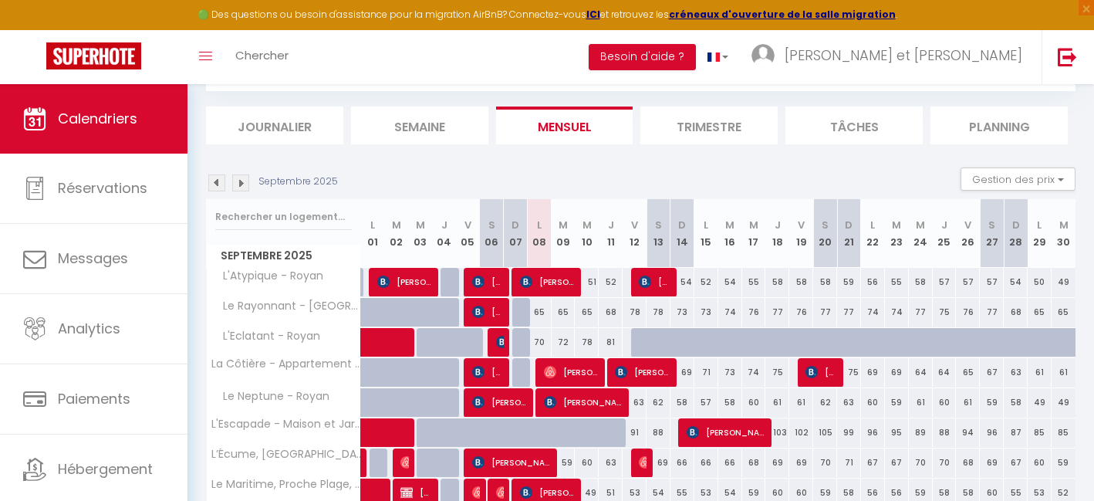
click at [221, 180] on img at bounding box center [216, 182] width 17 height 17
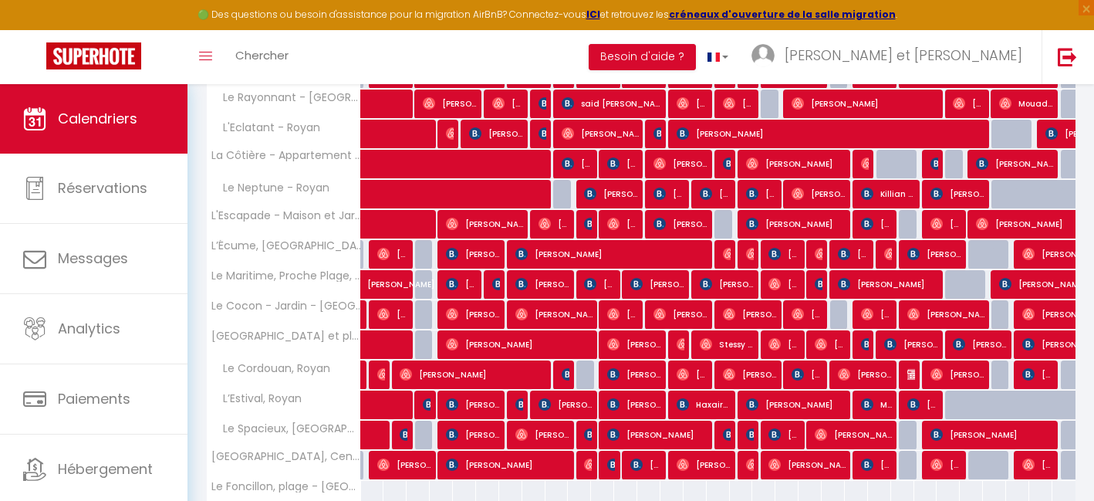
scroll to position [293, 0]
click at [914, 372] on img at bounding box center [913, 373] width 12 height 12
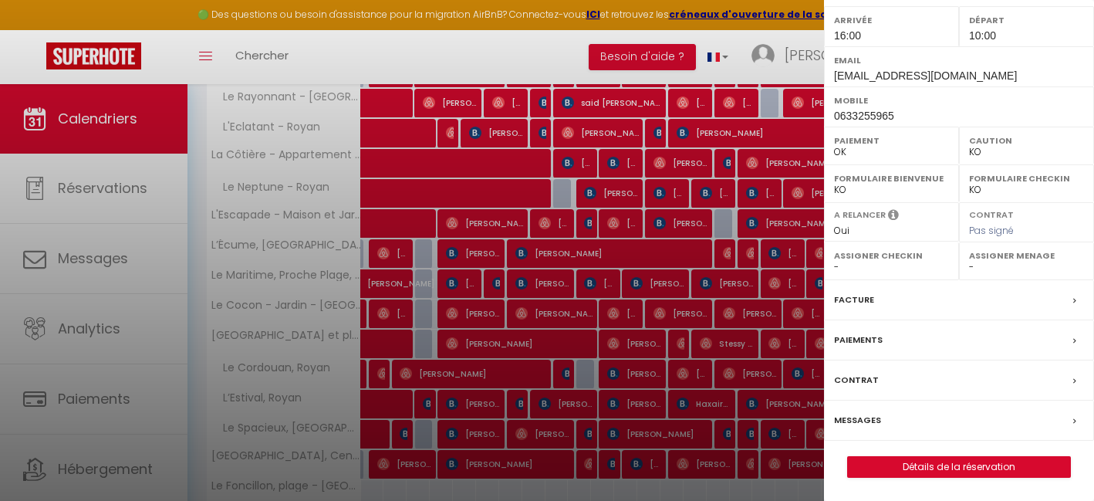
scroll to position [243, 0]
click at [973, 305] on div "Facture" at bounding box center [959, 300] width 270 height 40
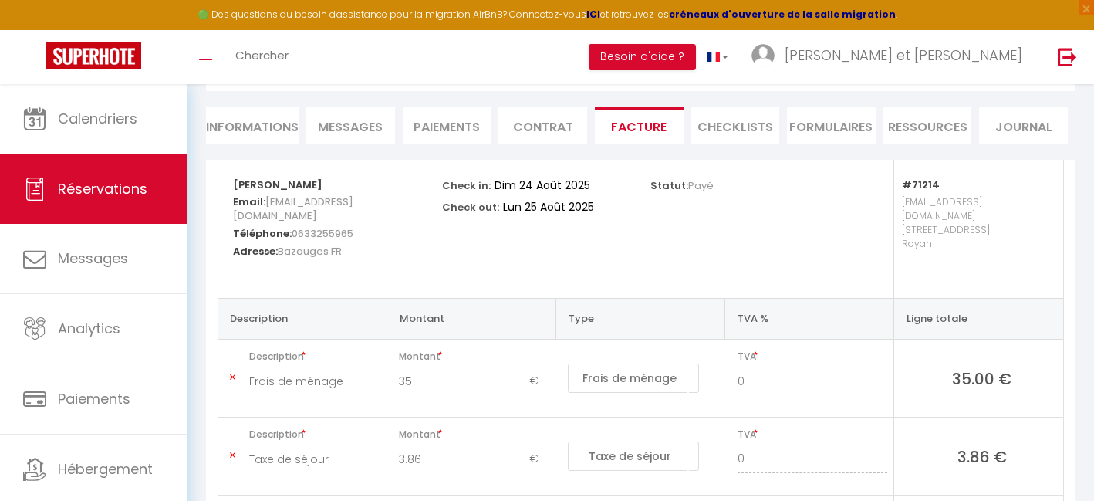
scroll to position [117, 0]
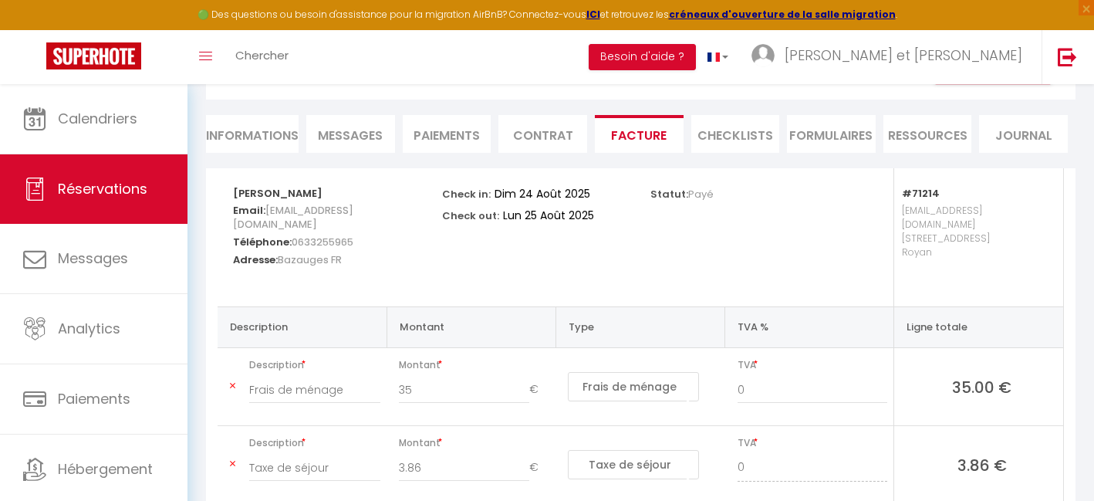
click at [260, 143] on li "Informations" at bounding box center [252, 134] width 93 height 38
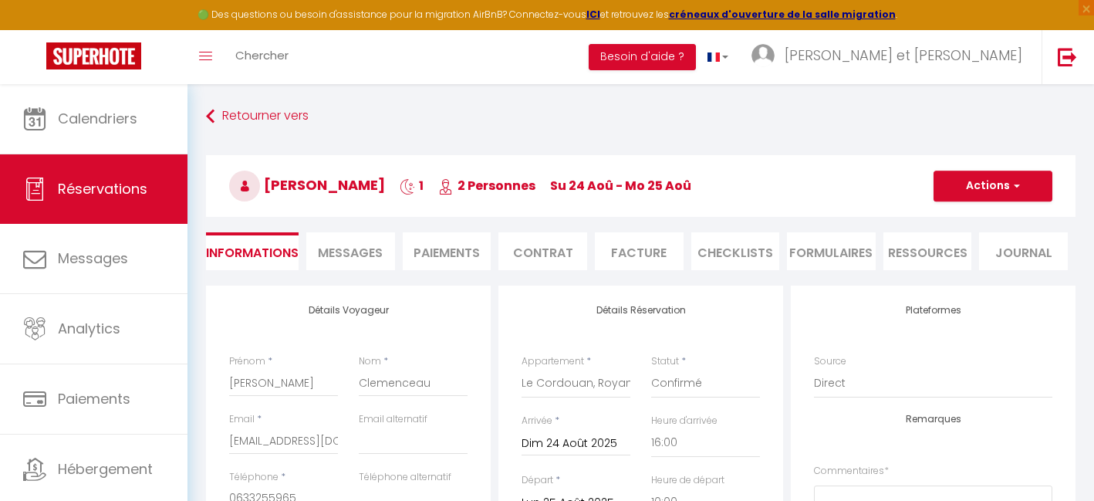
click at [329, 259] on span "Messages" at bounding box center [350, 253] width 65 height 18
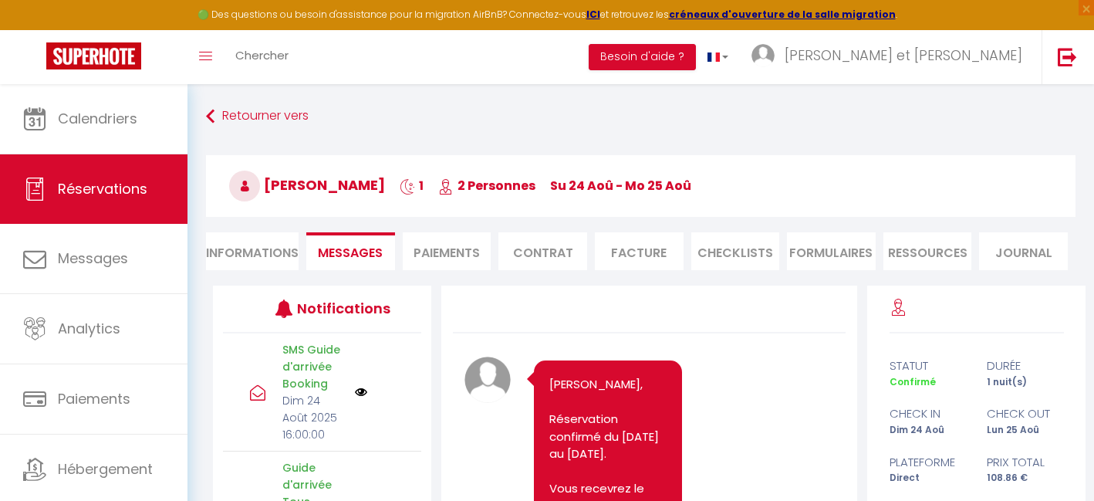
click at [411, 260] on li "Paiements" at bounding box center [447, 251] width 89 height 38
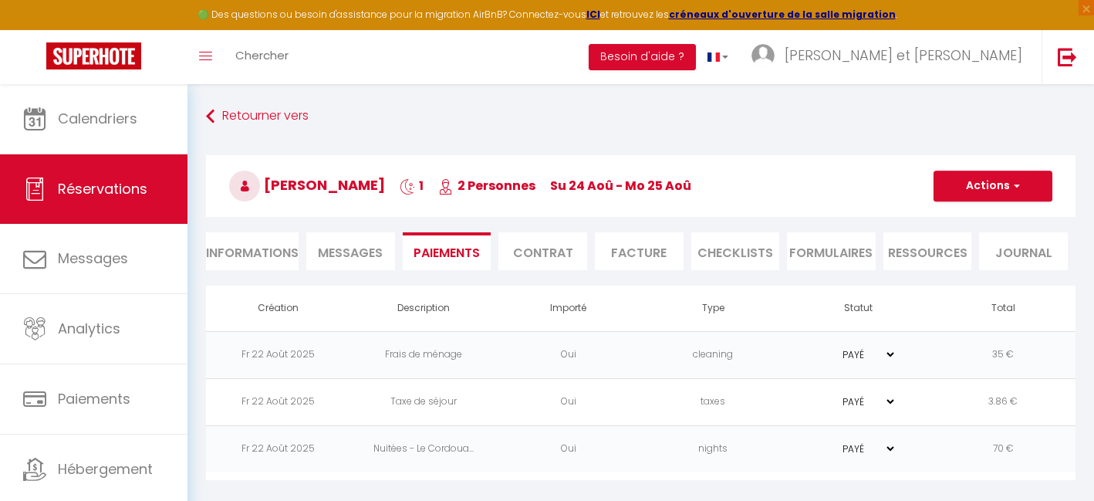
click at [547, 244] on li "Contrat" at bounding box center [542, 251] width 89 height 38
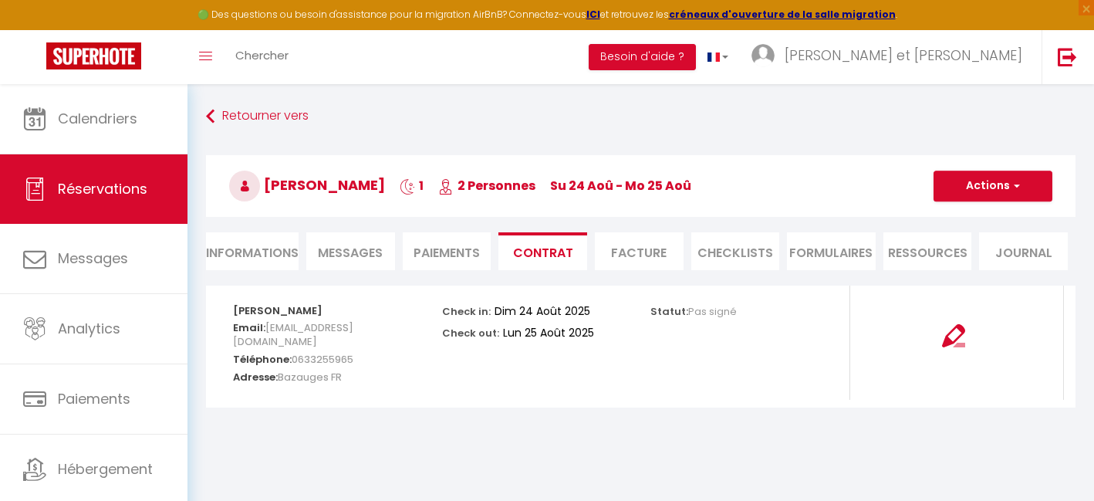
click at [620, 250] on li "Facture" at bounding box center [639, 251] width 89 height 38
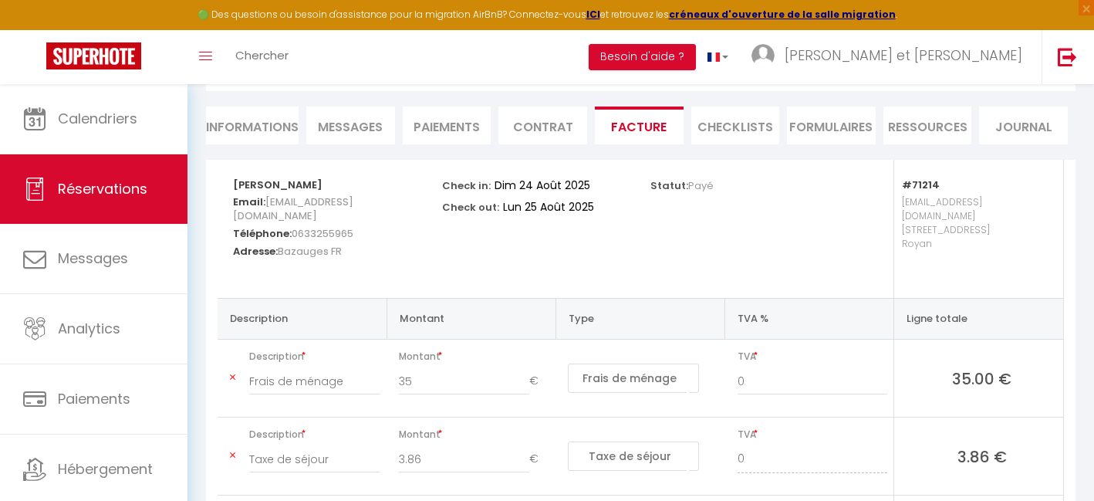
scroll to position [125, 0]
drag, startPoint x: 606, startPoint y: 262, endPoint x: 606, endPoint y: 242, distance: 20.1
click at [606, 242] on div "Check in: Dim 24 Août 2025 Check out: Lun 25 Août 2025" at bounding box center [535, 229] width 209 height 138
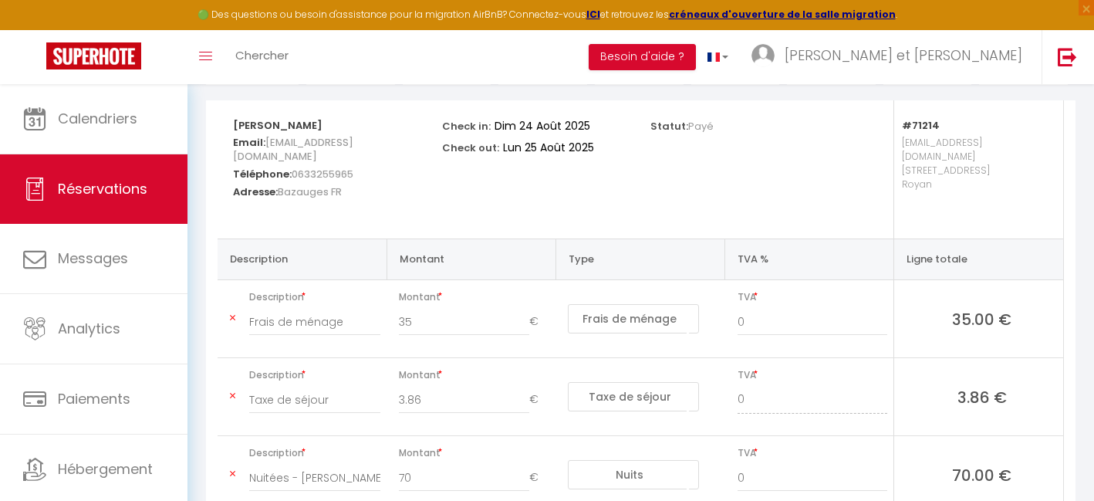
scroll to position [0, 0]
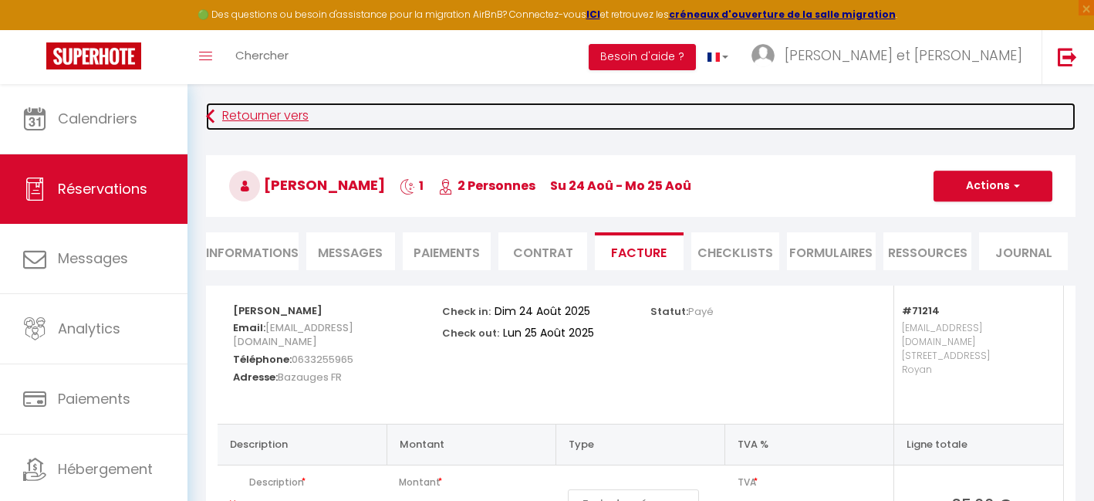
click at [319, 116] on link "Retourner vers" at bounding box center [640, 117] width 869 height 28
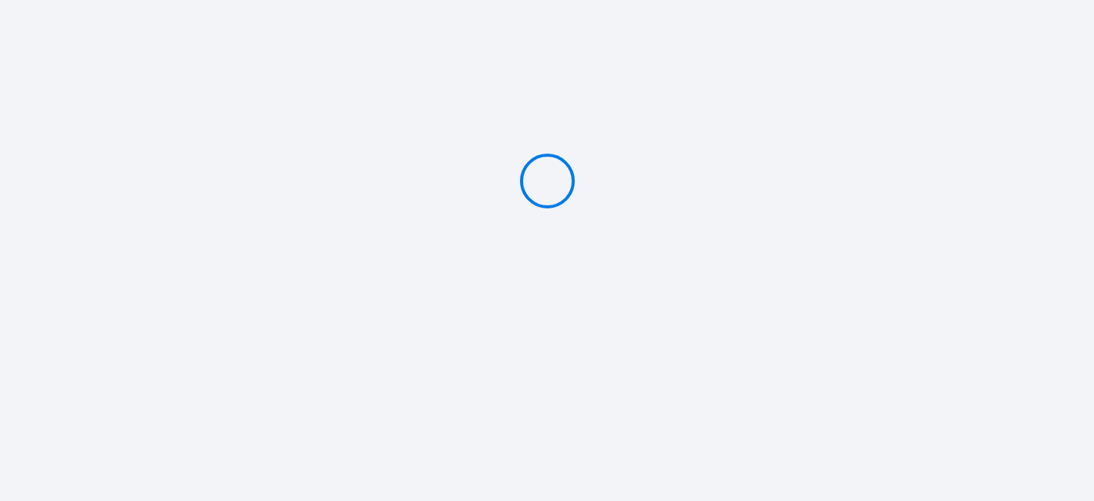
type input "PAYER 261.82 €"
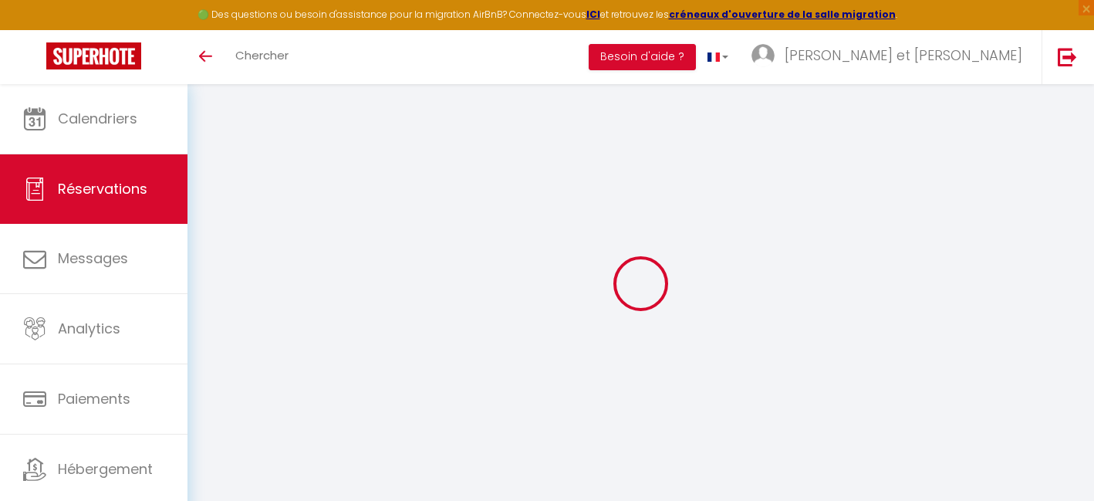
select select
checkbox input "false"
select select
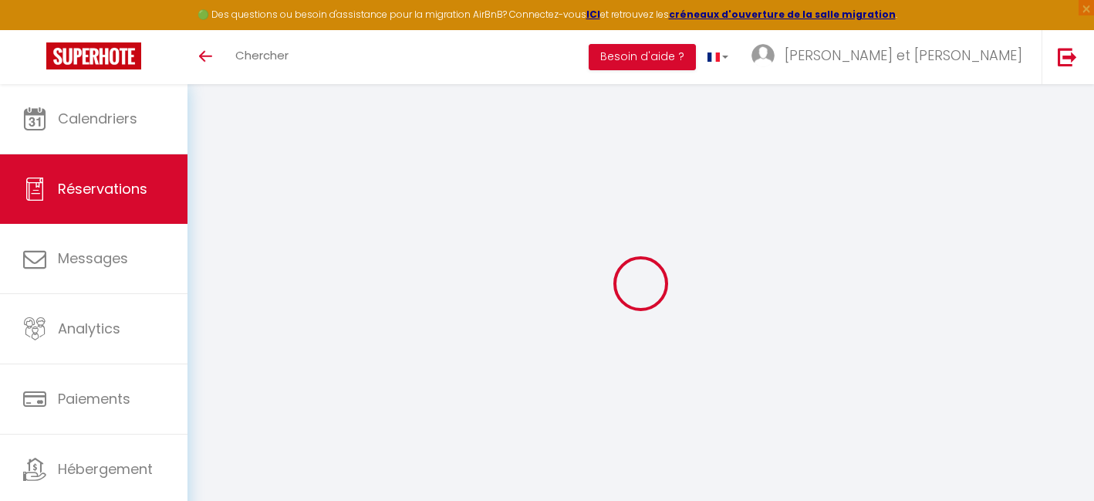
checkbox input "false"
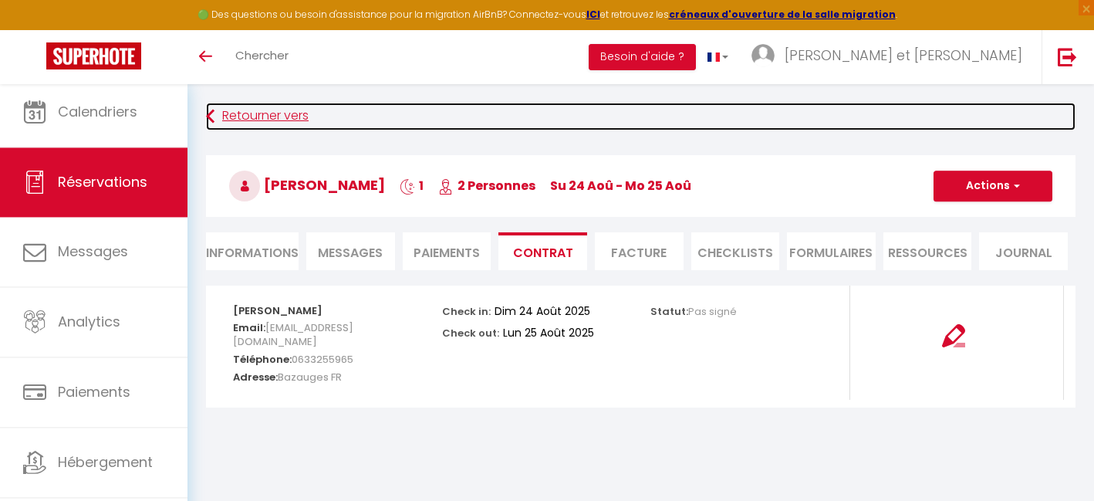
click at [217, 110] on link "Retourner vers" at bounding box center [640, 117] width 869 height 28
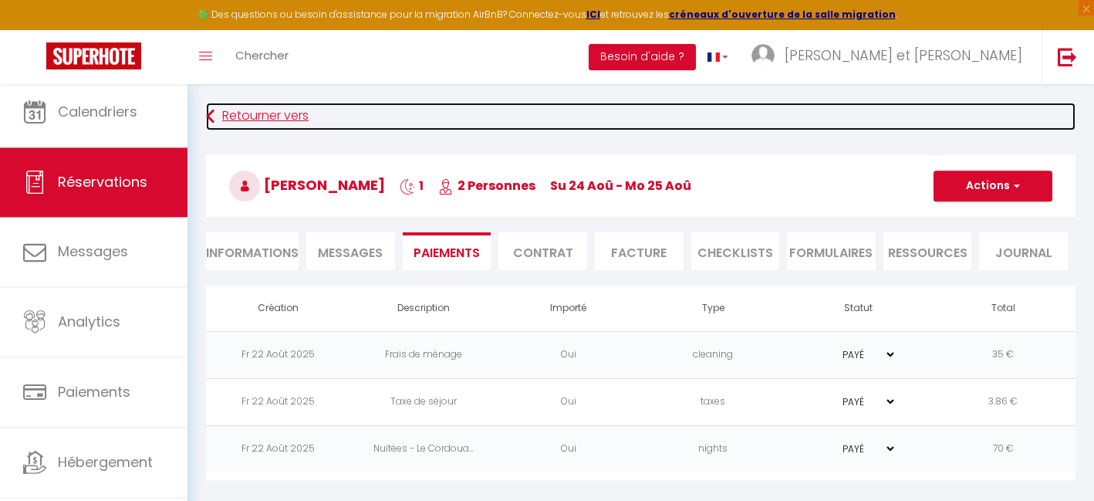
click at [217, 109] on link "Retourner vers" at bounding box center [640, 117] width 869 height 28
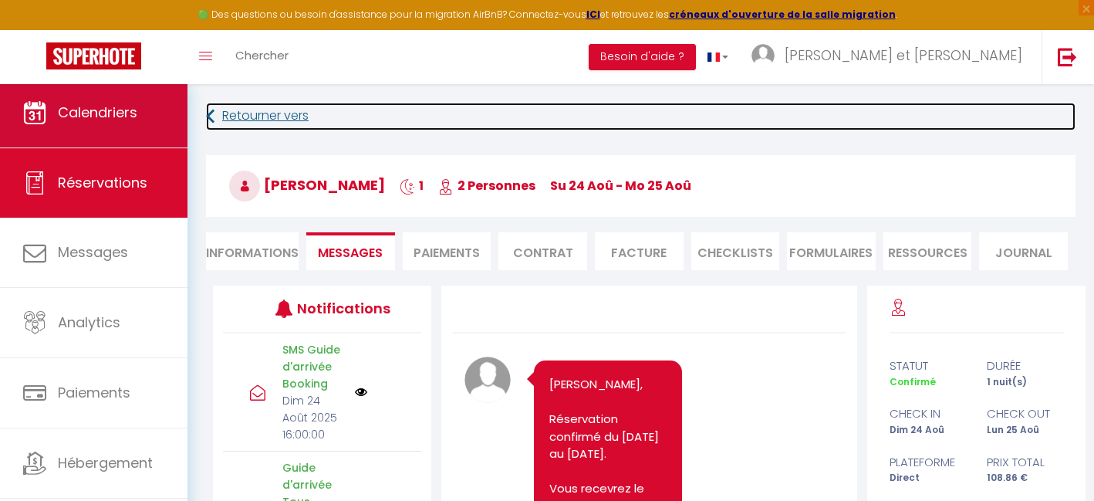
click at [135, 121] on span "Calendriers" at bounding box center [97, 112] width 79 height 19
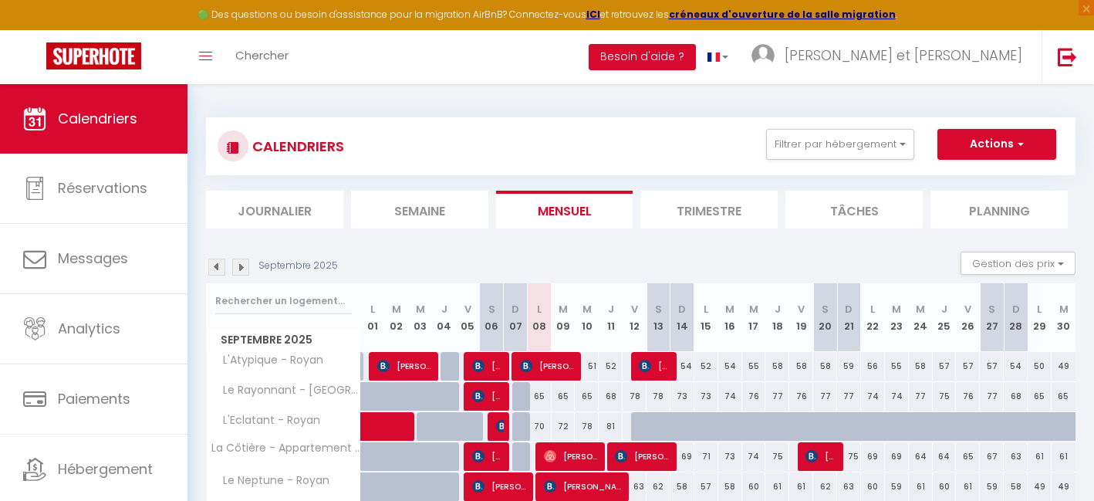
click at [215, 269] on img at bounding box center [216, 266] width 17 height 17
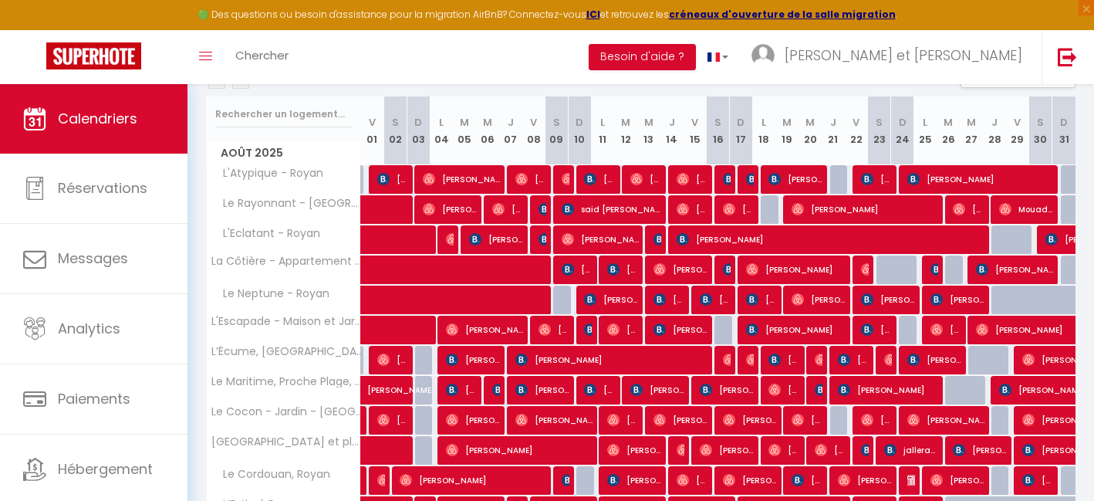
scroll to position [184, 0]
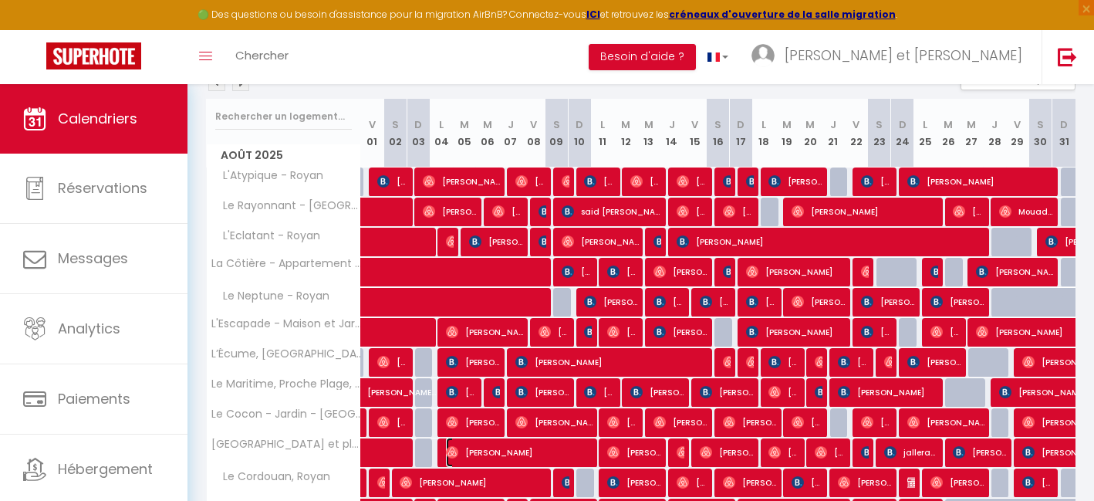
click at [478, 450] on span "[PERSON_NAME]" at bounding box center [519, 451] width 147 height 29
select select "OK"
select select "0"
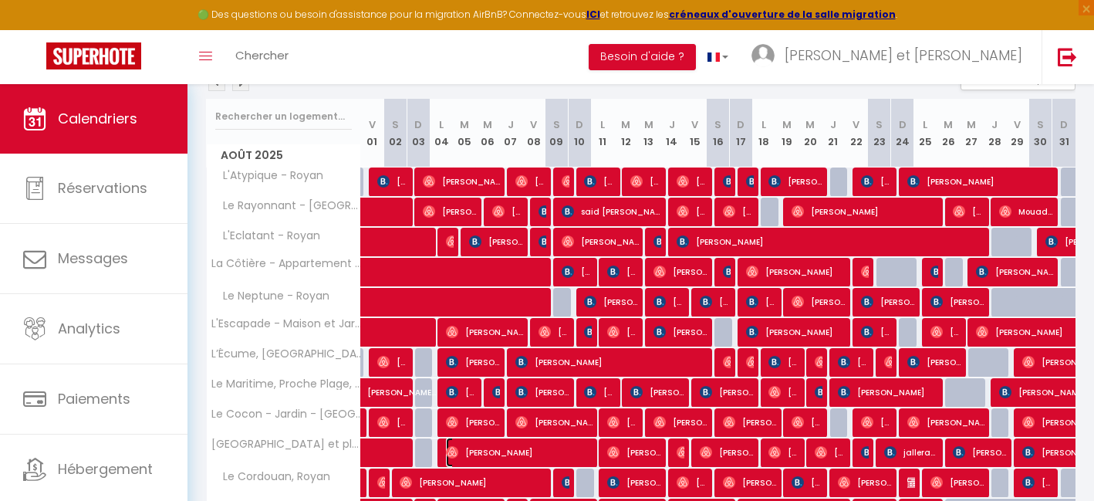
select select "1"
select select
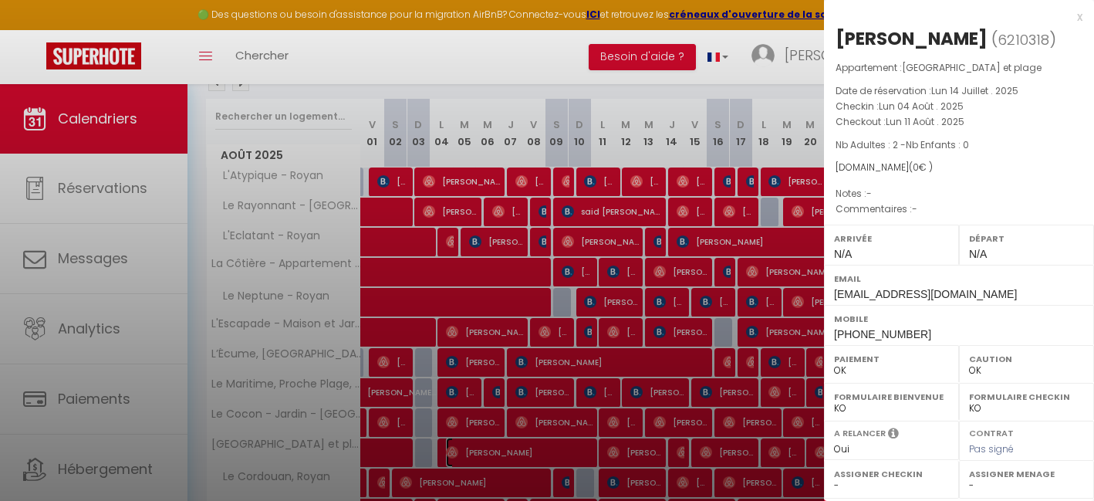
select select "35281"
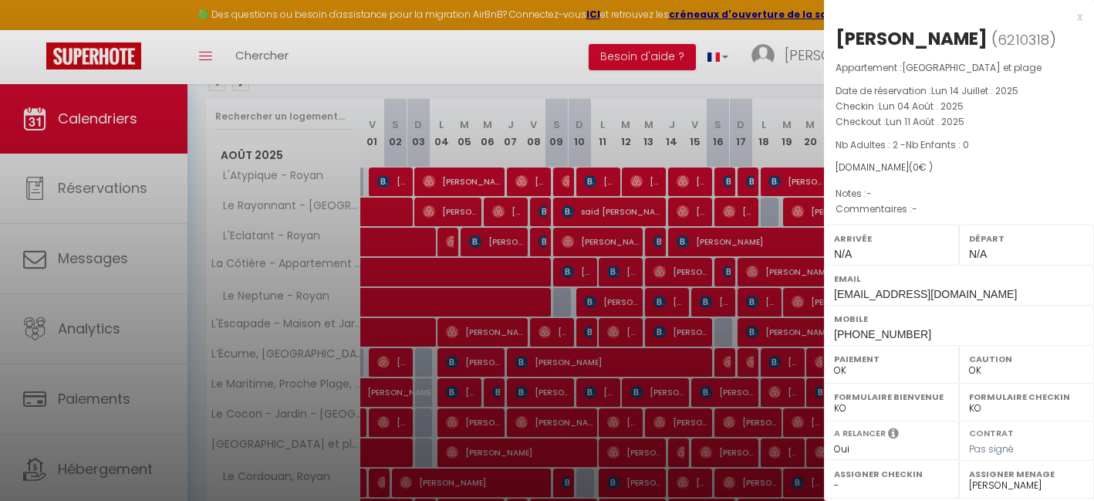
click at [949, 222] on div "[PERSON_NAME] ( 6210318 ) Appartement : [GEOGRAPHIC_DATA] - Centre et plage Dat…" at bounding box center [959, 360] width 270 height 669
click at [798, 333] on div at bounding box center [547, 250] width 1094 height 501
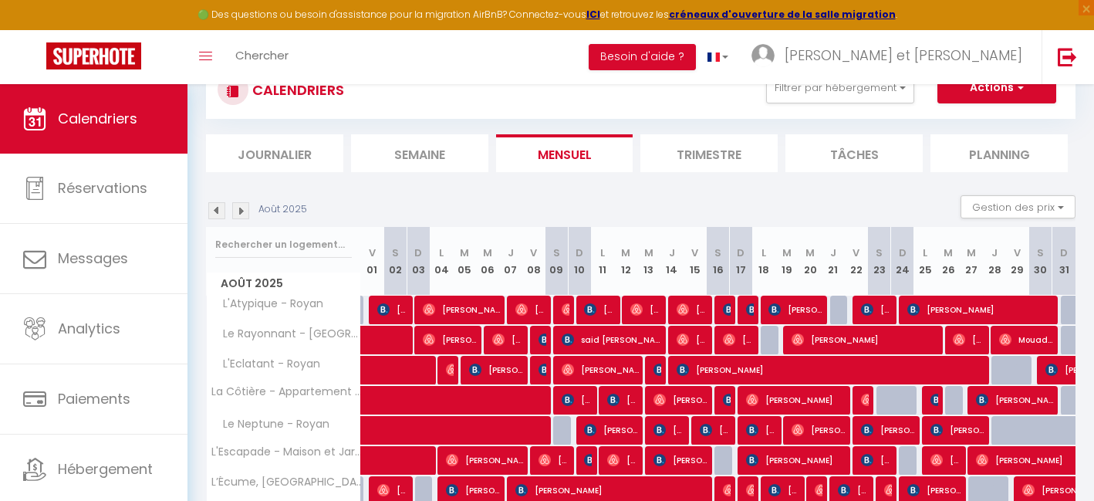
scroll to position [49, 0]
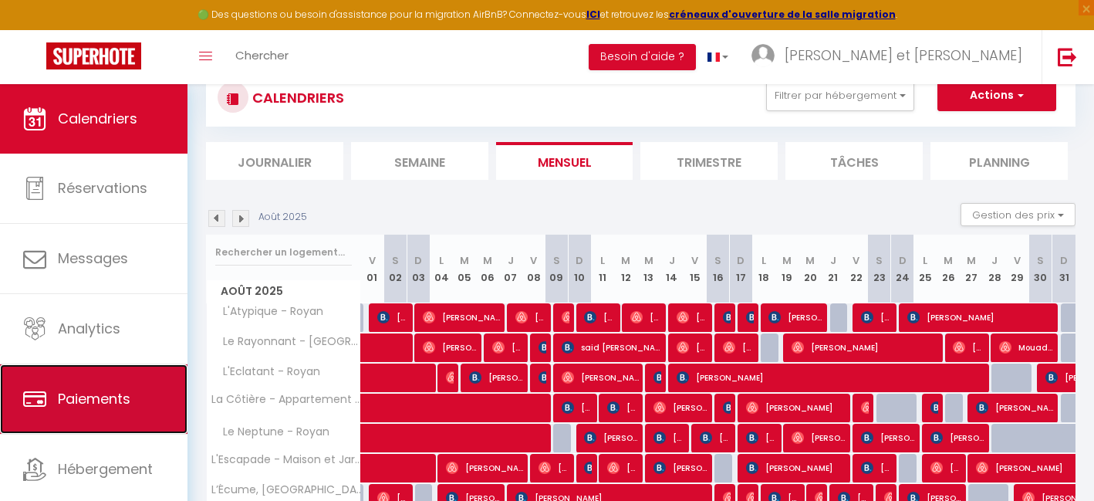
click at [126, 410] on link "Paiements" at bounding box center [93, 398] width 187 height 69
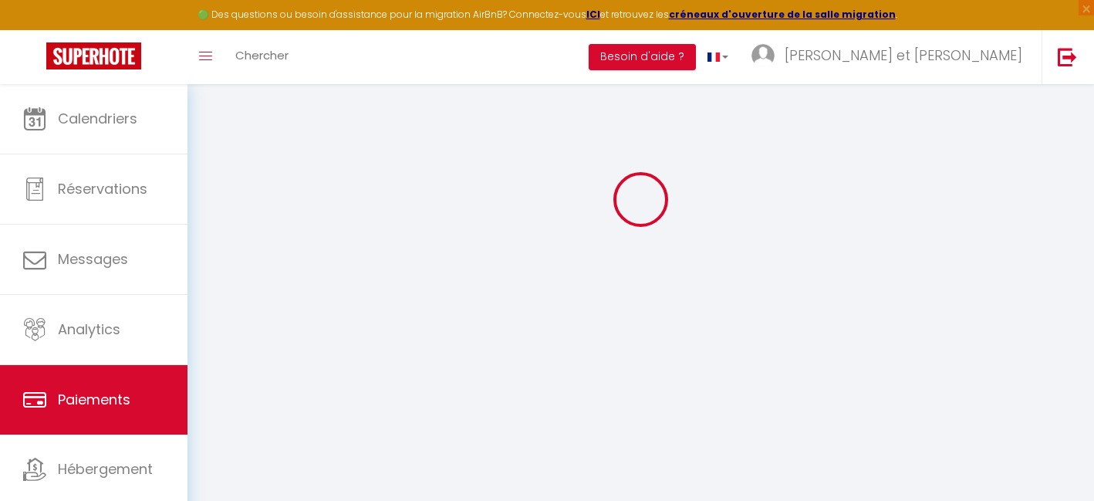
scroll to position [273, 0]
select select "2"
select select "0"
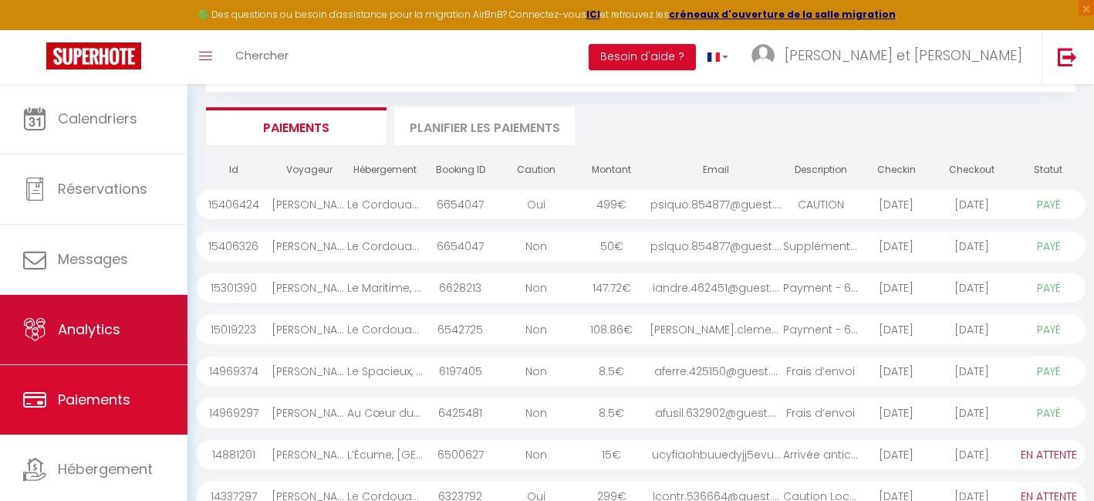
scroll to position [73, 0]
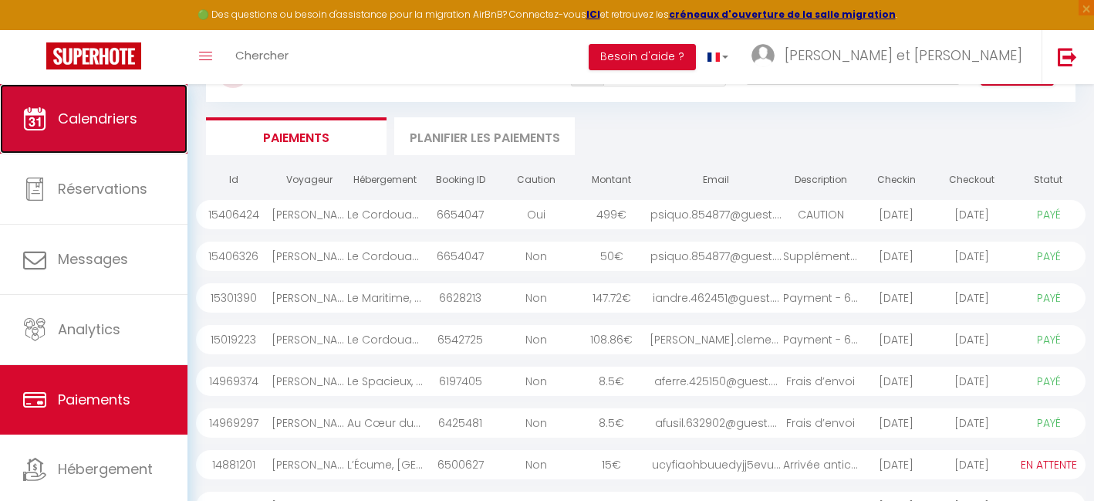
click at [90, 118] on span "Calendriers" at bounding box center [97, 118] width 79 height 19
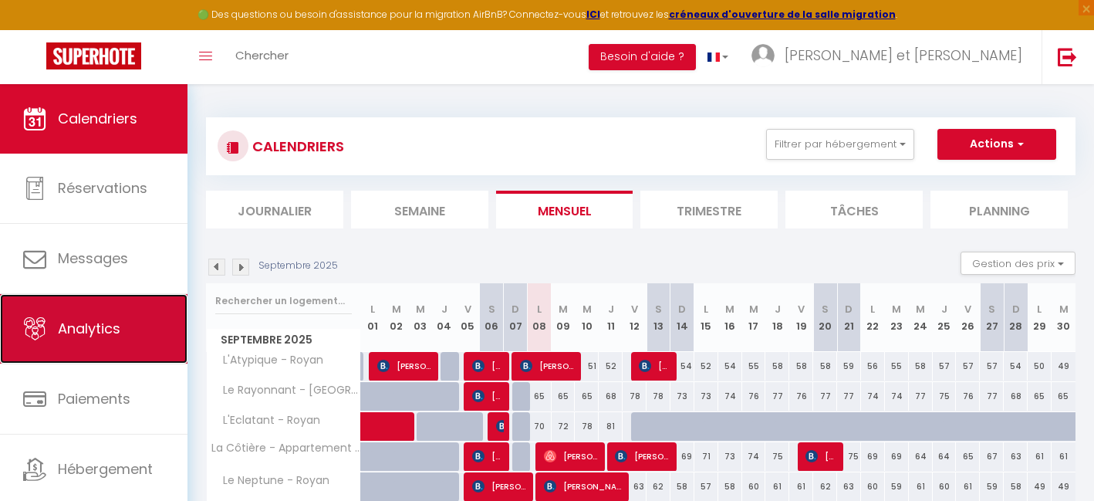
click at [106, 346] on link "Analytics" at bounding box center [93, 328] width 187 height 69
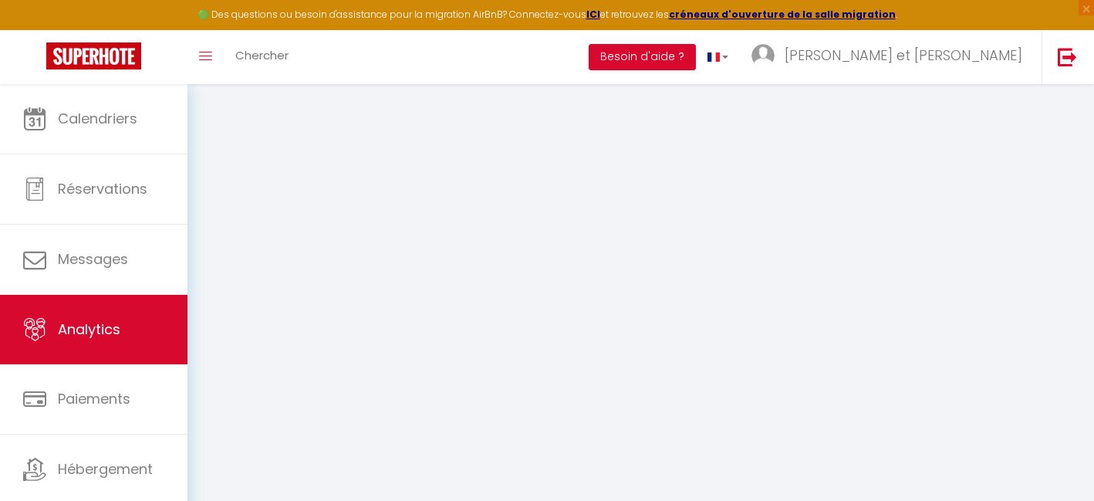
select select "2025"
select select "9"
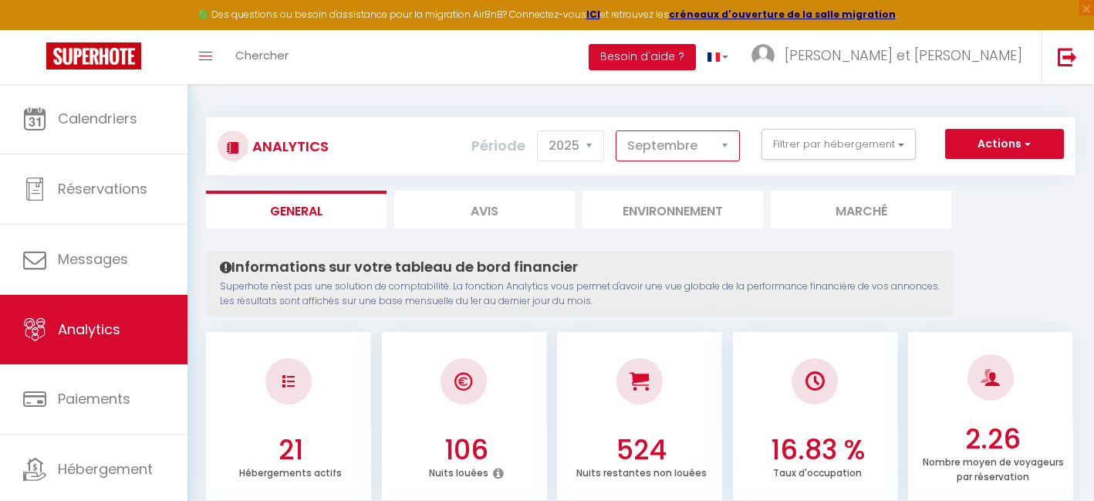
click at [731, 153] on select "[PERSON_NAME] Mars [PERSON_NAME] Juin Juillet Août Septembre Octobre Novembre D…" at bounding box center [677, 145] width 124 height 31
